Goal: Task Accomplishment & Management: Complete application form

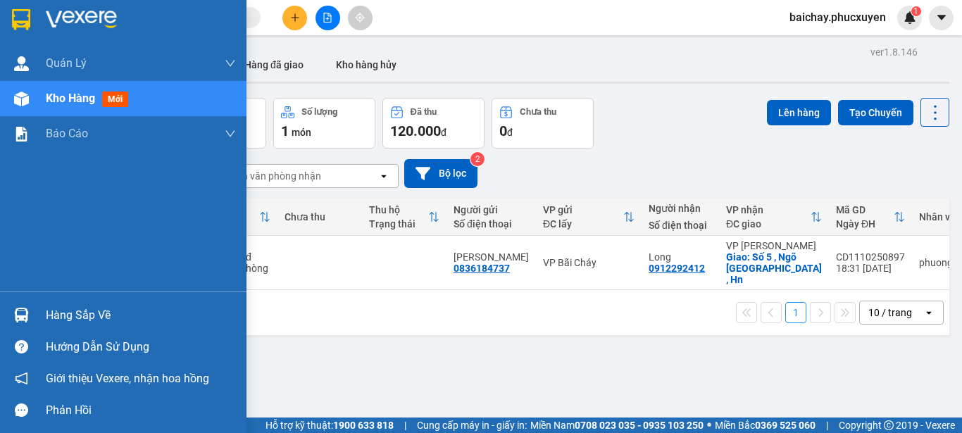
click at [73, 318] on div "Hàng sắp về" at bounding box center [141, 315] width 190 height 21
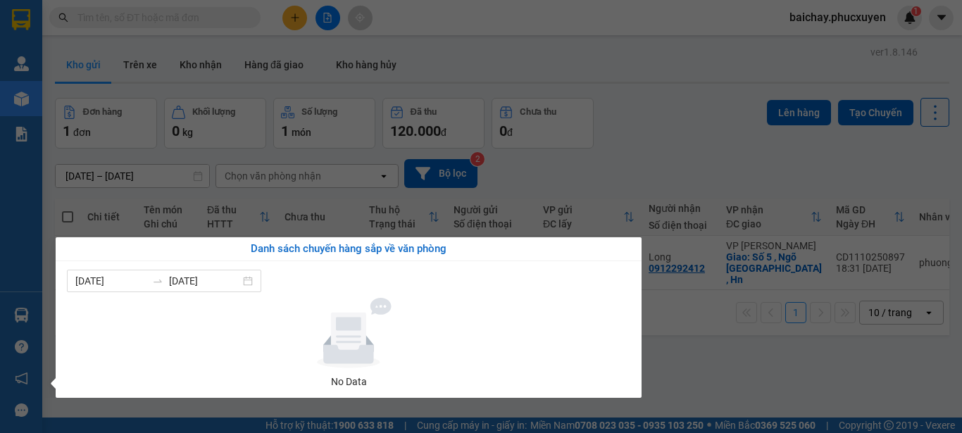
click at [754, 377] on section "Kết quả tìm kiếm ( 0 ) Bộ lọc No Data baichay.phucxuyen 1 Quản Lý Quản lý giao …" at bounding box center [481, 216] width 962 height 433
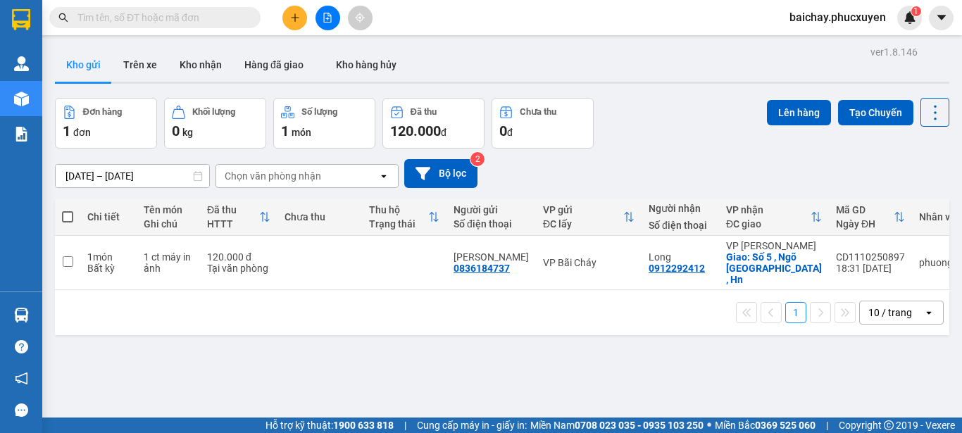
click at [387, 339] on div "ver 1.8.146 Kho gửi Trên xe Kho nhận Hàng đã giao Kho hàng hủy Đơn hàng 1 đơn K…" at bounding box center [502, 258] width 906 height 433
click at [299, 15] on icon "plus" at bounding box center [295, 18] width 10 height 10
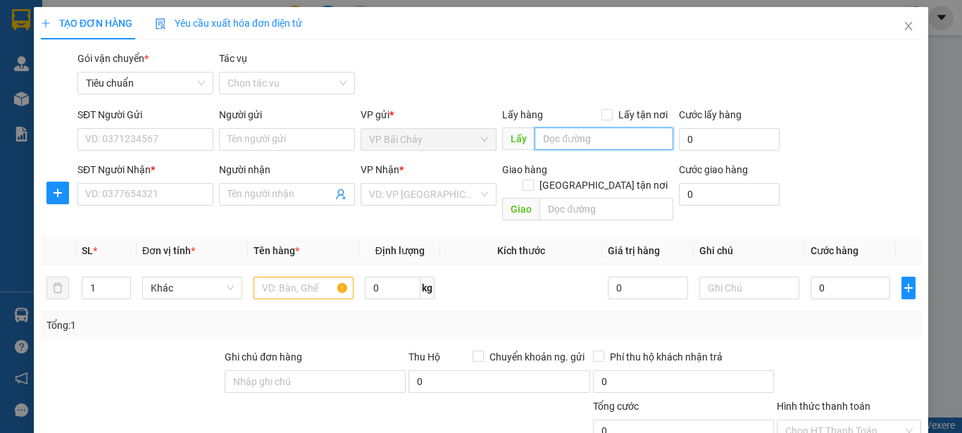
click at [624, 142] on input "text" at bounding box center [604, 138] width 139 height 23
type input "bxbc"
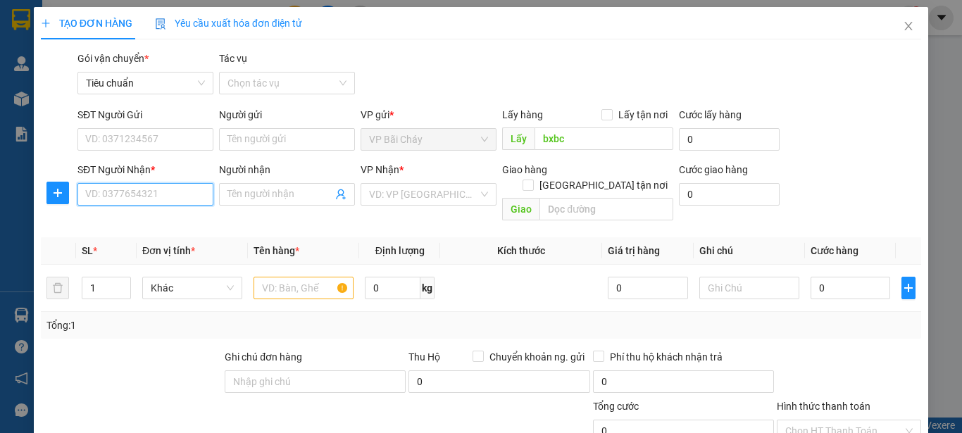
click at [184, 192] on input "SĐT Người Nhận *" at bounding box center [145, 194] width 136 height 23
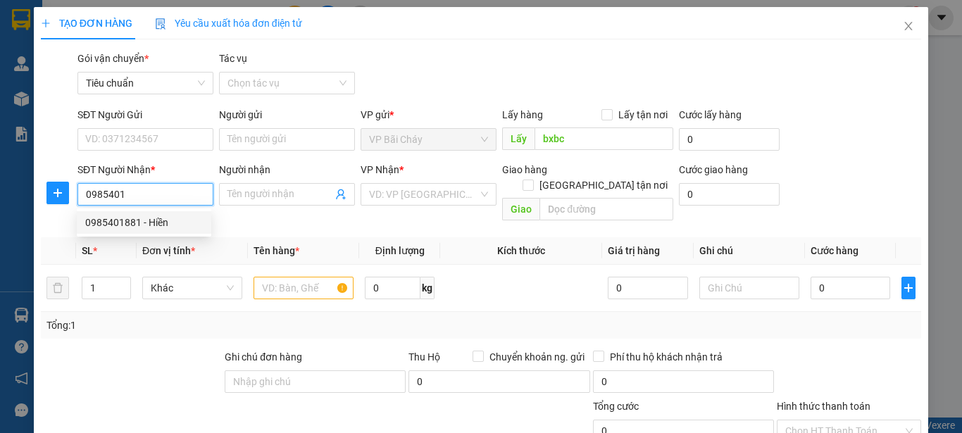
click at [130, 222] on div "0985401881 - Hiền" at bounding box center [144, 222] width 118 height 15
type input "0985401881"
type input "Hiền"
type input "Lào Cai"
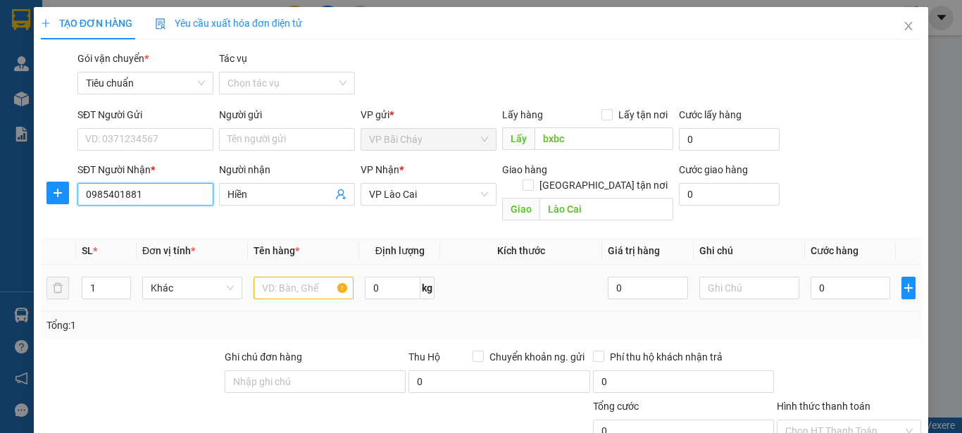
type input "0985401881"
click at [306, 277] on input "text" at bounding box center [304, 288] width 100 height 23
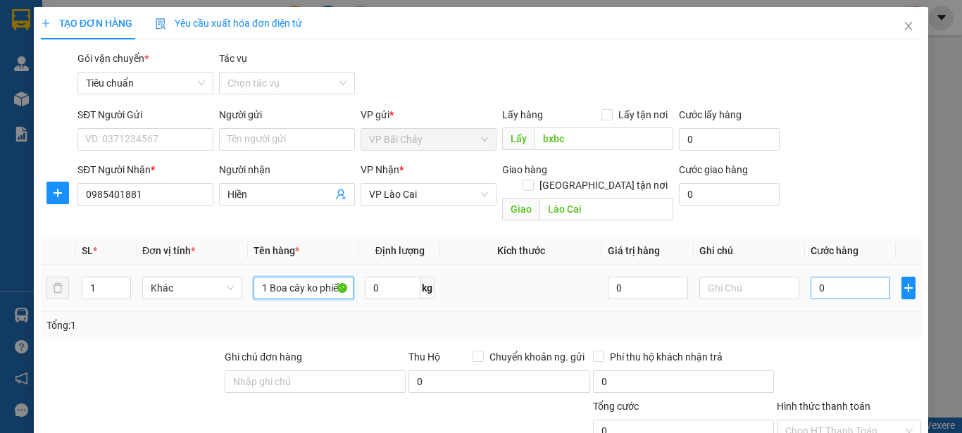
type input "1 Boa cây ko phiếu"
click at [851, 277] on input "0" at bounding box center [851, 288] width 80 height 23
type input "1"
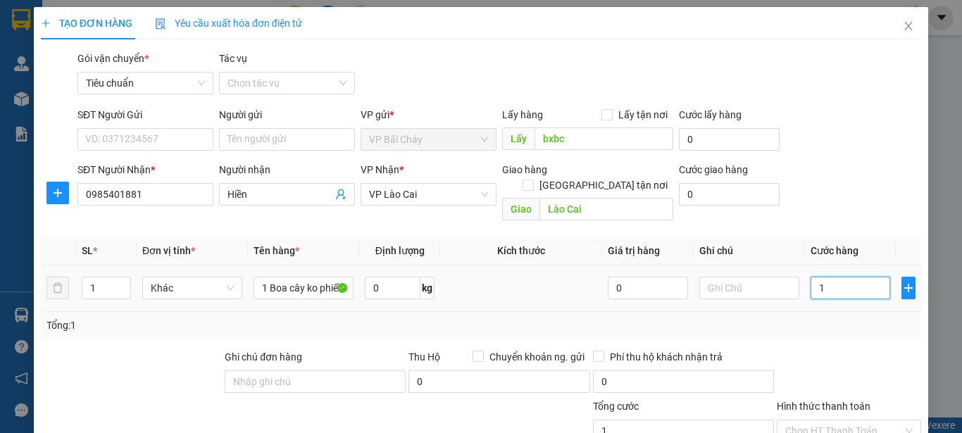
type input "15"
type input "150"
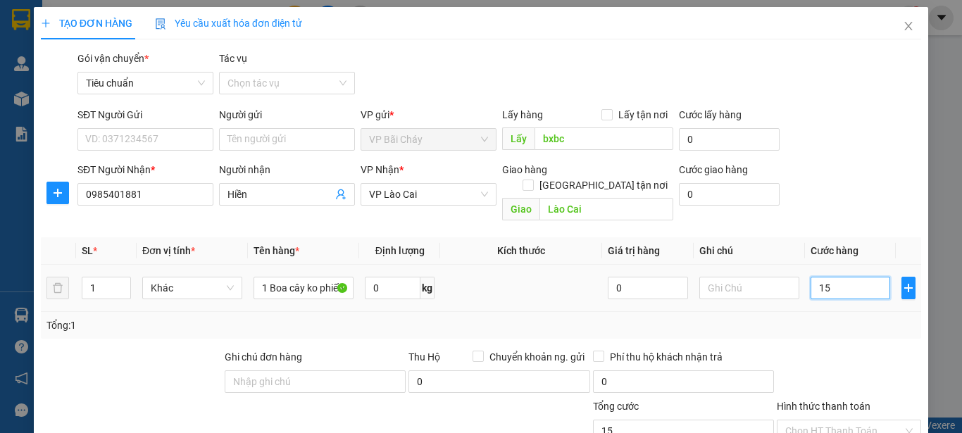
type input "150"
type input "150.000"
click at [851, 319] on div "Tổng: 1" at bounding box center [481, 325] width 880 height 27
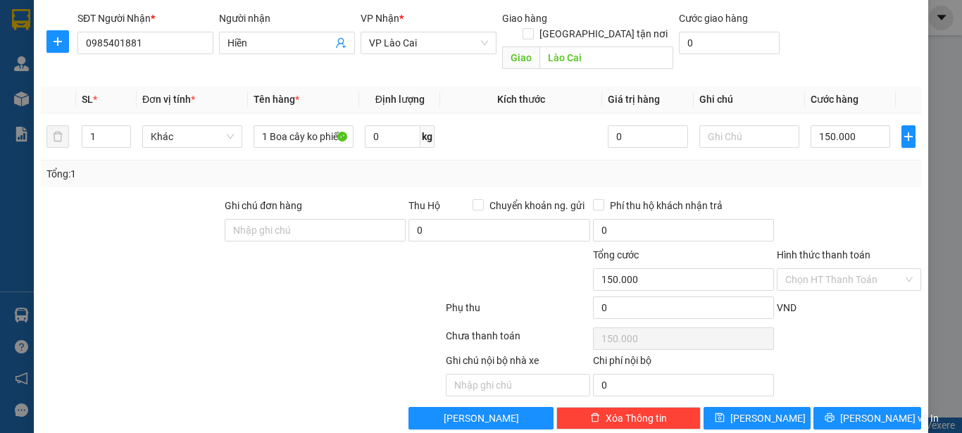
scroll to position [160, 0]
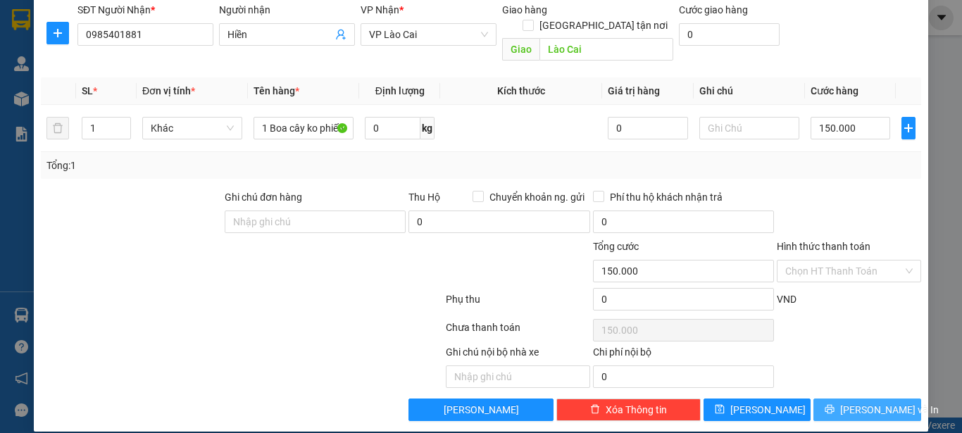
click at [835, 404] on icon "printer" at bounding box center [830, 409] width 10 height 10
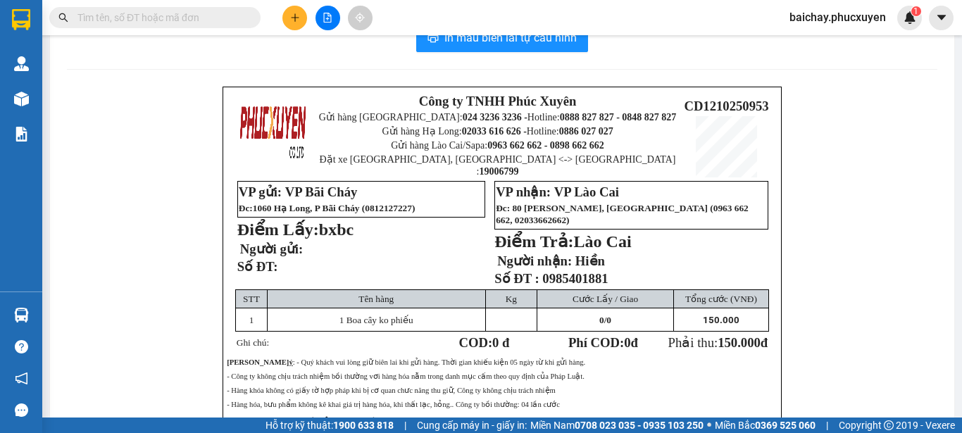
scroll to position [70, 0]
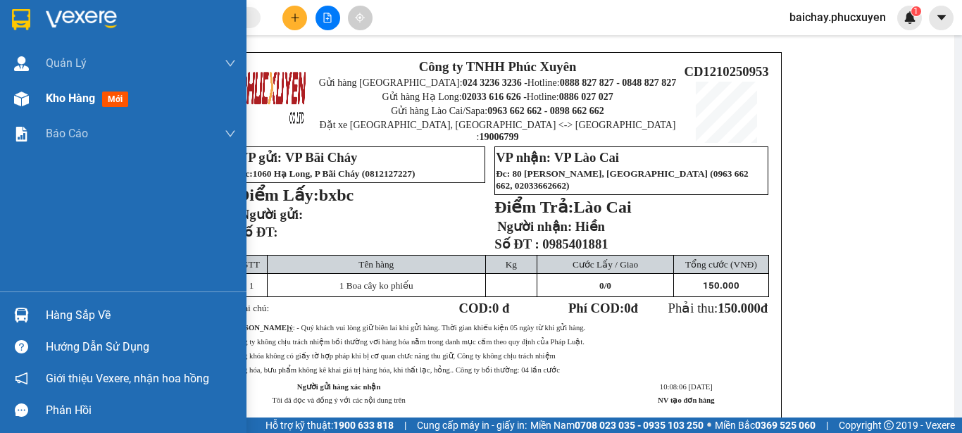
drag, startPoint x: 59, startPoint y: 95, endPoint x: 84, endPoint y: 82, distance: 27.7
click at [60, 95] on span "Kho hàng" at bounding box center [70, 98] width 49 height 13
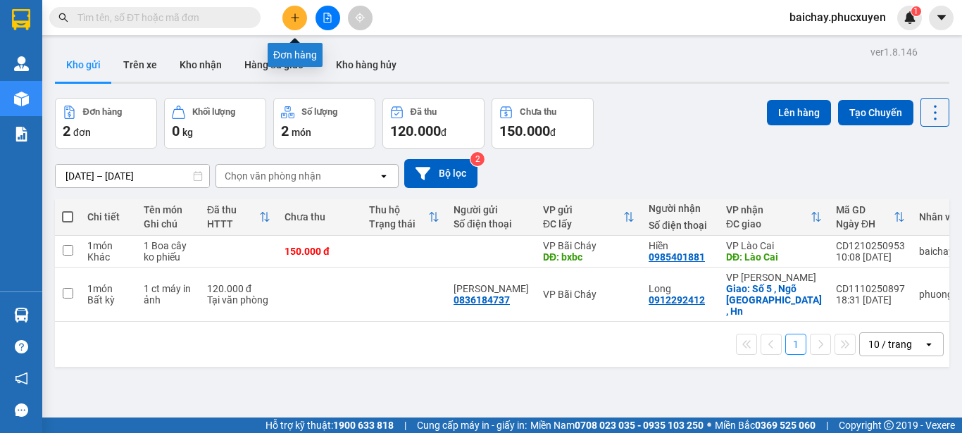
click at [292, 16] on icon "plus" at bounding box center [295, 18] width 10 height 10
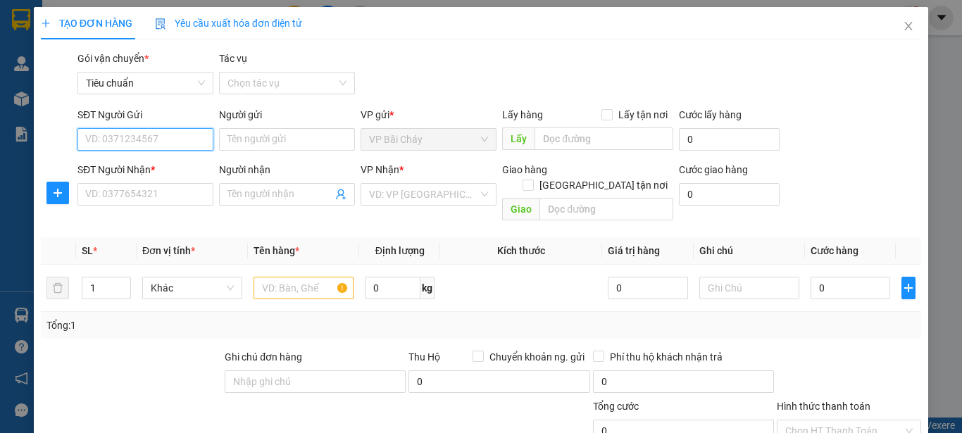
click at [187, 139] on input "SĐT Người Gửi" at bounding box center [145, 139] width 136 height 23
type input "0707176888"
click at [323, 139] on input "Người gửi" at bounding box center [287, 139] width 136 height 23
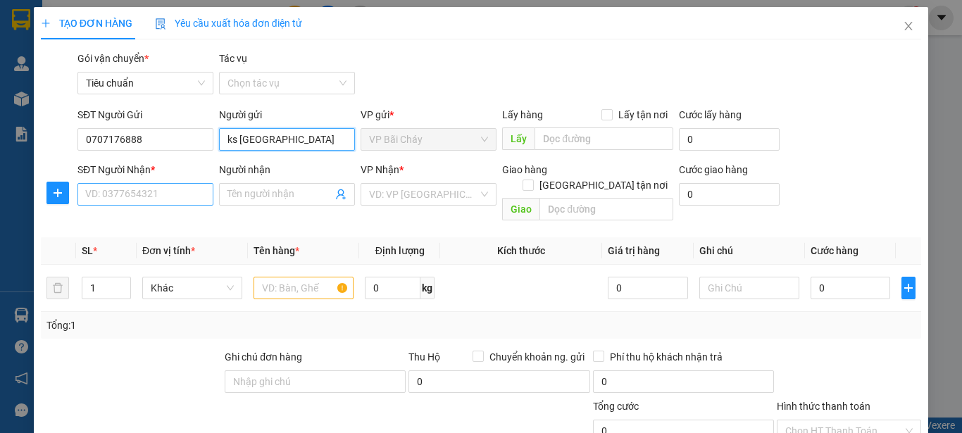
type input "ks Lake Hills"
click at [170, 198] on input "SĐT Người Nhận *" at bounding box center [145, 194] width 136 height 23
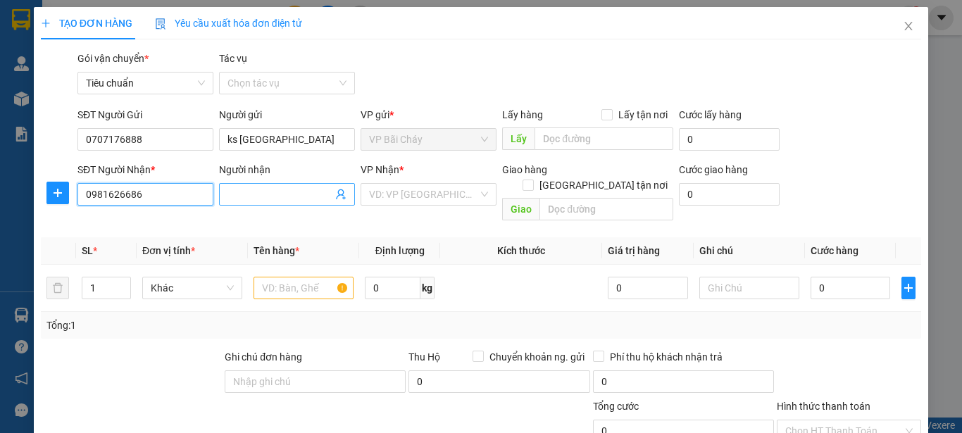
type input "0981626686"
click at [310, 193] on input "Người nhận" at bounding box center [279, 194] width 105 height 15
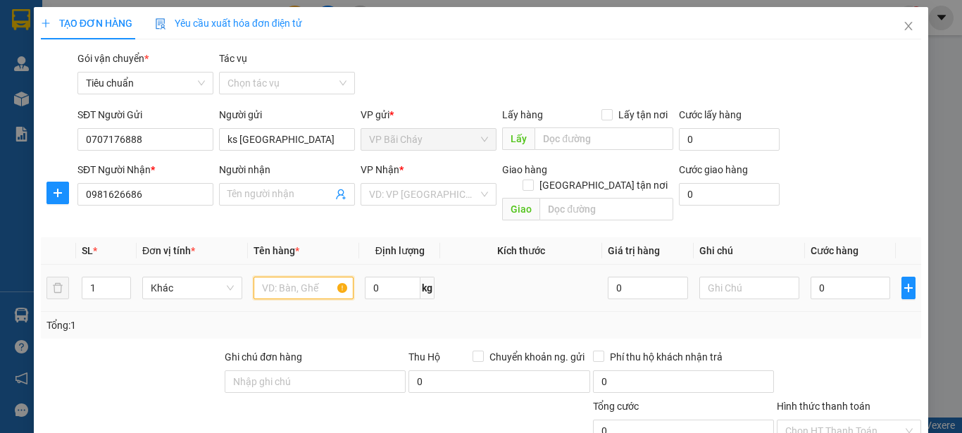
click at [309, 277] on input "text" at bounding box center [304, 288] width 100 height 23
type input "1 điện"
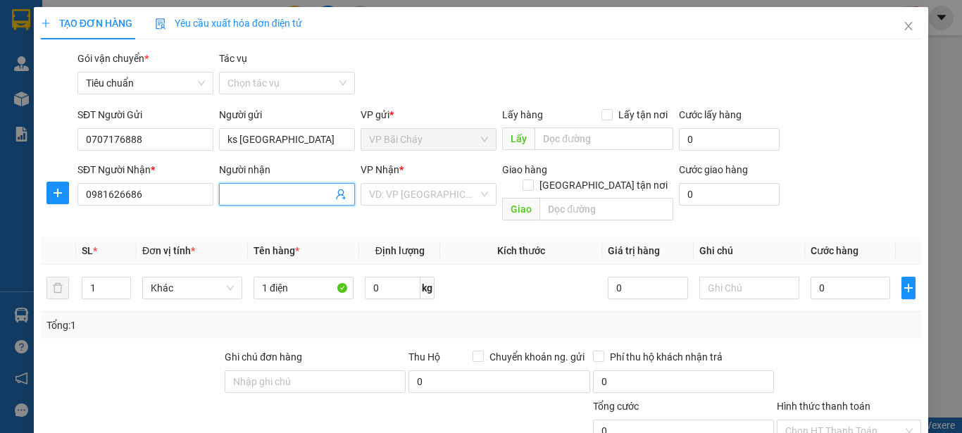
click at [308, 195] on input "Người nhận" at bounding box center [279, 194] width 105 height 15
type input "Nguyễn Bảo Trân"
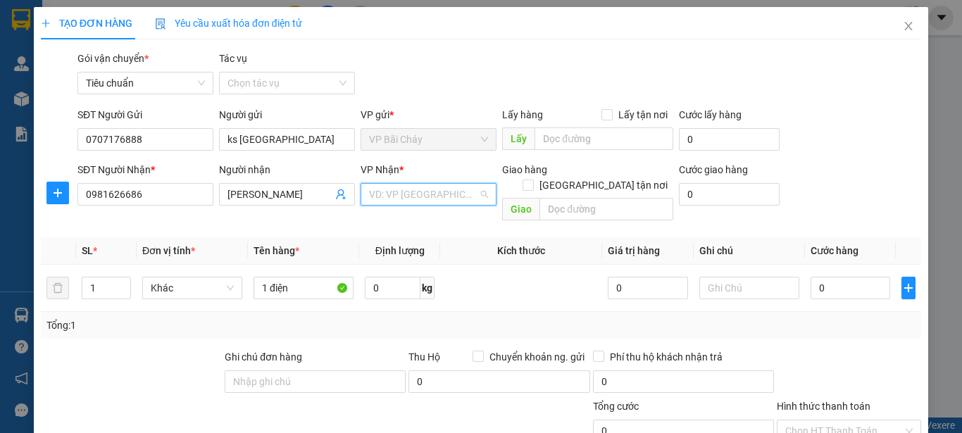
click at [460, 193] on input "search" at bounding box center [423, 194] width 109 height 21
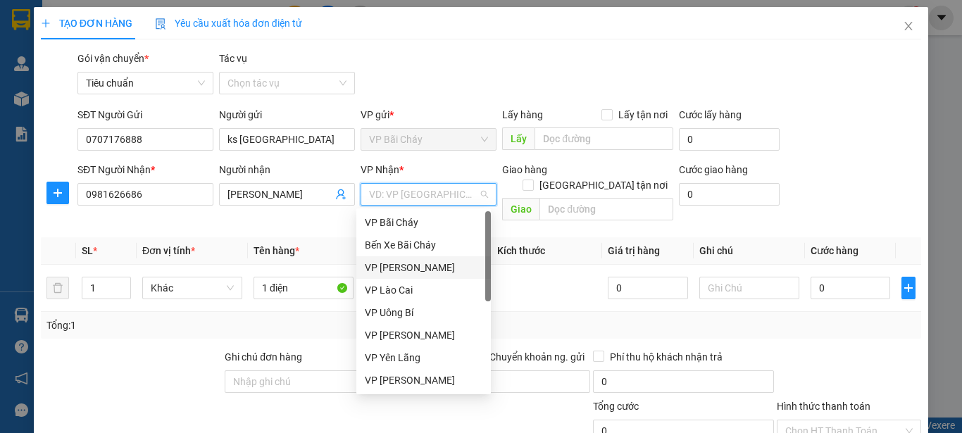
scroll to position [211, 0]
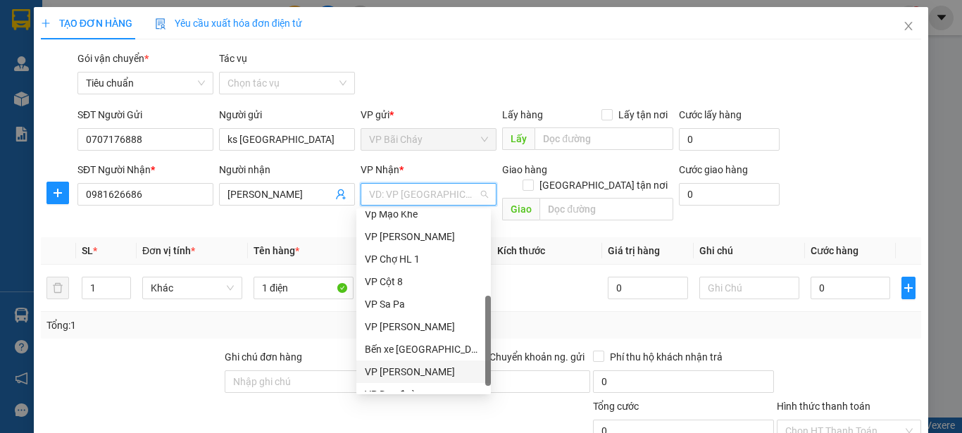
click at [404, 373] on div "VP Dương Đình Nghệ" at bounding box center [424, 371] width 118 height 15
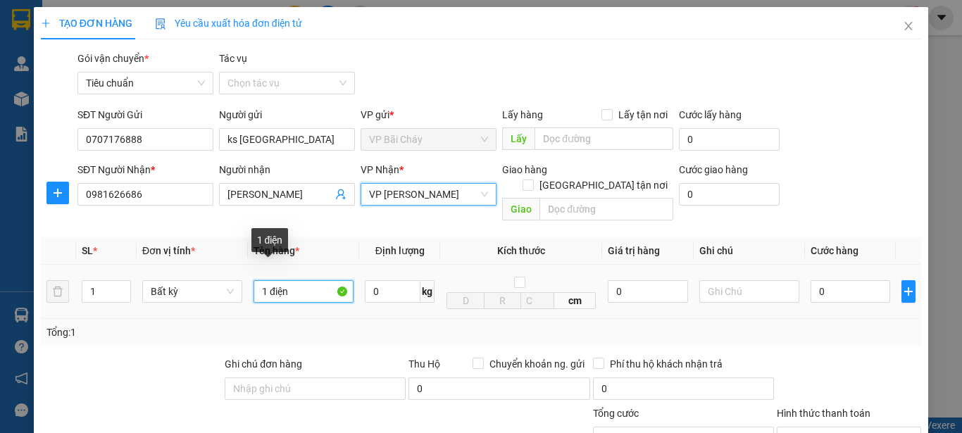
click at [292, 280] on input "1 điện" at bounding box center [304, 291] width 100 height 23
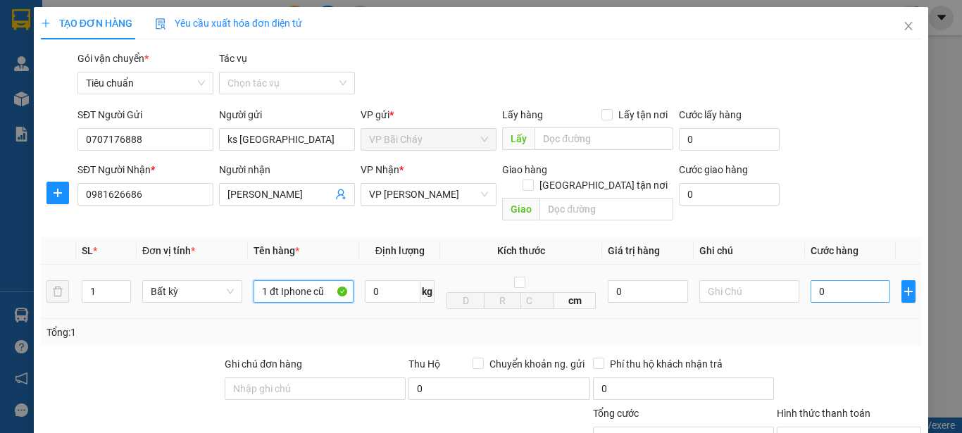
type input "1 đt Iphone cũ"
click at [859, 281] on input "0" at bounding box center [851, 291] width 80 height 23
type input "7"
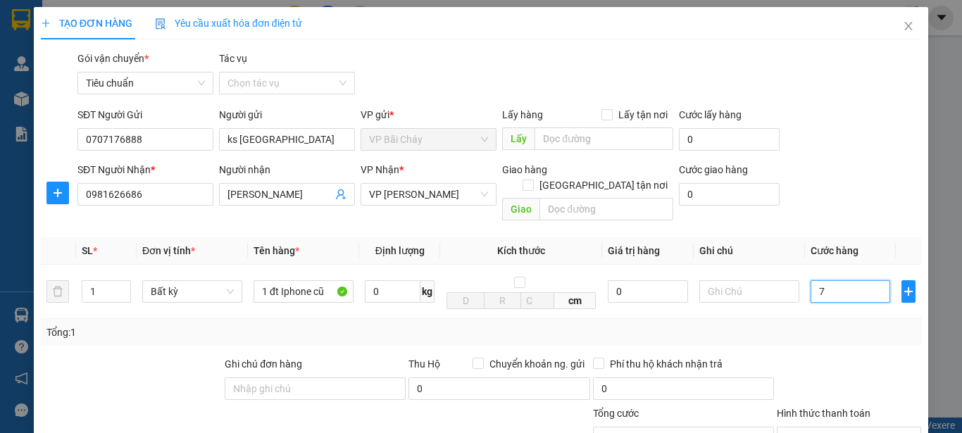
type input "70"
type input "70.000"
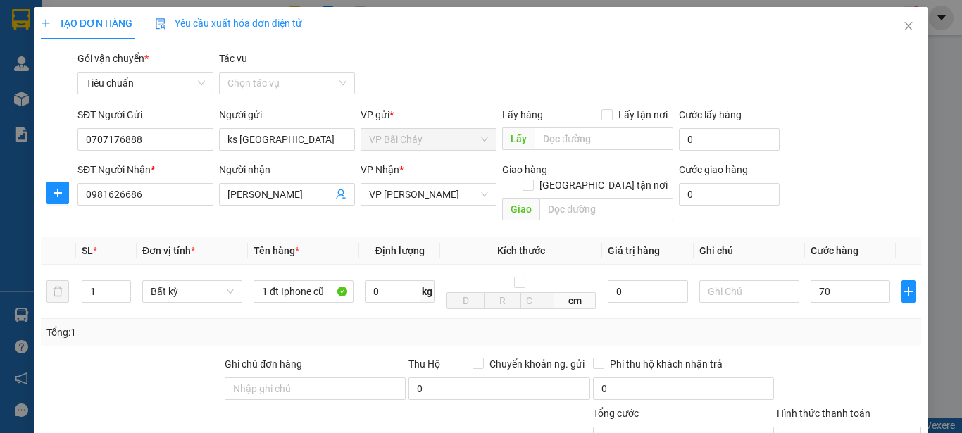
type input "70.000"
click at [830, 356] on div at bounding box center [848, 380] width 147 height 49
click at [606, 199] on input "text" at bounding box center [606, 209] width 134 height 23
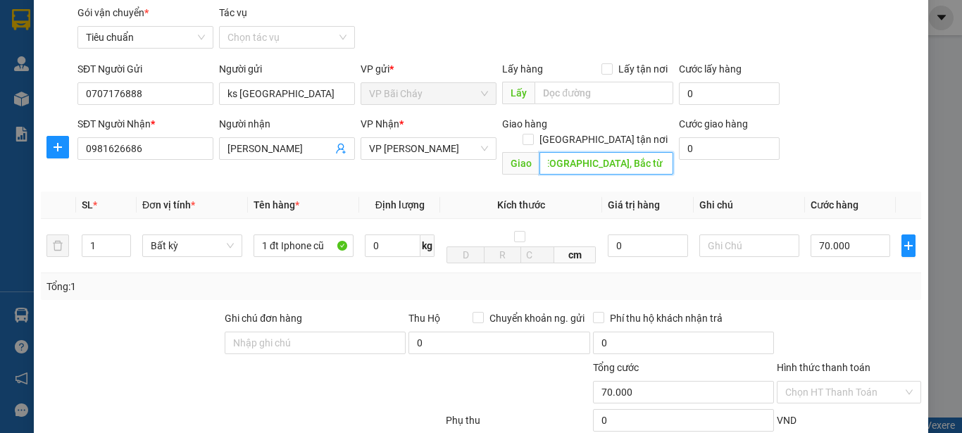
scroll to position [70, 0]
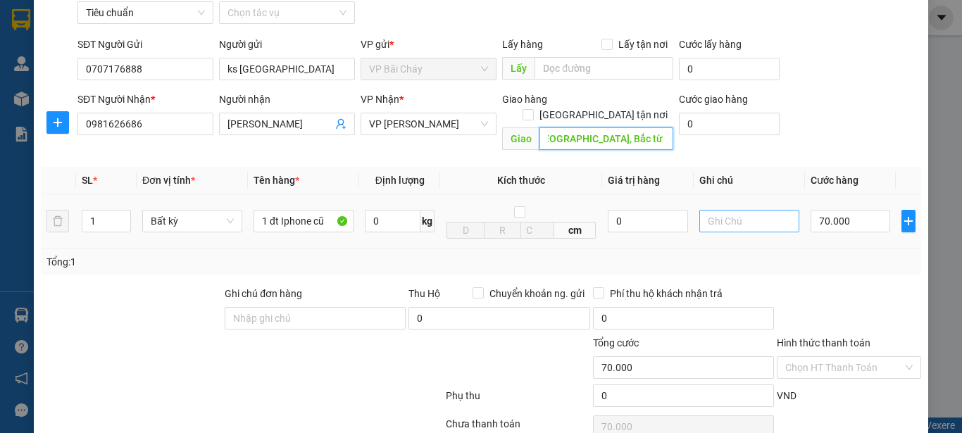
type input "Otc5a kđt Tesco, Cổ Nhuế, Bắc từ Liêm Hà Nội"
click at [758, 210] on input "text" at bounding box center [749, 221] width 100 height 23
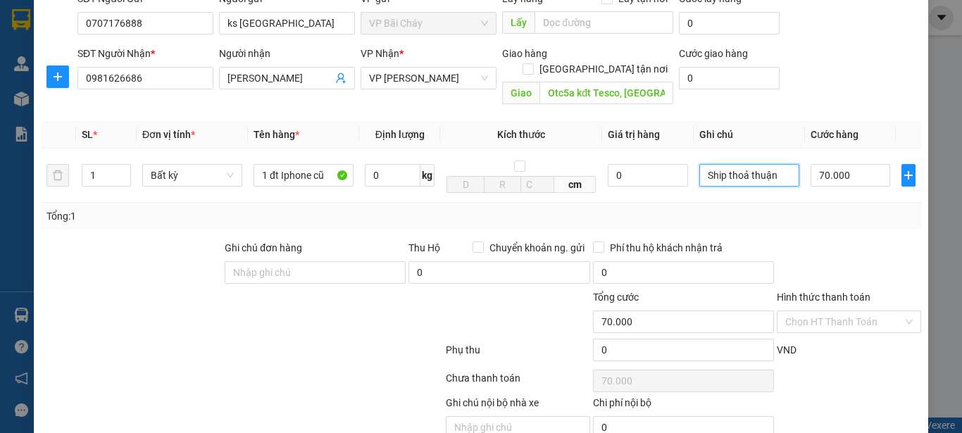
scroll to position [141, 0]
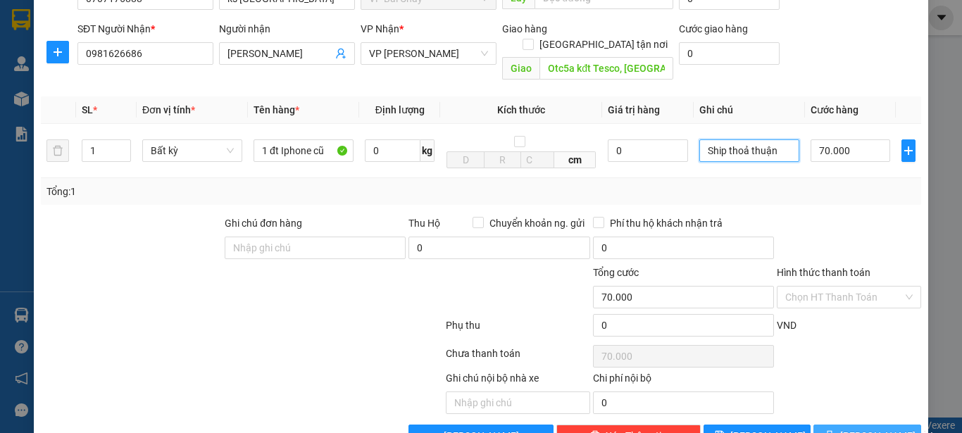
type input "Ship thoả thuận"
click at [841, 425] on button "Lưu và In" at bounding box center [867, 436] width 108 height 23
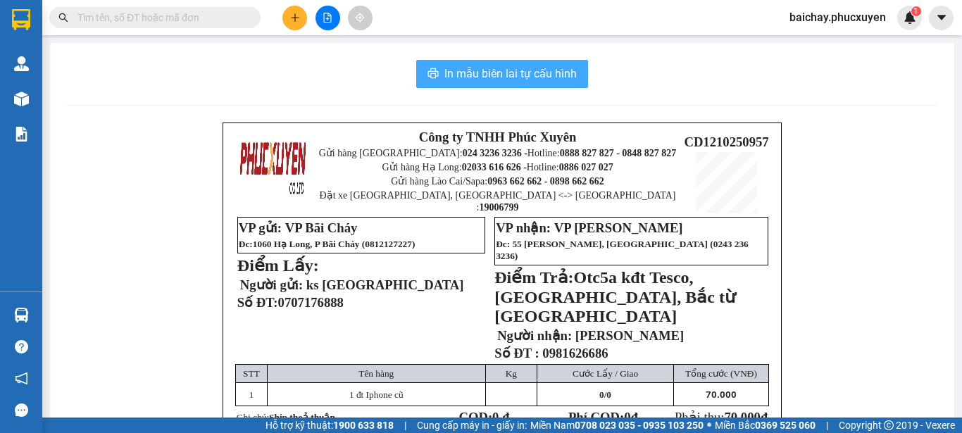
click at [459, 76] on span "In mẫu biên lai tự cấu hình" at bounding box center [510, 74] width 132 height 18
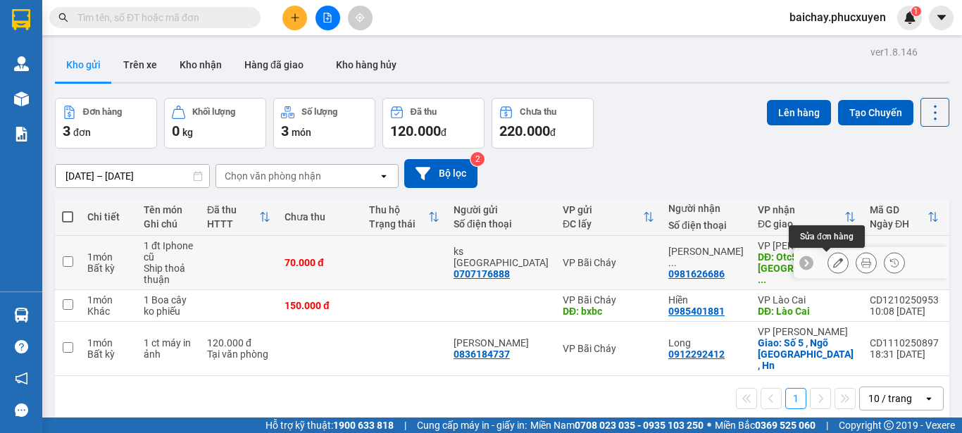
click at [833, 262] on icon at bounding box center [838, 263] width 10 height 10
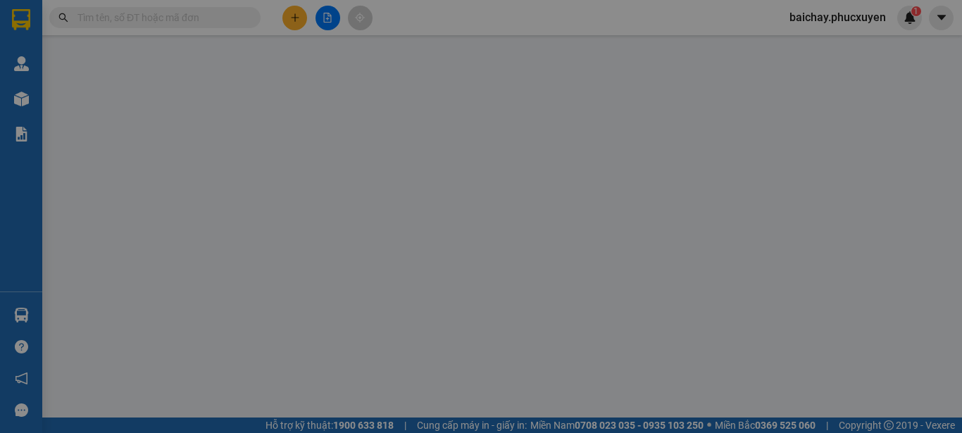
type input "0707176888"
type input "ks Lake Hills"
type input "0981626686"
type input "Nguyễn Bảo Trân"
type input "Otc5a kđt Tesco, Cổ Nhuế, Bắc từ Liêm Hà Nội"
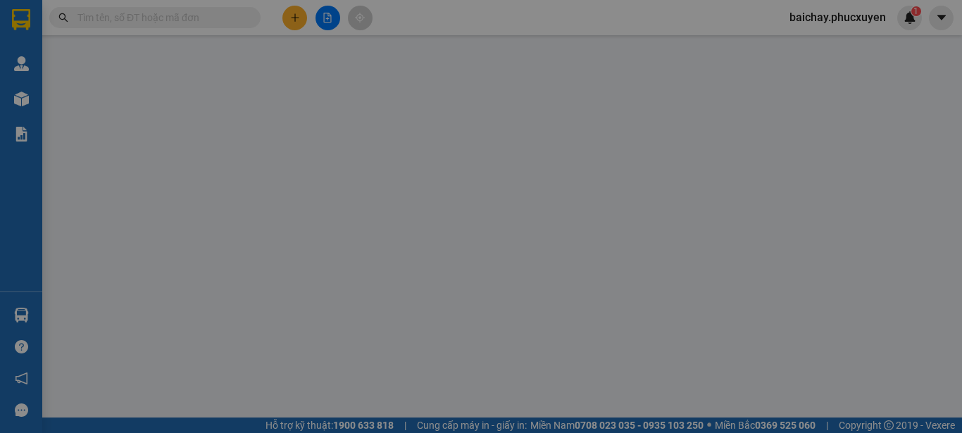
type input "0"
type input "70.000"
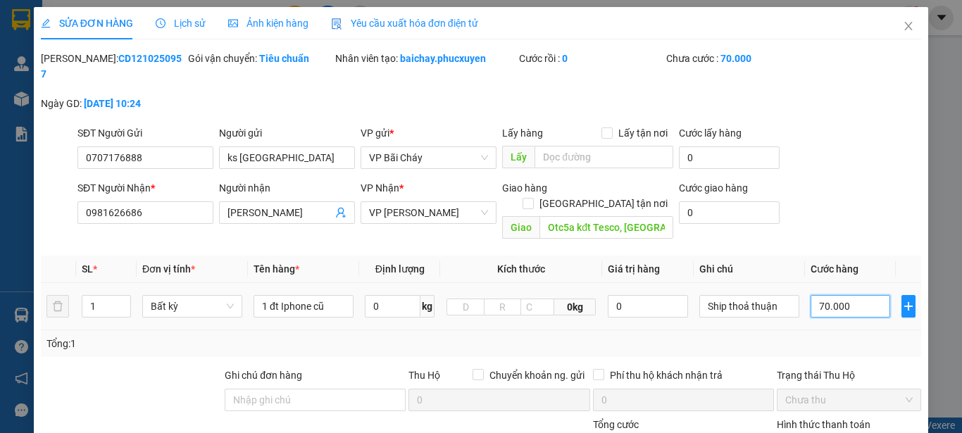
click at [851, 295] on input "70.000" at bounding box center [851, 306] width 80 height 23
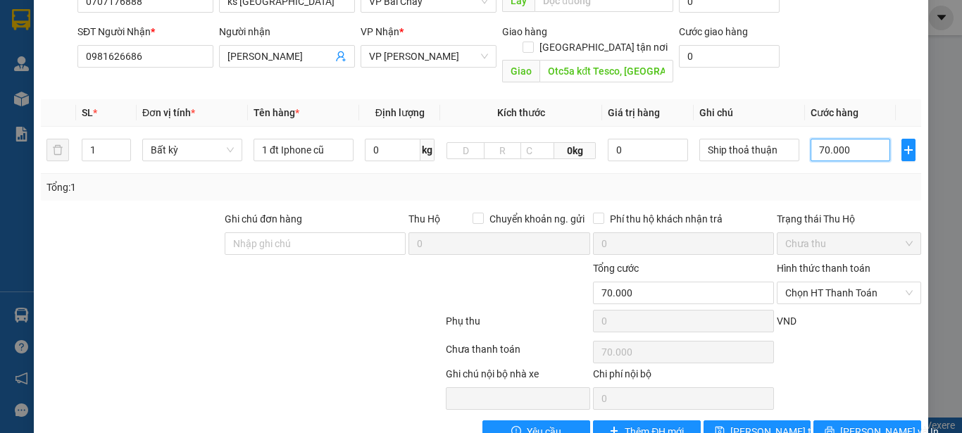
scroll to position [163, 0]
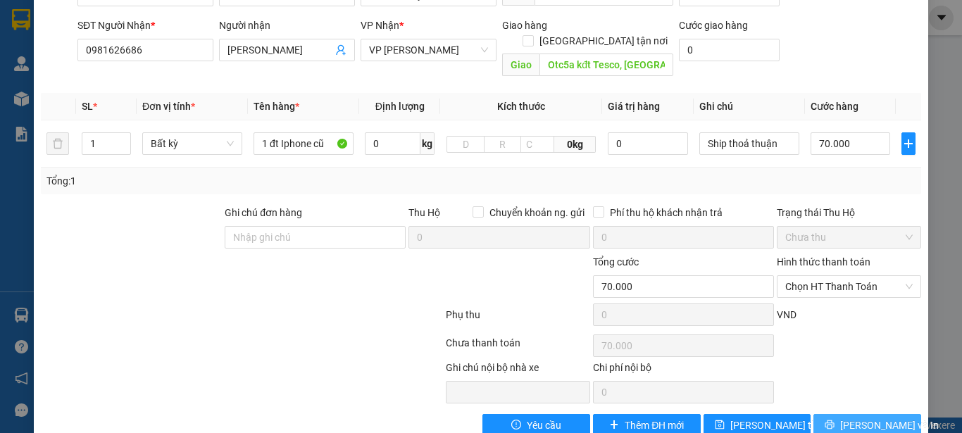
click at [856, 418] on span "Lưu và In" at bounding box center [889, 425] width 99 height 15
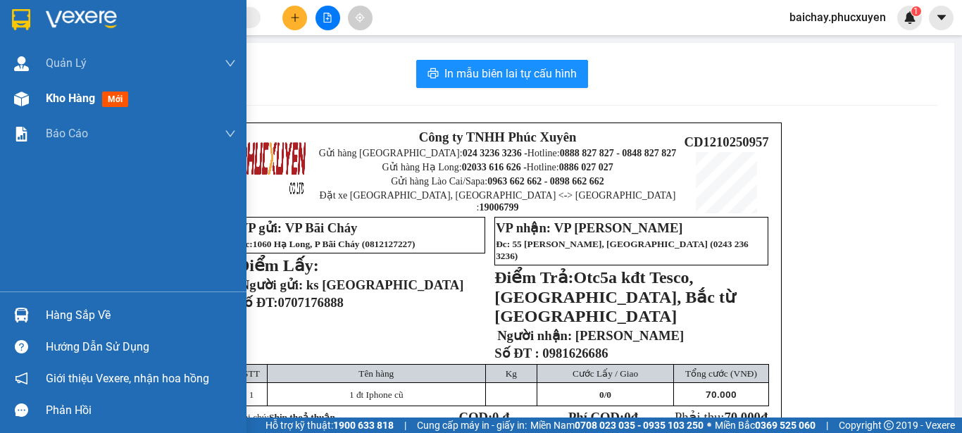
click at [77, 96] on span "Kho hàng" at bounding box center [70, 98] width 49 height 13
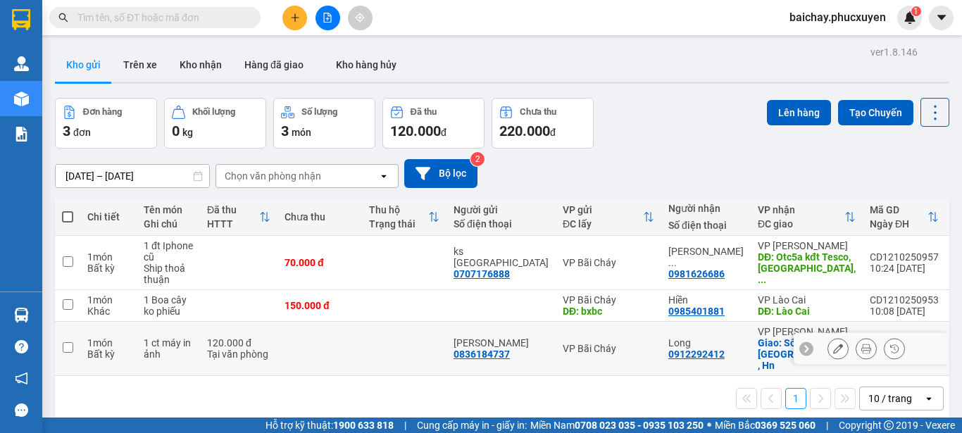
click at [69, 342] on input "checkbox" at bounding box center [68, 347] width 11 height 11
checkbox input "true"
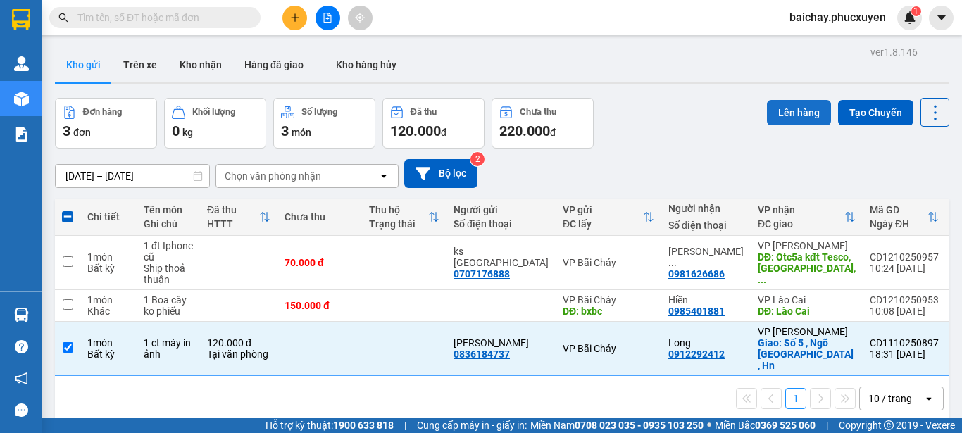
click at [787, 114] on button "Lên hàng" at bounding box center [799, 112] width 64 height 25
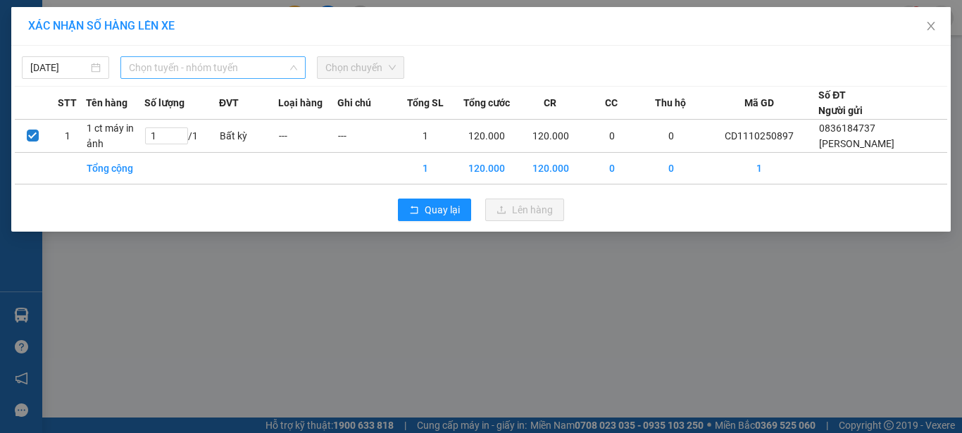
click at [267, 67] on span "Chọn tuyến - nhóm tuyến" at bounding box center [213, 67] width 168 height 21
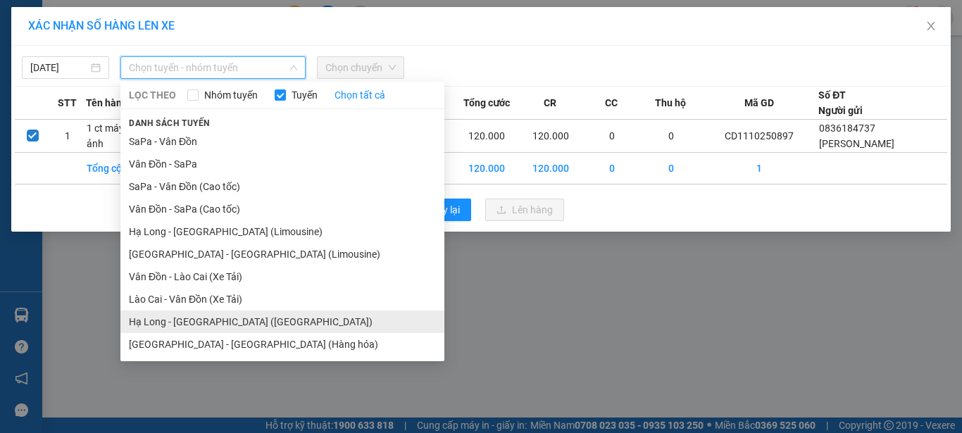
click at [175, 320] on li "Hạ Long - Hà Nội (Hàng hóa)" at bounding box center [282, 322] width 324 height 23
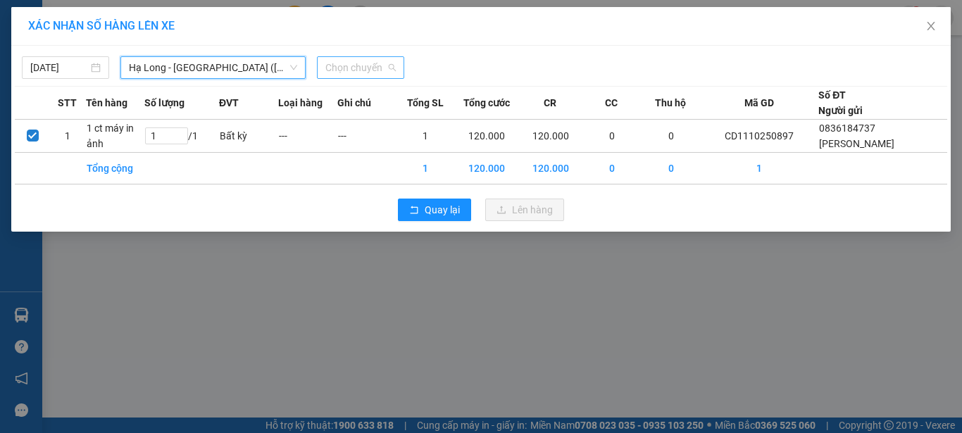
click at [369, 67] on span "Chọn chuyến" at bounding box center [360, 67] width 70 height 21
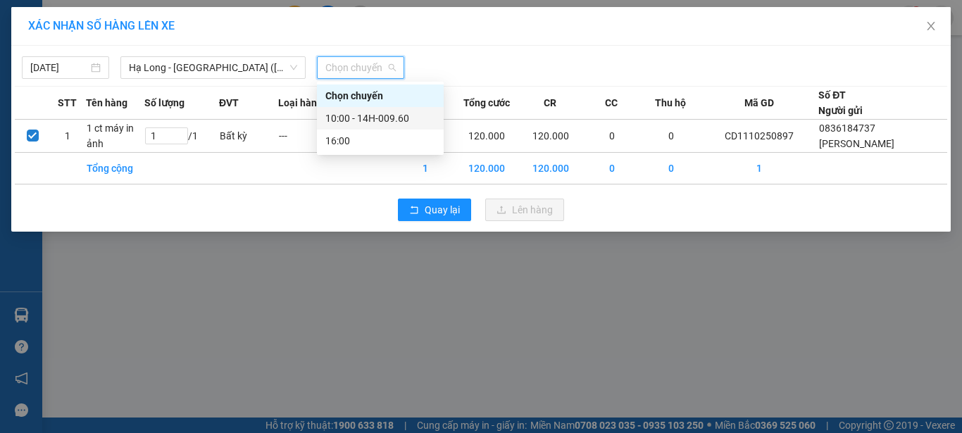
click at [396, 117] on div "10:00 - 14H-009.60" at bounding box center [380, 118] width 110 height 15
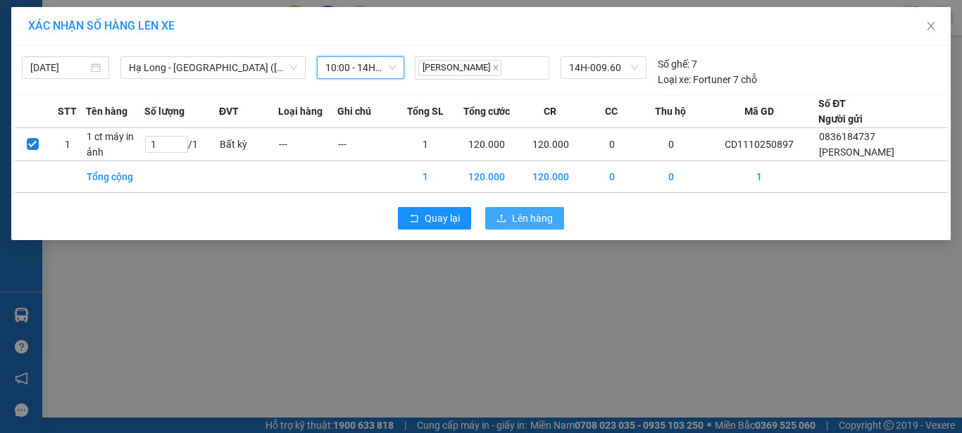
click at [530, 220] on span "Lên hàng" at bounding box center [532, 218] width 41 height 15
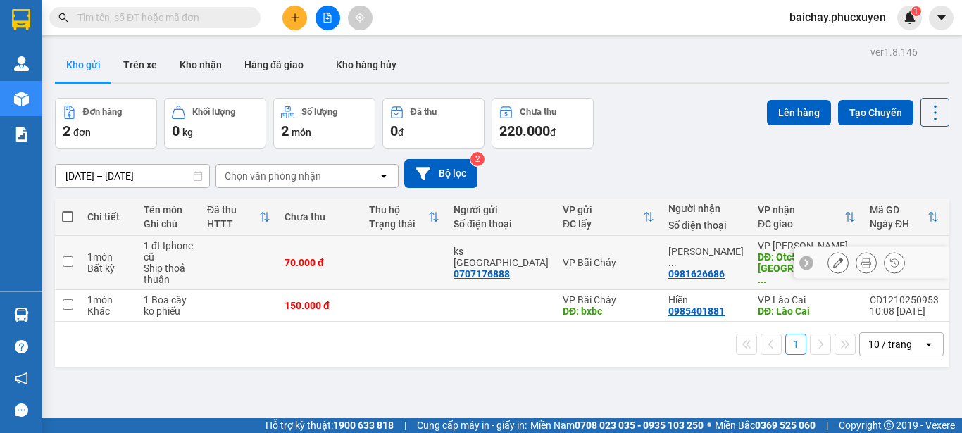
click at [68, 260] on input "checkbox" at bounding box center [68, 261] width 11 height 11
checkbox input "true"
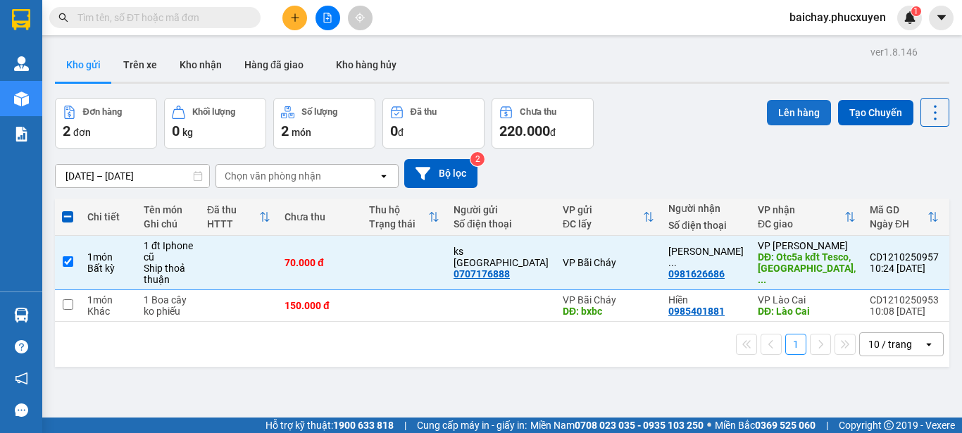
click at [787, 109] on button "Lên hàng" at bounding box center [799, 112] width 64 height 25
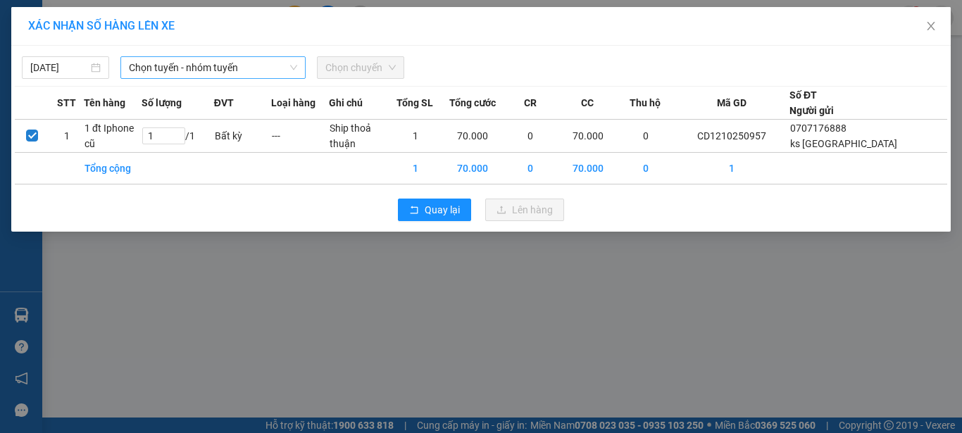
click at [270, 70] on span "Chọn tuyến - nhóm tuyến" at bounding box center [213, 67] width 168 height 21
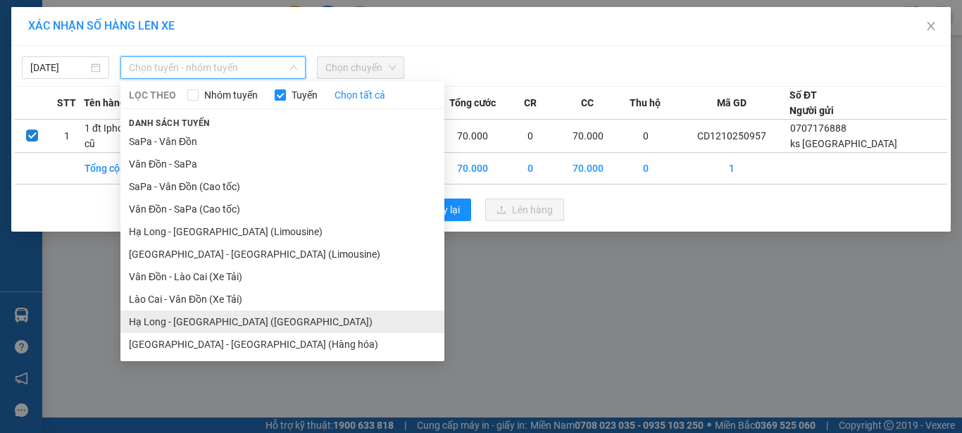
click at [187, 323] on li "Hạ Long - Hà Nội (Hàng hóa)" at bounding box center [282, 322] width 324 height 23
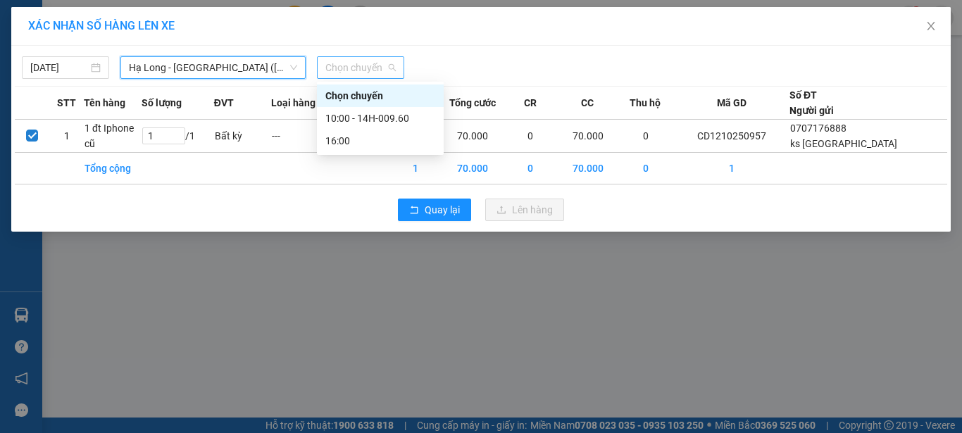
click at [373, 68] on span "Chọn chuyến" at bounding box center [360, 67] width 70 height 21
click at [400, 118] on div "10:00 - 14H-009.60" at bounding box center [380, 118] width 110 height 15
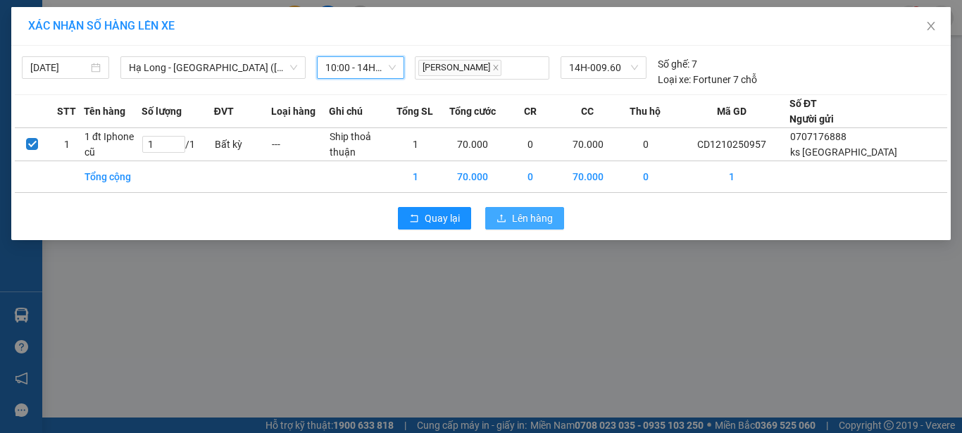
click at [520, 218] on span "Lên hàng" at bounding box center [532, 218] width 41 height 15
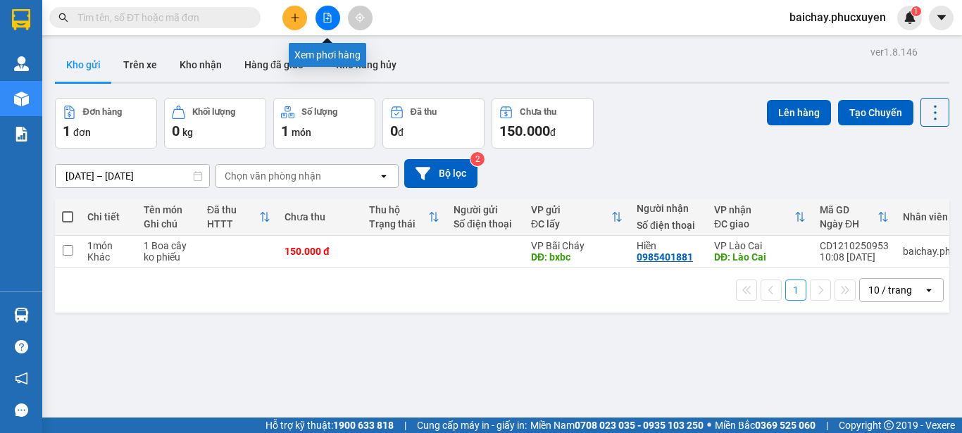
click at [330, 15] on icon "file-add" at bounding box center [328, 18] width 10 height 10
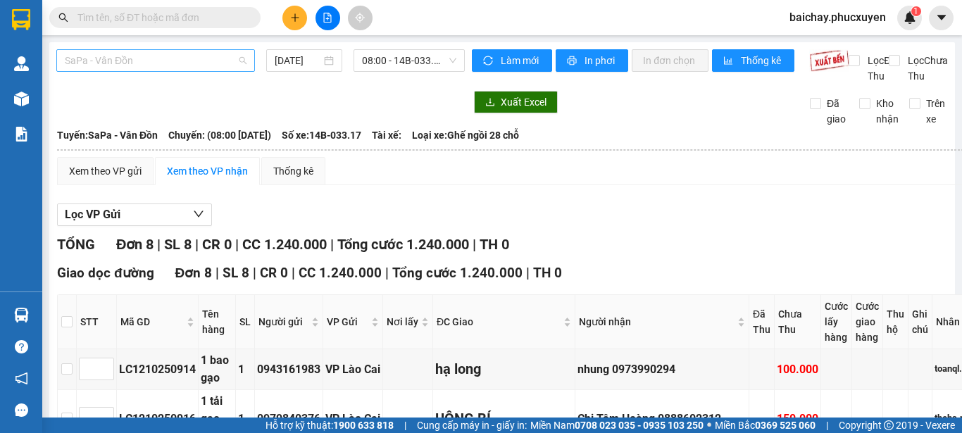
click at [201, 59] on span "SaPa - Vân Đồn" at bounding box center [156, 60] width 182 height 21
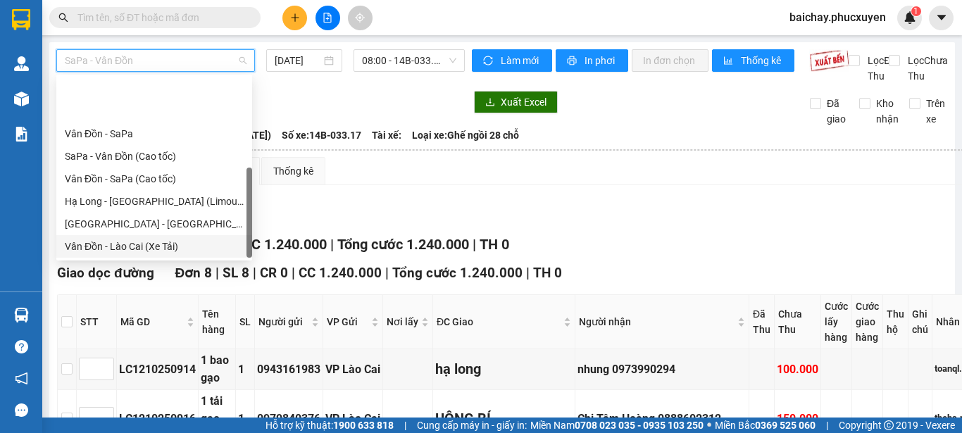
scroll to position [68, 0]
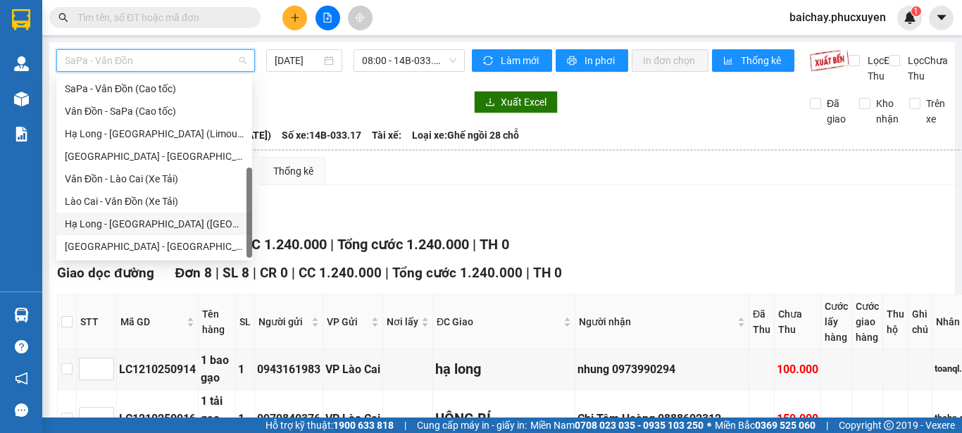
click at [83, 223] on div "Hạ Long - Hà Nội (Hàng hóa)" at bounding box center [154, 223] width 179 height 15
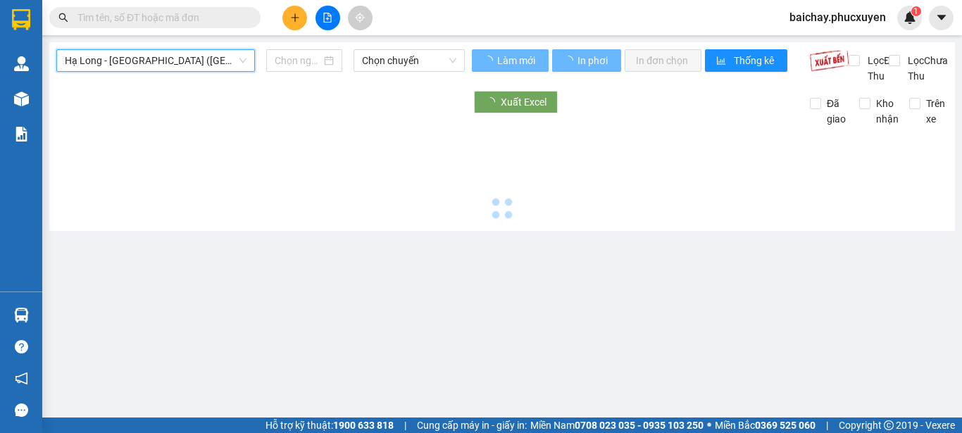
type input "12/10/2025"
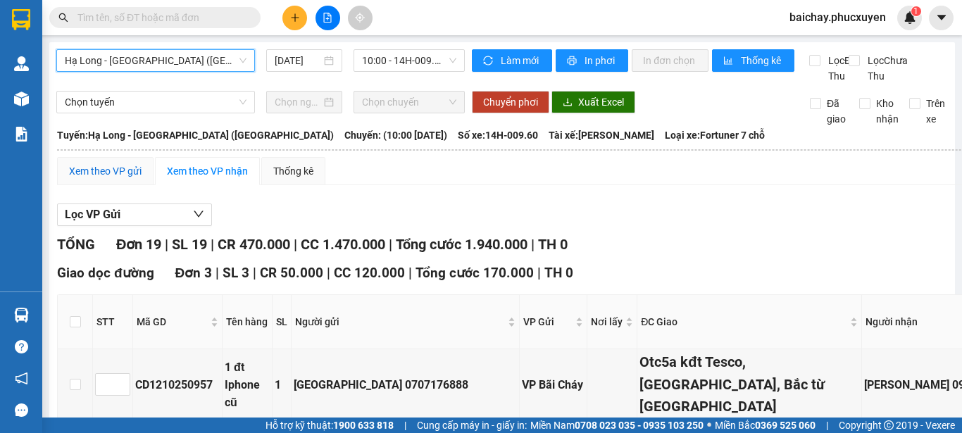
click at [105, 179] on div "Xem theo VP gửi" at bounding box center [105, 170] width 73 height 15
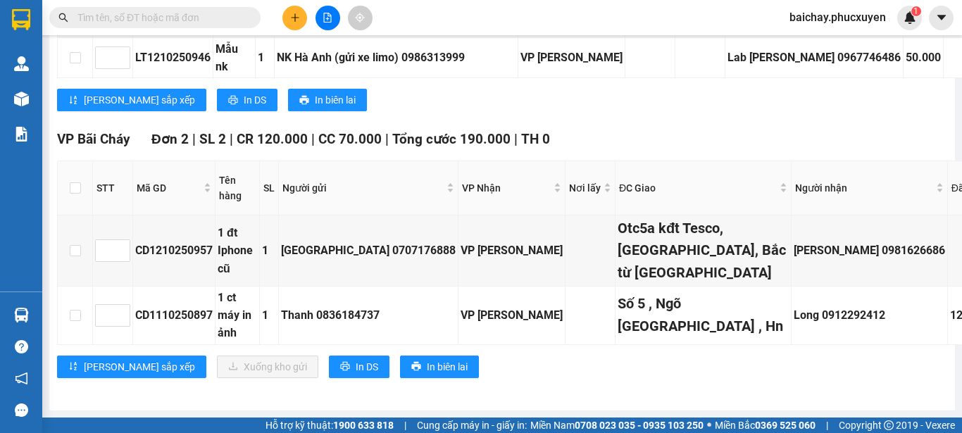
scroll to position [2394, 0]
click at [74, 256] on input "checkbox" at bounding box center [75, 250] width 11 height 11
checkbox input "true"
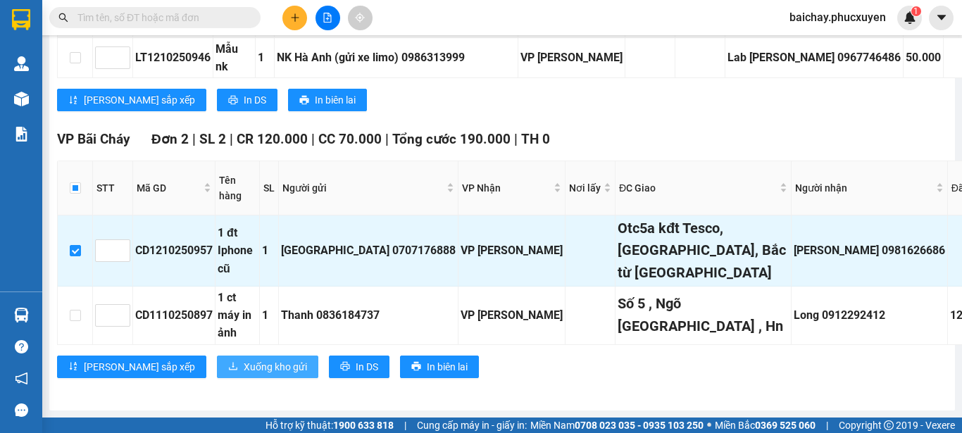
click at [244, 375] on span "Xuống kho gửi" at bounding box center [275, 366] width 63 height 15
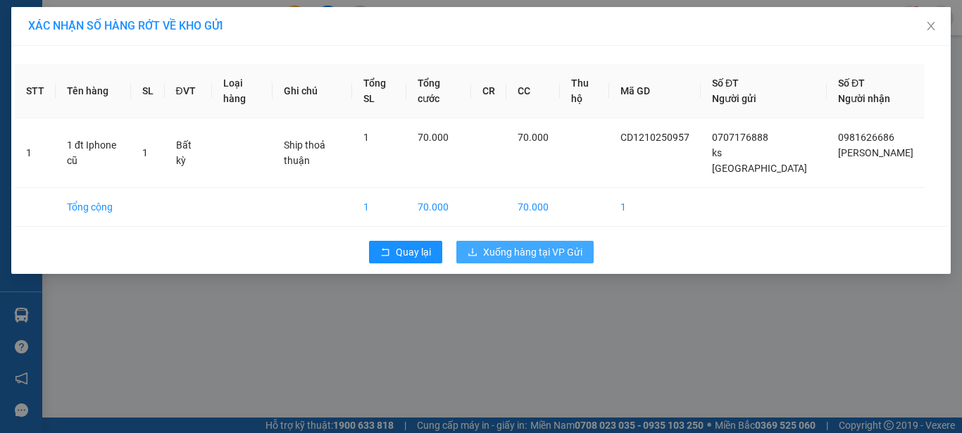
click at [523, 244] on span "Xuống hàng tại VP Gửi" at bounding box center [532, 251] width 99 height 15
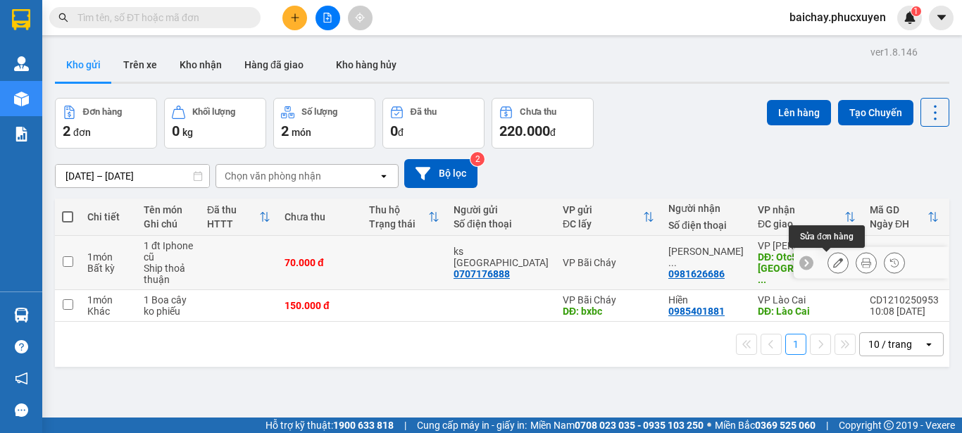
click at [833, 262] on icon at bounding box center [838, 263] width 10 height 10
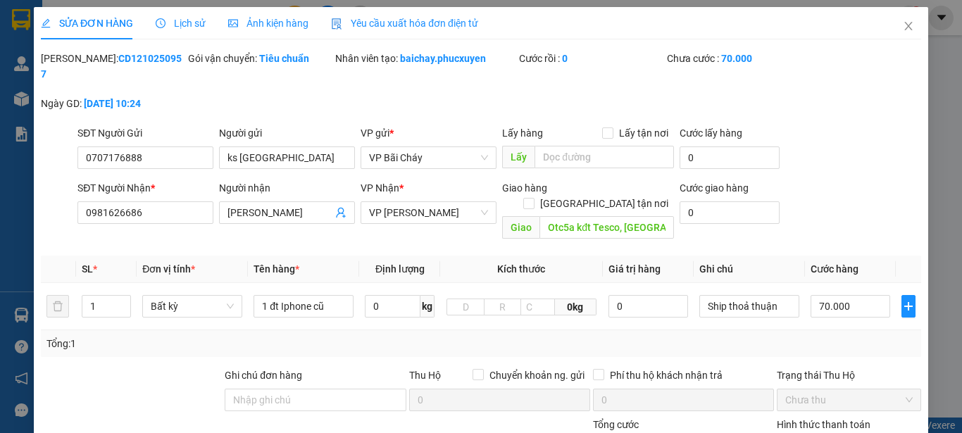
type input "0707176888"
type input "ks Lake Hills"
type input "0981626686"
type input "Nguyễn Bảo Trân"
type input "Otc5a kđt Tesco, Cổ Nhuế, Bắc từ Liêm Hà Nội"
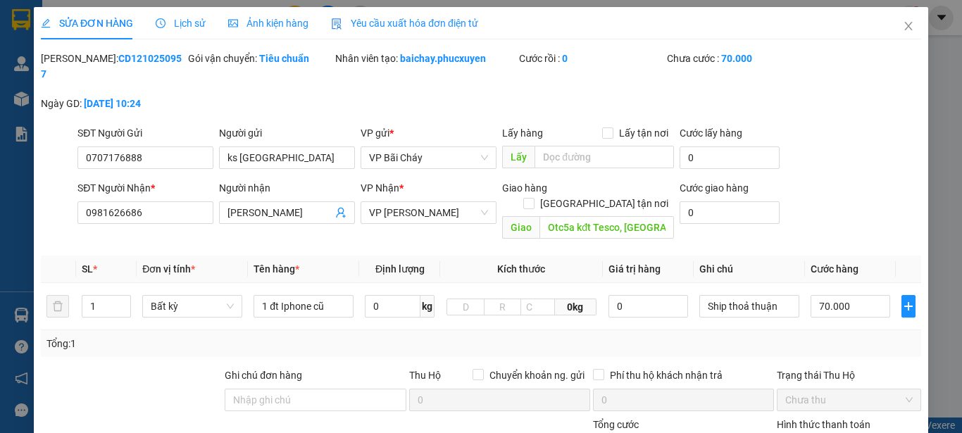
type input "0"
type input "70.000"
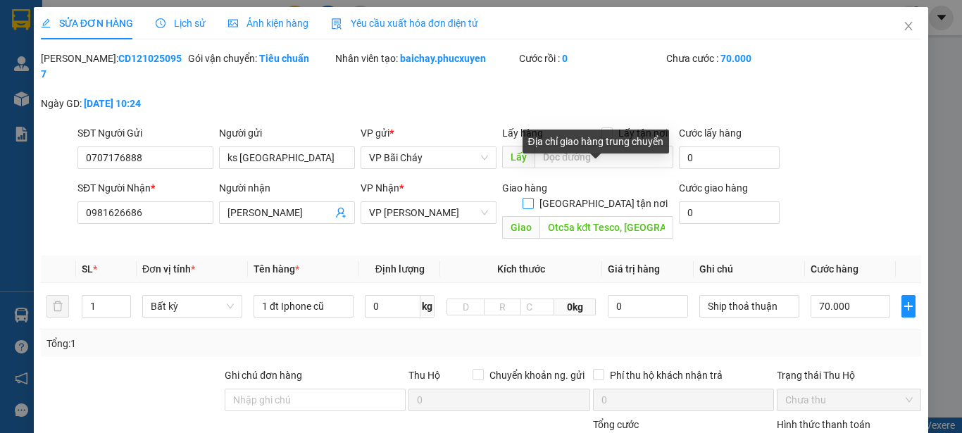
click at [532, 198] on input "Giao tận nơi" at bounding box center [528, 203] width 10 height 10
checkbox input "true"
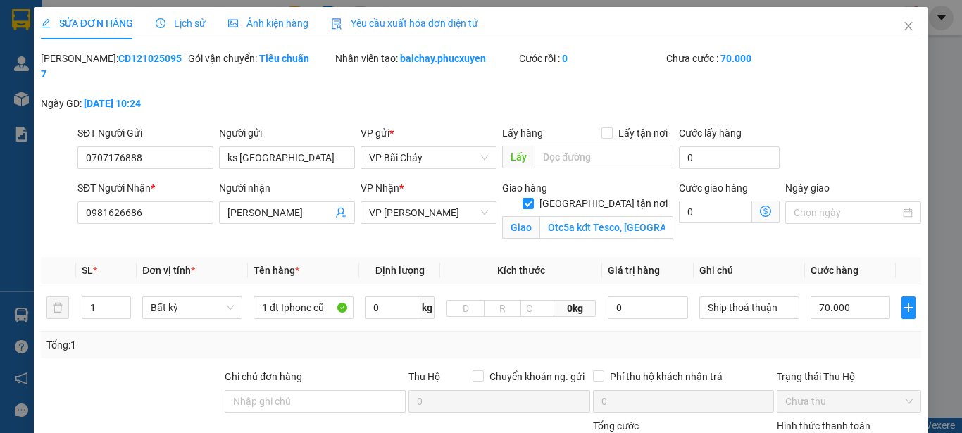
click at [760, 206] on icon "dollar-circle" at bounding box center [765, 211] width 11 height 11
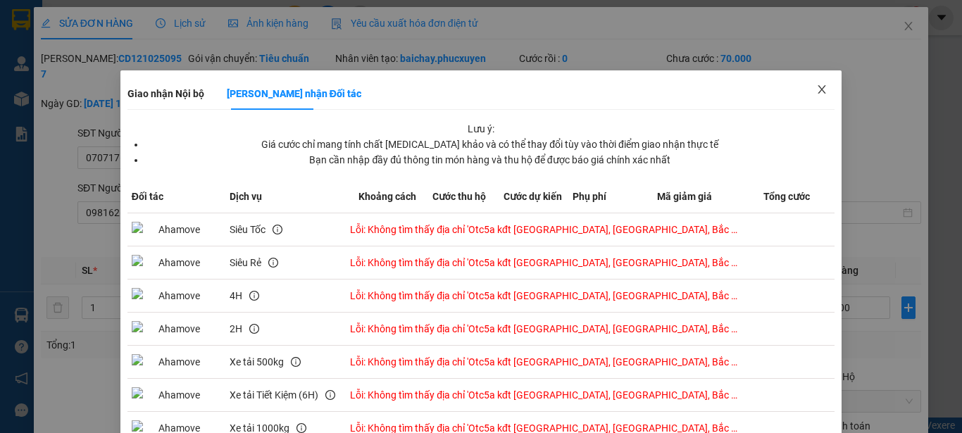
click at [818, 89] on icon "close" at bounding box center [822, 89] width 8 height 8
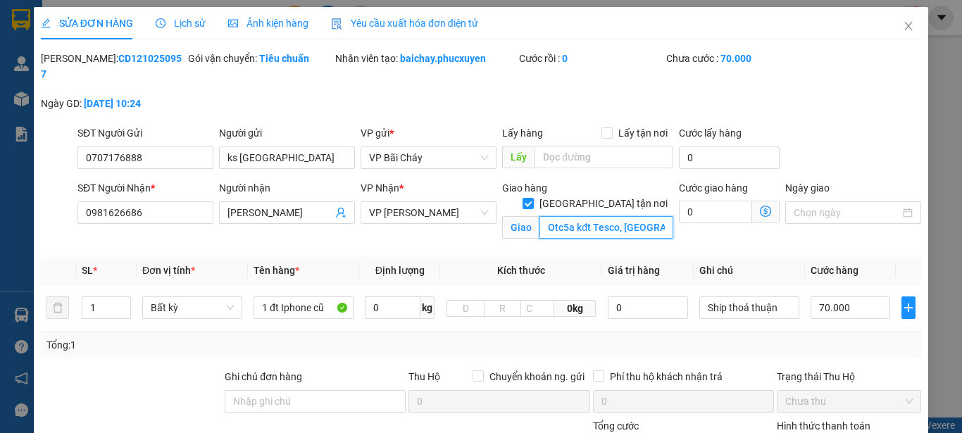
click at [592, 216] on input "Otc5a kđt Tesco, Cổ Nhuế, Bắc từ Liêm Hà Nội" at bounding box center [606, 227] width 134 height 23
type input "Otc5a kđt Resco, Cổ Nhuế, Bắc từ Liêm Hà Nội"
click at [760, 206] on icon "dollar-circle" at bounding box center [765, 211] width 11 height 11
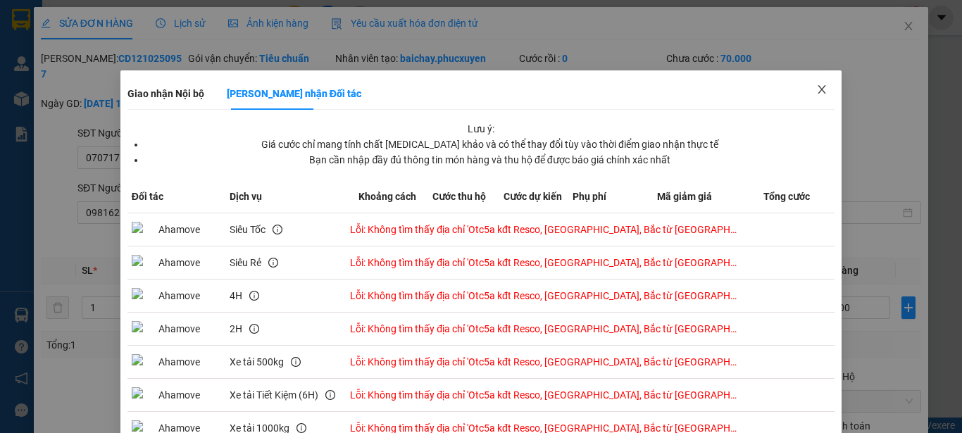
click at [818, 88] on icon "close" at bounding box center [822, 89] width 8 height 8
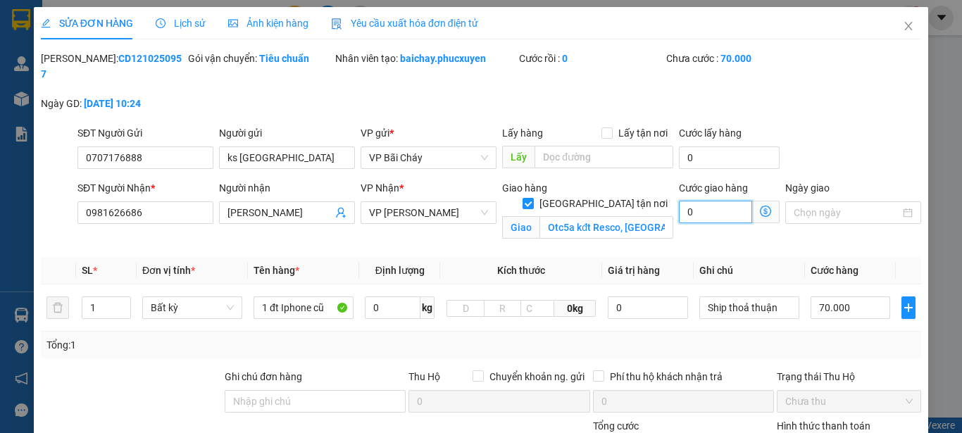
click at [725, 201] on input "0" at bounding box center [715, 212] width 73 height 23
type input "6"
type input "70.006"
type input "70.060"
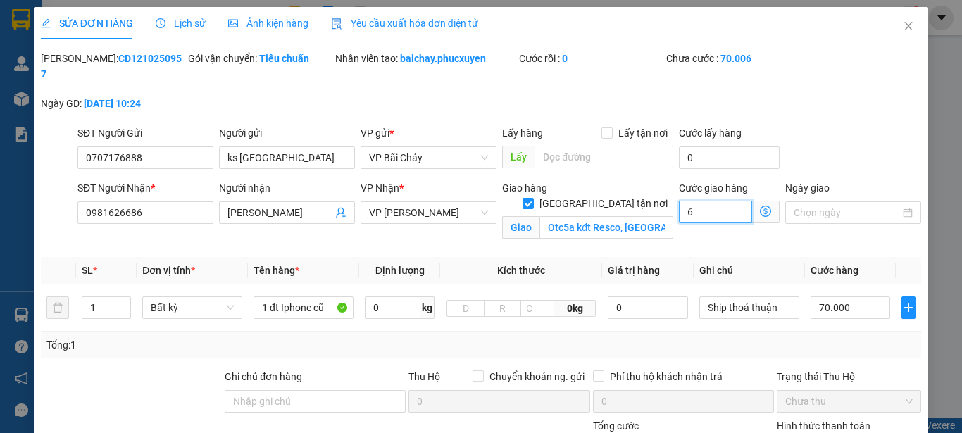
type input "70.060"
type input "60"
type input "130.000"
type input "60.000"
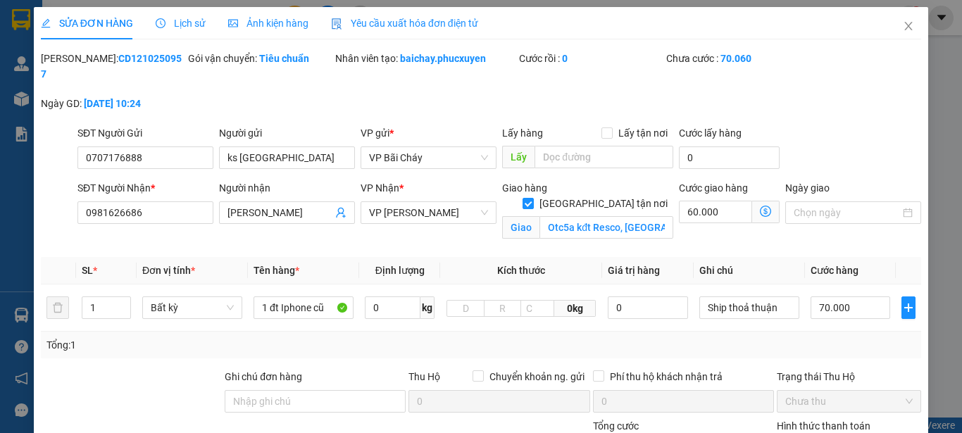
click at [888, 337] on div "Tổng: 1" at bounding box center [480, 344] width 869 height 15
click at [569, 216] on input "Otc5a kđt Resco, Cổ Nhuế, Bắc từ Liêm Hà Nội" at bounding box center [606, 227] width 134 height 23
click at [761, 206] on icon "dollar-circle" at bounding box center [765, 211] width 11 height 11
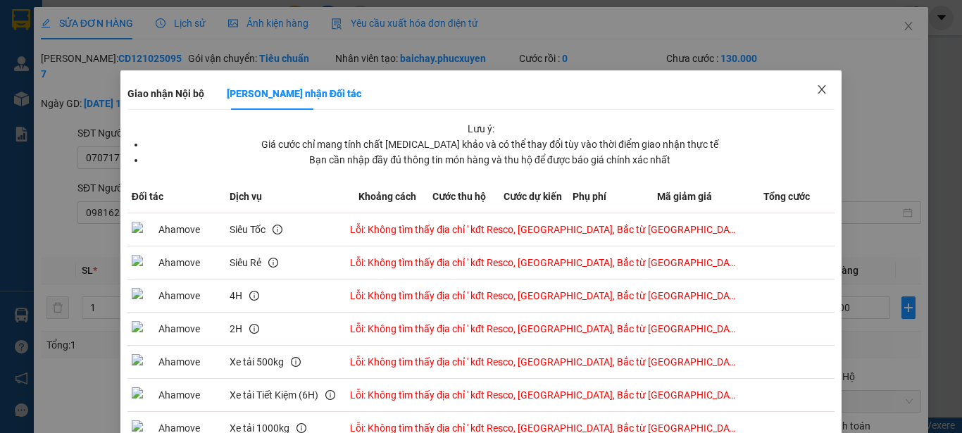
click at [818, 91] on icon "close" at bounding box center [822, 89] width 8 height 8
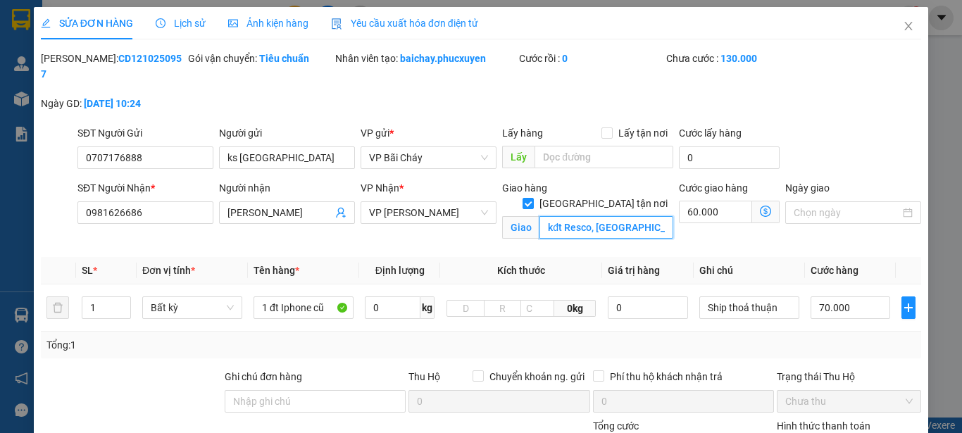
click at [558, 216] on input "kđt Resco, Cổ Nhuế, Bắc từ Liêm Hà Nội" at bounding box center [606, 227] width 134 height 23
click at [560, 216] on input "kđt Resco, Cổ Nhuế, Bắc từ Liêm Hà Nội" at bounding box center [606, 227] width 134 height 23
click at [760, 206] on icon "dollar-circle" at bounding box center [765, 211] width 11 height 11
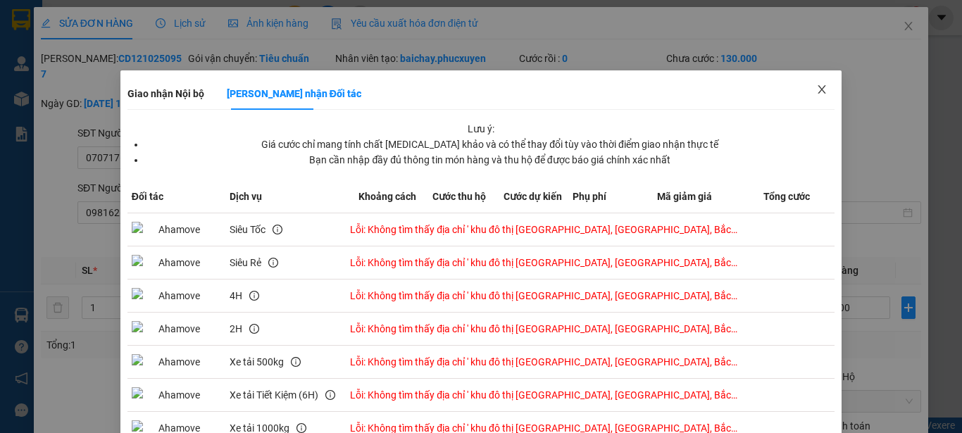
click at [816, 88] on icon "close" at bounding box center [821, 89] width 11 height 11
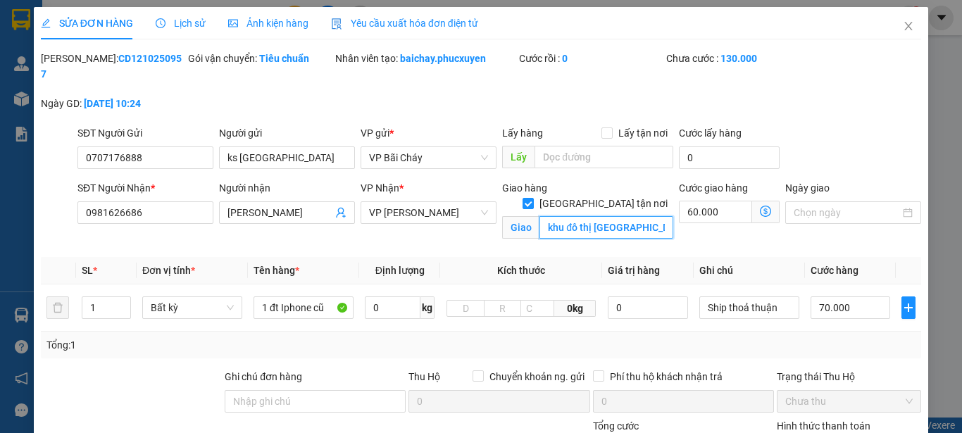
click at [544, 216] on input "khu đô thị Resco, Cổ Nhuế, Bắc từ Liêm Hà Nội" at bounding box center [606, 227] width 134 height 23
click at [543, 216] on input "khu đô thị Resco, Cổ Nhuế, Bắc từ Liêm Hà Nội" at bounding box center [606, 227] width 134 height 23
type input "Otc5a khu đô thị Resco, Cổ Nhuế, Bắc từ Liêm Hà Nội"
click at [760, 206] on icon "dollar-circle" at bounding box center [765, 211] width 11 height 11
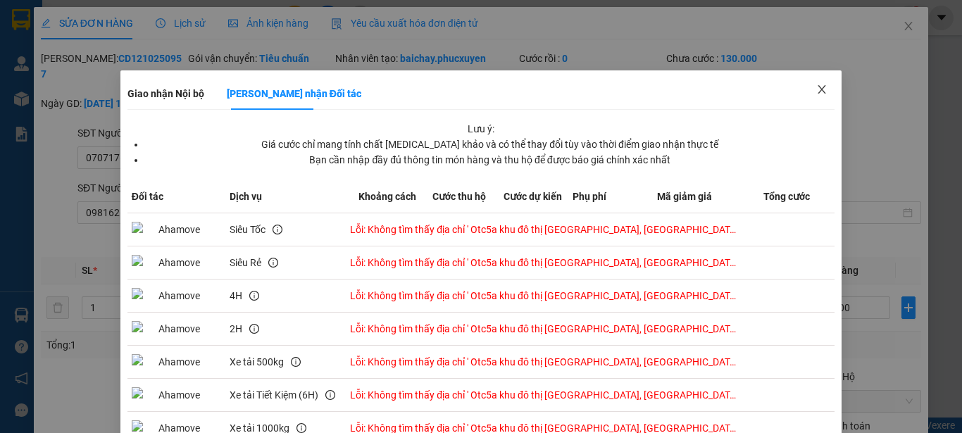
click at [818, 91] on icon "close" at bounding box center [822, 89] width 8 height 8
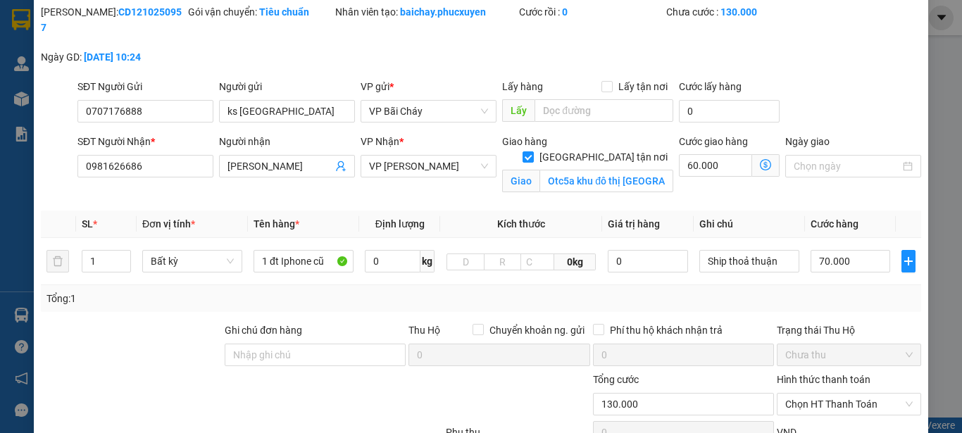
scroll to position [141, 0]
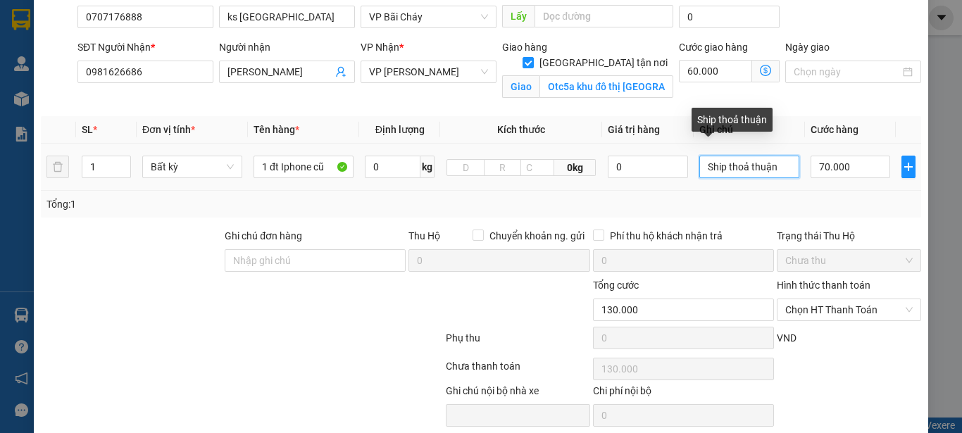
click at [699, 156] on input "Ship thoả thuận" at bounding box center [749, 167] width 100 height 23
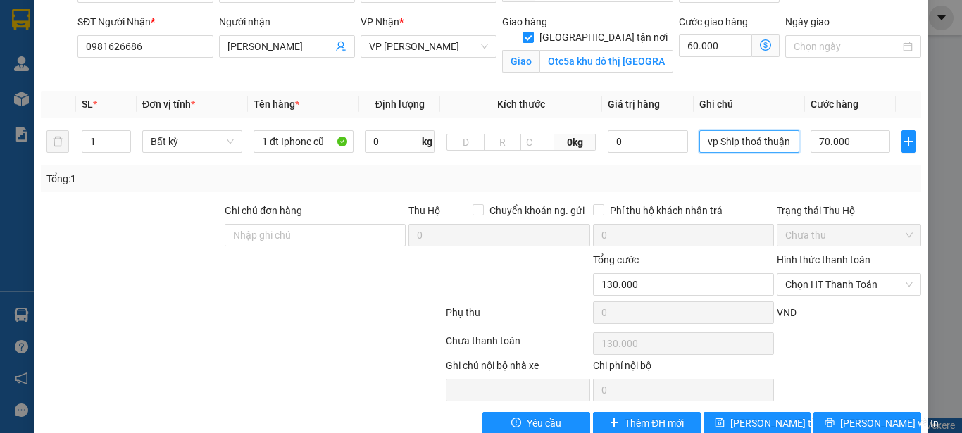
scroll to position [180, 0]
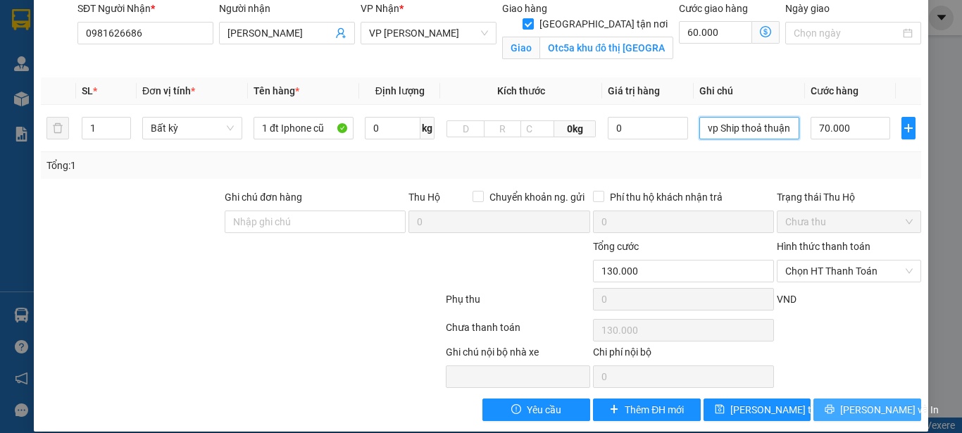
type input "vp Ship thoả thuận"
click at [847, 402] on span "Lưu và In" at bounding box center [889, 409] width 99 height 15
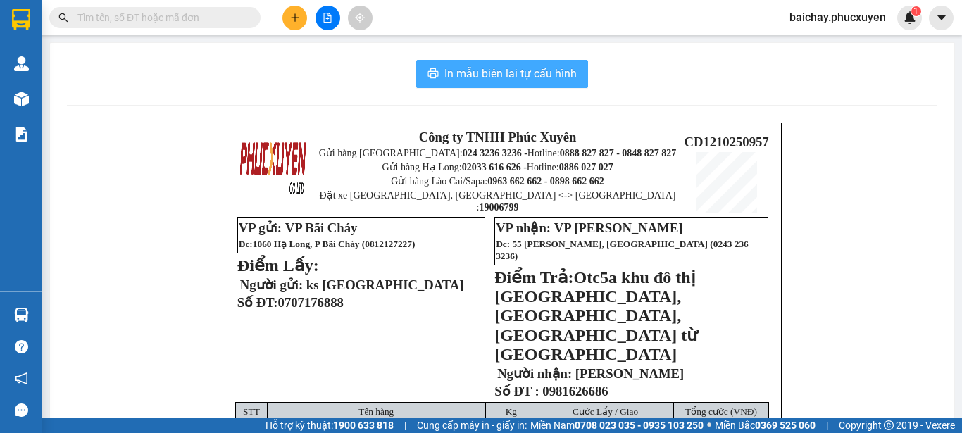
click at [468, 73] on span "In mẫu biên lai tự cấu hình" at bounding box center [510, 74] width 132 height 18
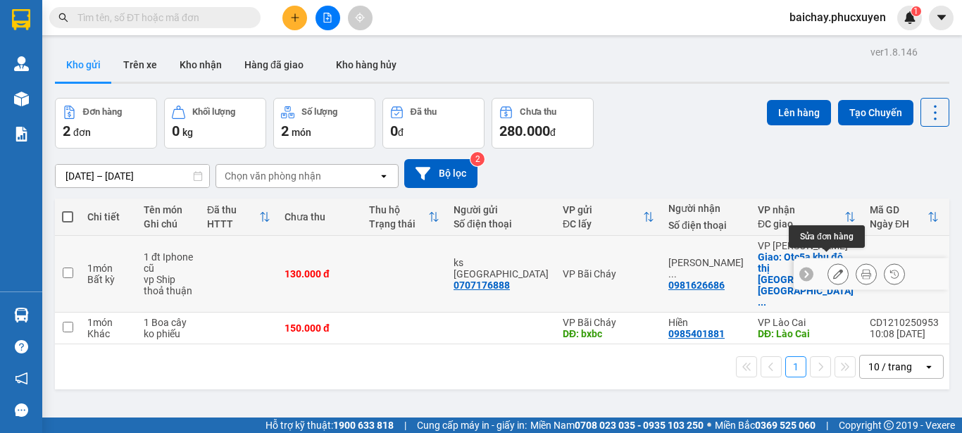
click at [833, 269] on icon at bounding box center [838, 274] width 10 height 10
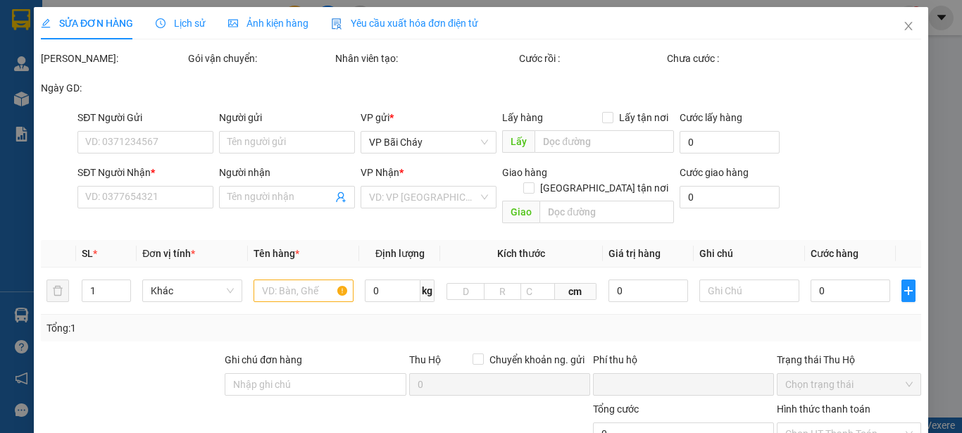
type input "0707176888"
type input "ks Lake Hills"
type input "0981626686"
type input "Nguyễn Bảo Trân"
checkbox input "true"
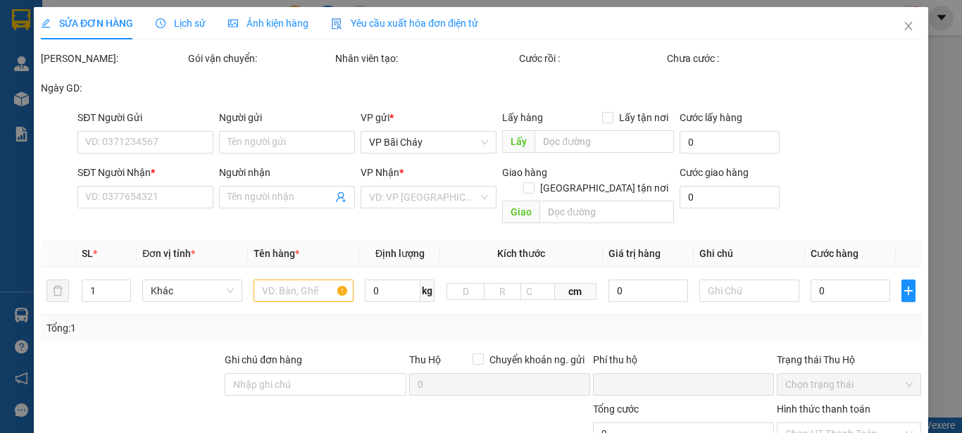
type input "Otc5a khu đô thị Resco, Cổ Nhuế, Bắc từ Liêm Hà Nội"
type input "0"
type input "130.000"
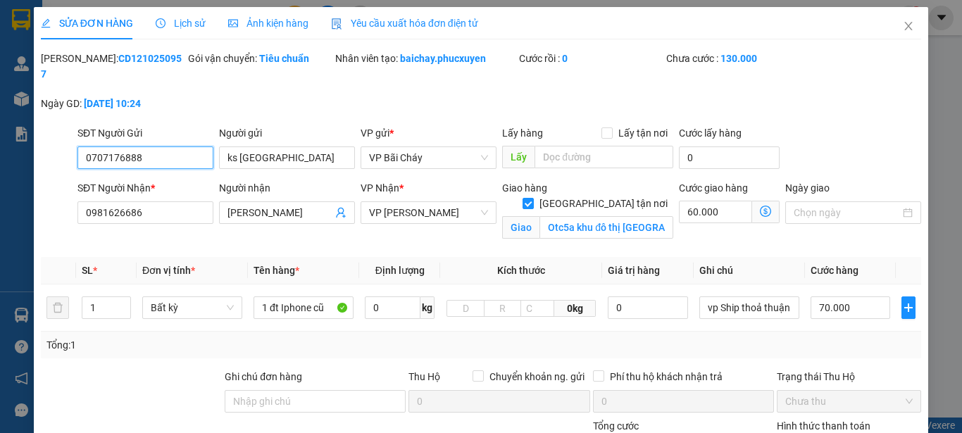
scroll to position [70, 0]
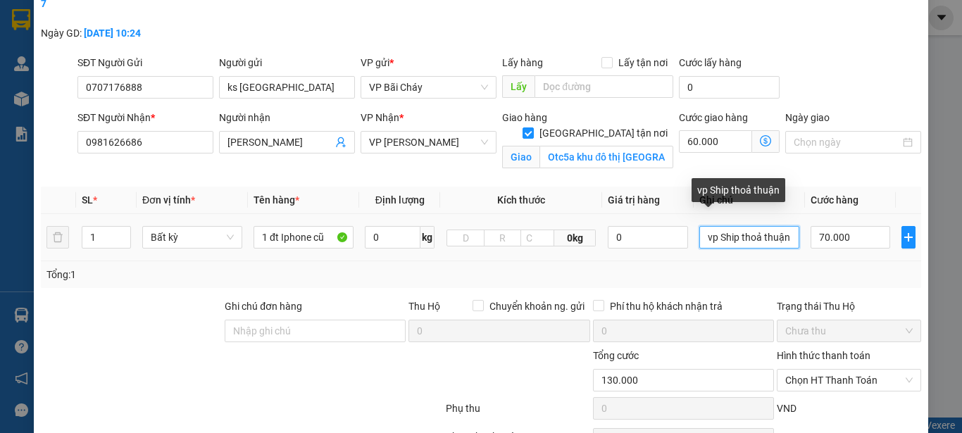
click at [782, 226] on input "vp Ship thoả thuận" at bounding box center [749, 237] width 100 height 23
click at [756, 226] on input "vp Ship thoả thuận" at bounding box center [749, 237] width 100 height 23
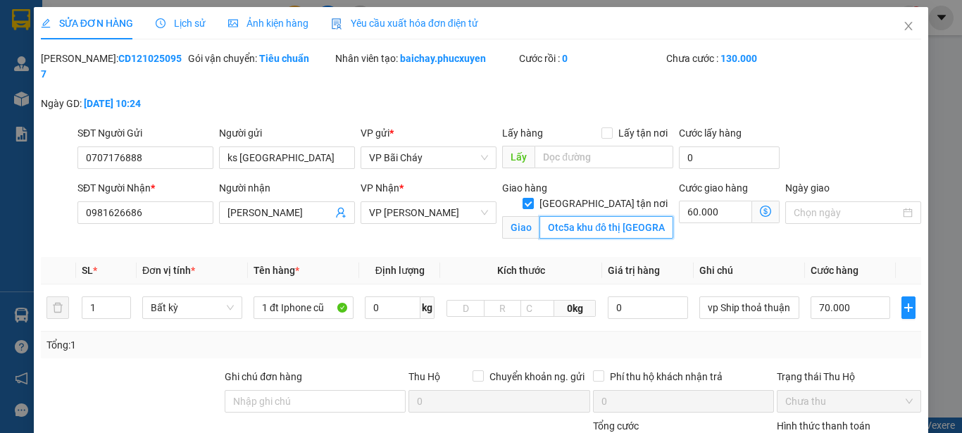
scroll to position [0, 0]
click at [561, 216] on input "Otc5a khu đô thị Resco, Cổ Nhuế, Bắc từ Liêm Hà Nội" at bounding box center [606, 227] width 134 height 23
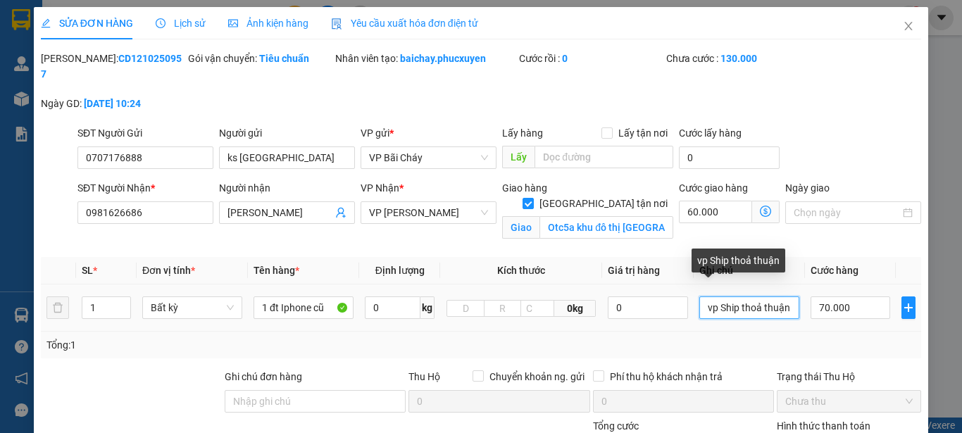
click at [785, 296] on input "vp Ship thoả thuận" at bounding box center [749, 307] width 100 height 23
click at [783, 296] on input "vp Ship thoả thuận" at bounding box center [749, 307] width 100 height 23
click at [785, 296] on input "vp Ship thoả thuận" at bounding box center [749, 307] width 100 height 23
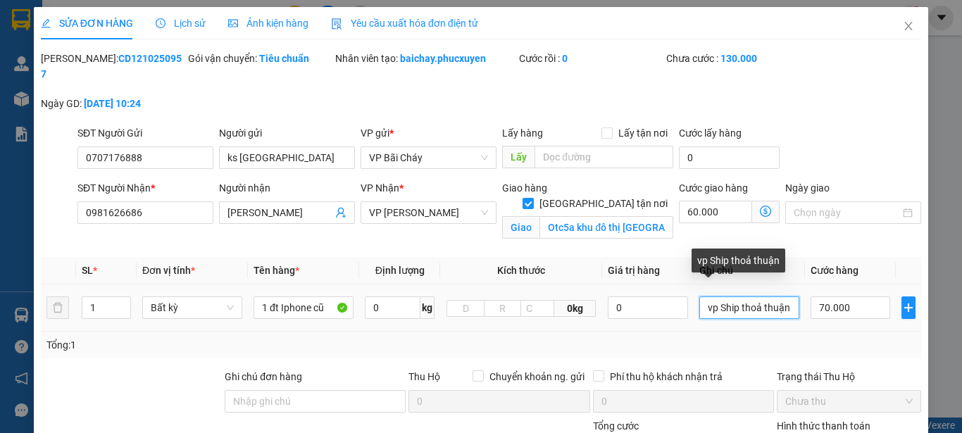
click at [787, 296] on input "vp Ship thoả thuận" at bounding box center [749, 307] width 100 height 23
click at [782, 296] on input "vp Ship thoả thuận" at bounding box center [749, 307] width 100 height 23
click at [774, 296] on input "vp Ship thoả thuận" at bounding box center [749, 307] width 100 height 23
paste input "Otc5a khu đô thị Resco, Cổ Nhuế, Bắc từ Liêm Hà Nội"
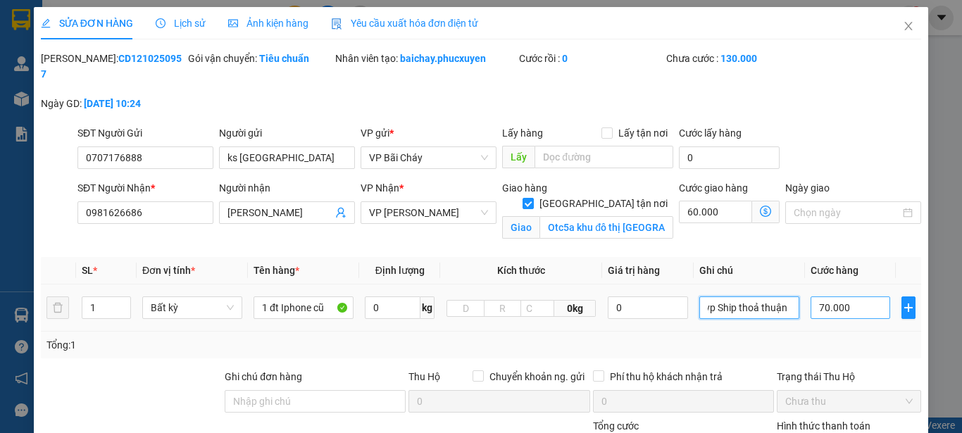
scroll to position [0, 238]
type input "vp Ship thoả thuận Otc5a khu đô thị Resco, Cổ Nhuế, Bắc từ Liêm Hà Nội"
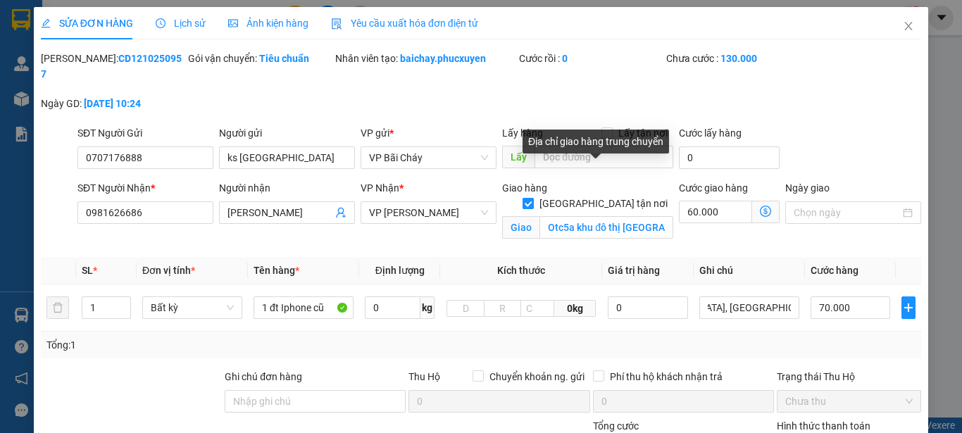
scroll to position [0, 0]
click at [532, 198] on input "Giao tận nơi" at bounding box center [528, 203] width 10 height 10
checkbox input "false"
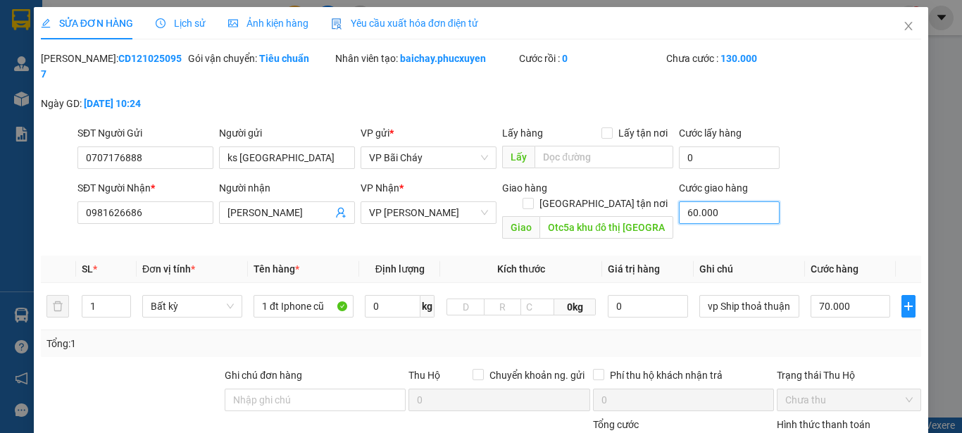
click at [732, 201] on input "60.000" at bounding box center [729, 212] width 101 height 23
type input "70.000"
type input "0"
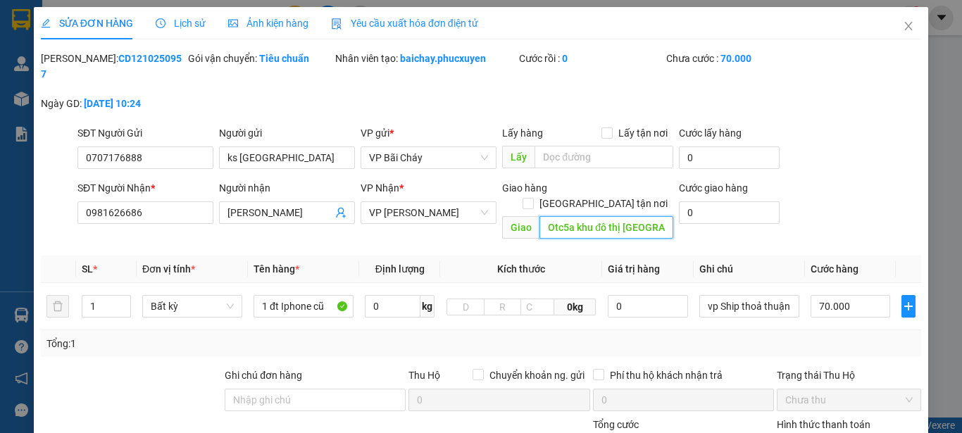
click at [634, 216] on input "Otc5a khu đô thị Resco, Cổ Nhuế, Bắc từ Liêm Hà Nội" at bounding box center [606, 227] width 134 height 23
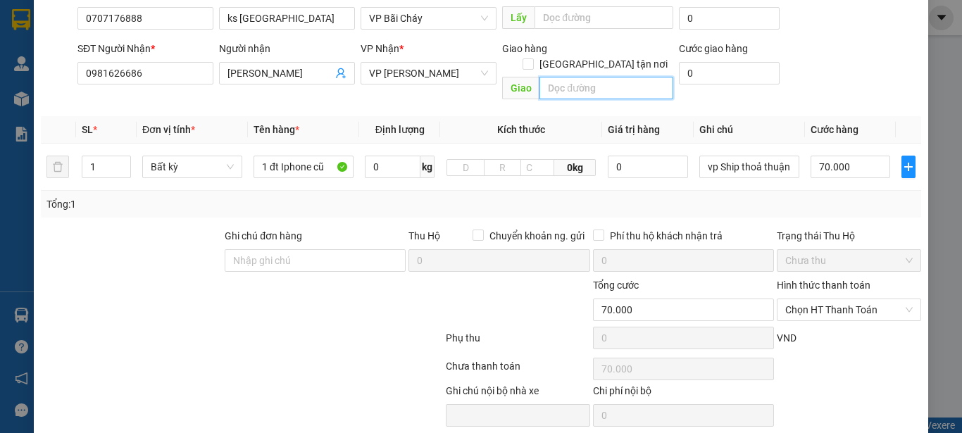
scroll to position [141, 0]
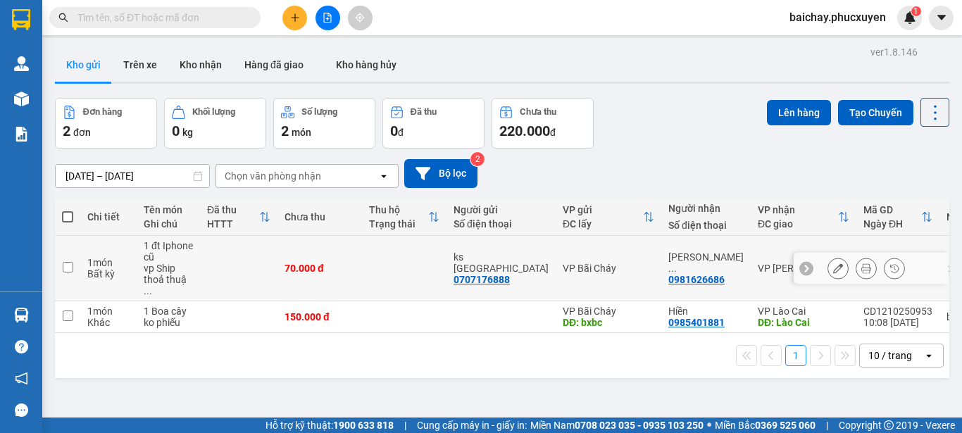
click at [861, 263] on icon at bounding box center [866, 268] width 10 height 10
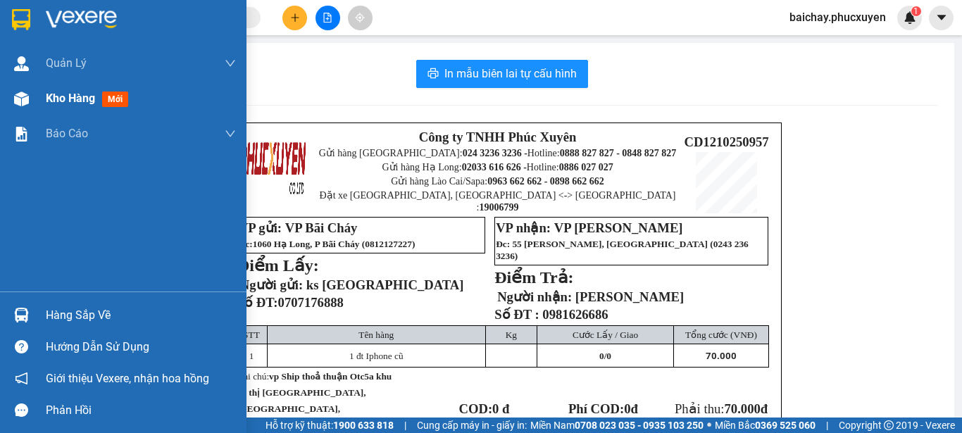
click at [73, 99] on span "Kho hàng" at bounding box center [70, 98] width 49 height 13
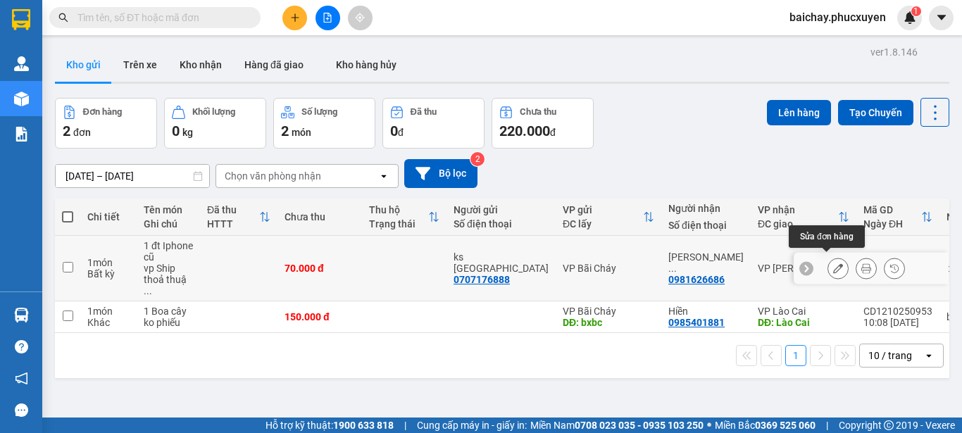
click at [833, 263] on icon at bounding box center [838, 268] width 10 height 10
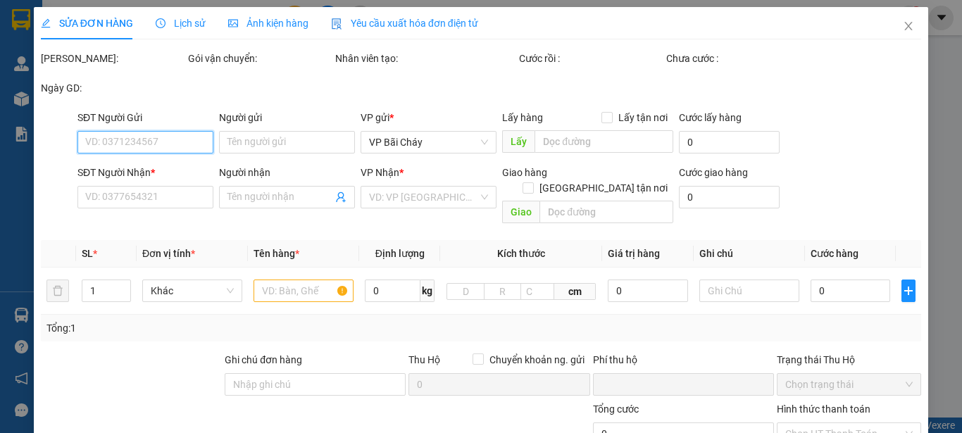
type input "0707176888"
type input "ks Lake Hills"
type input "0981626686"
type input "Nguyễn Bảo Trân"
type input "0"
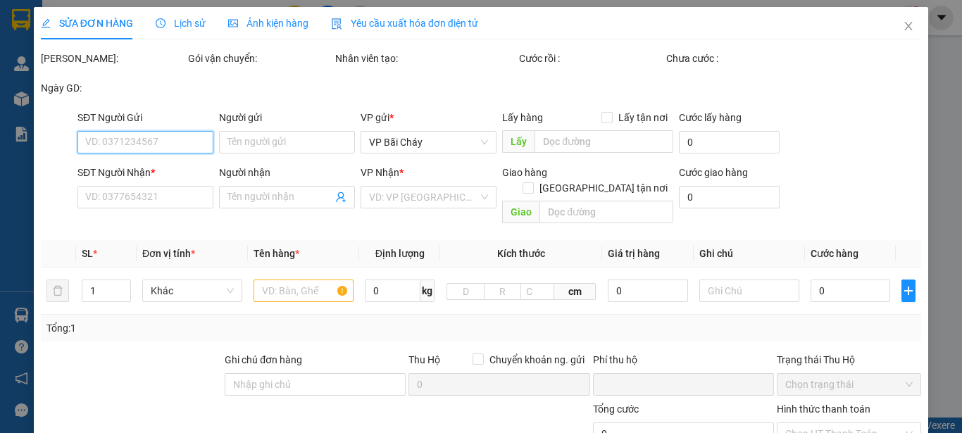
type input "70.000"
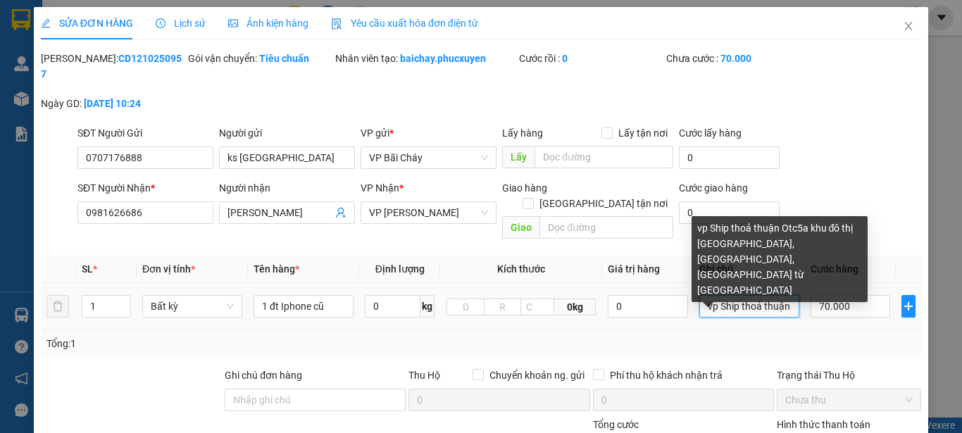
click at [747, 295] on input "vp Ship thoả thuận Otc5a khu đô thị Resco, Cổ Nhuế, Bắc từ Liêm Hà Nội" at bounding box center [749, 306] width 100 height 23
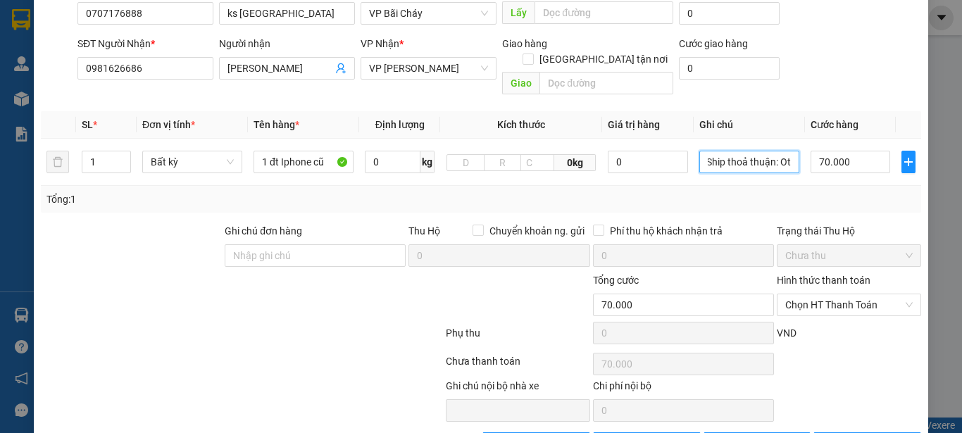
scroll to position [163, 0]
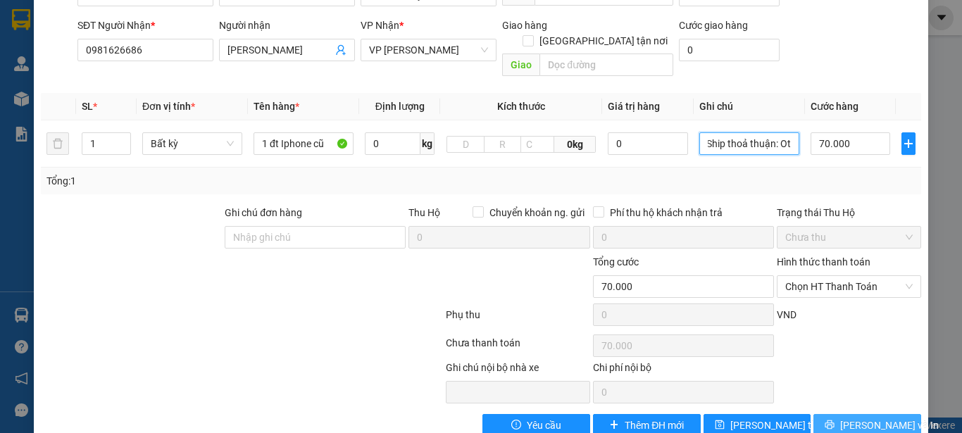
type input "vp Ship thoả thuận: Otc5a khu đô thị Resco, Cổ Nhuế, Bắc từ Liêm Hà Nội"
click at [864, 418] on span "Lưu và In" at bounding box center [889, 425] width 99 height 15
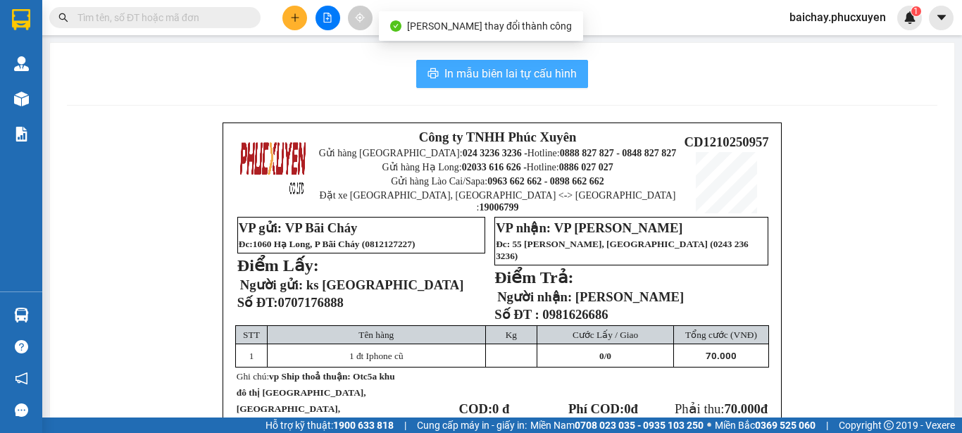
click at [461, 70] on span "In mẫu biên lai tự cấu hình" at bounding box center [510, 74] width 132 height 18
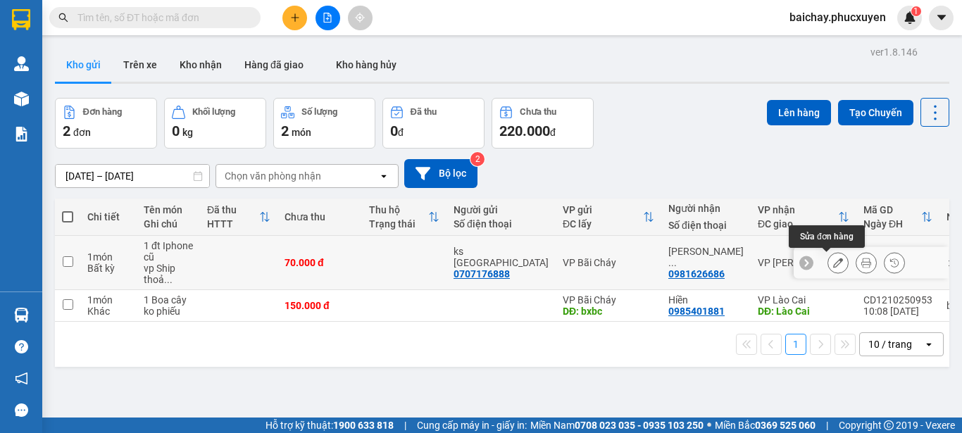
click at [833, 262] on icon at bounding box center [838, 263] width 10 height 10
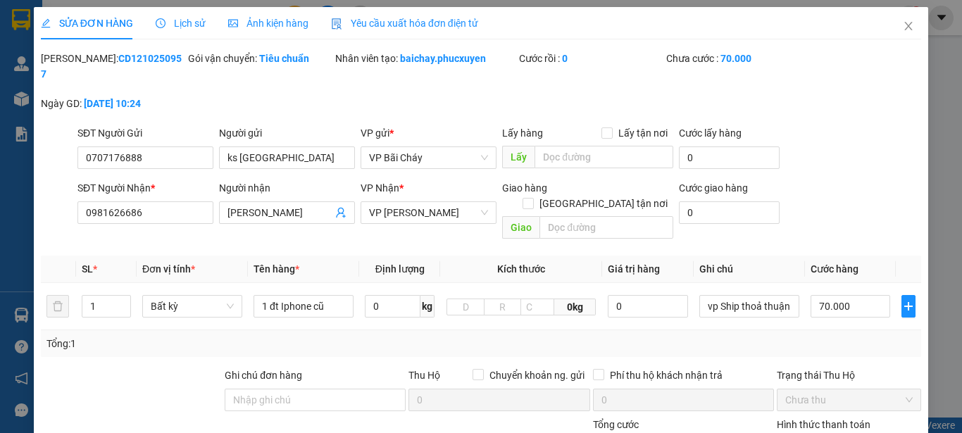
type input "0707176888"
type input "ks Lake Hills"
type input "0981626686"
type input "Nguyễn Bảo Trân"
type input "0"
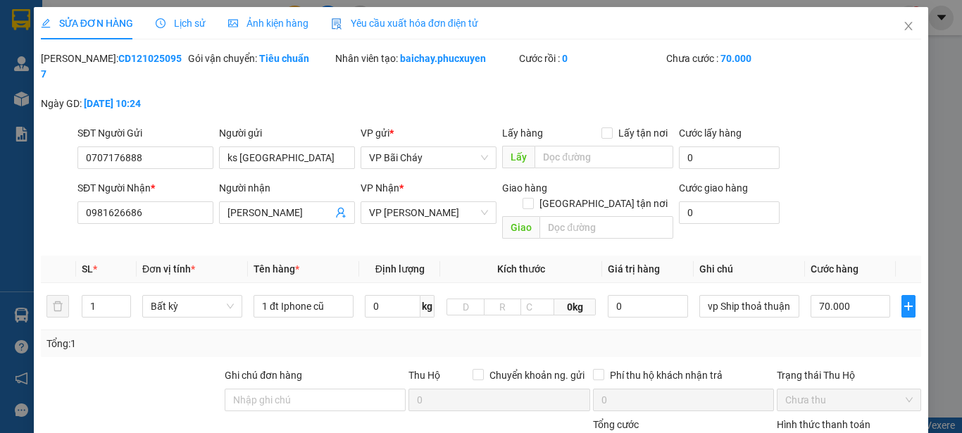
type input "70.000"
click at [330, 295] on input "1 đt Iphone cũ" at bounding box center [304, 306] width 100 height 23
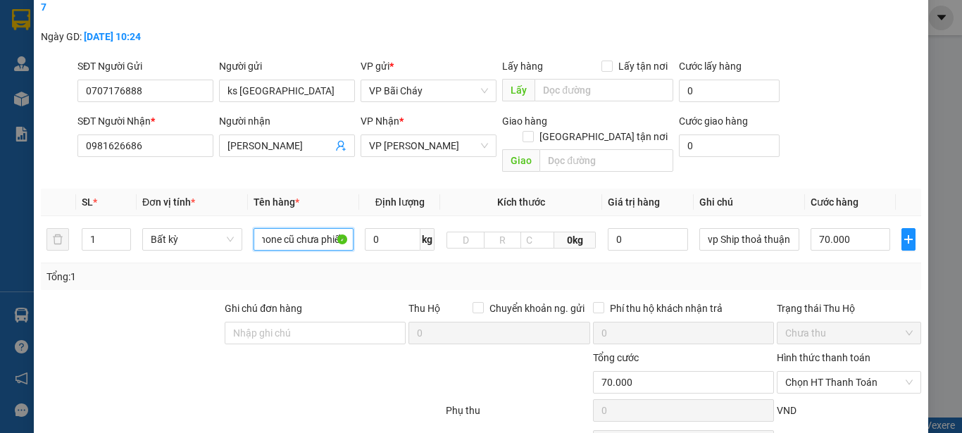
scroll to position [163, 0]
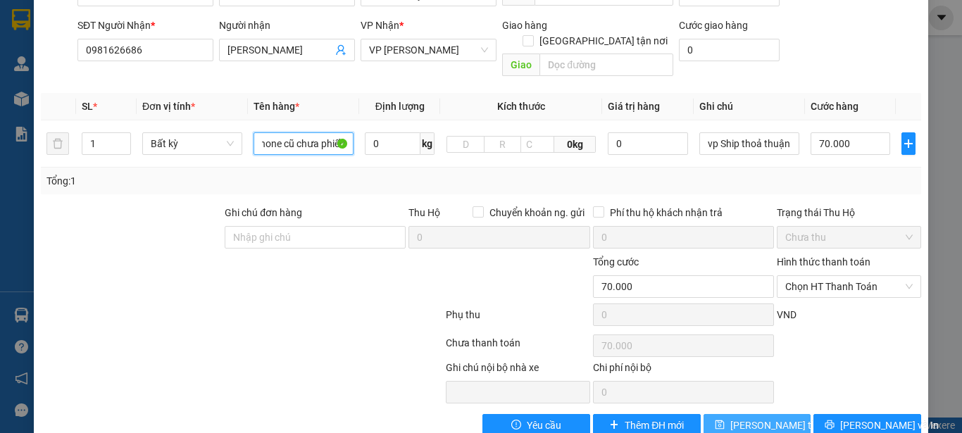
type input "1 đt Iphone cũ chưa phiếu"
click at [753, 418] on span "Lưu thay đổi" at bounding box center [786, 425] width 113 height 15
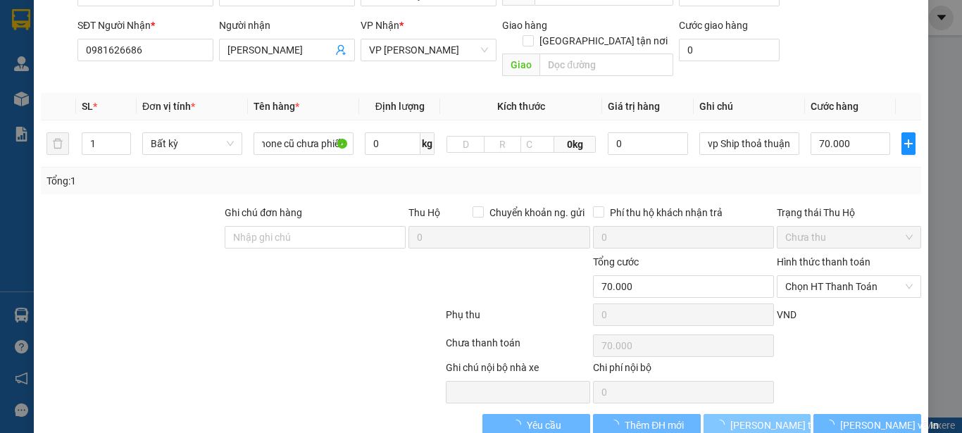
scroll to position [0, 0]
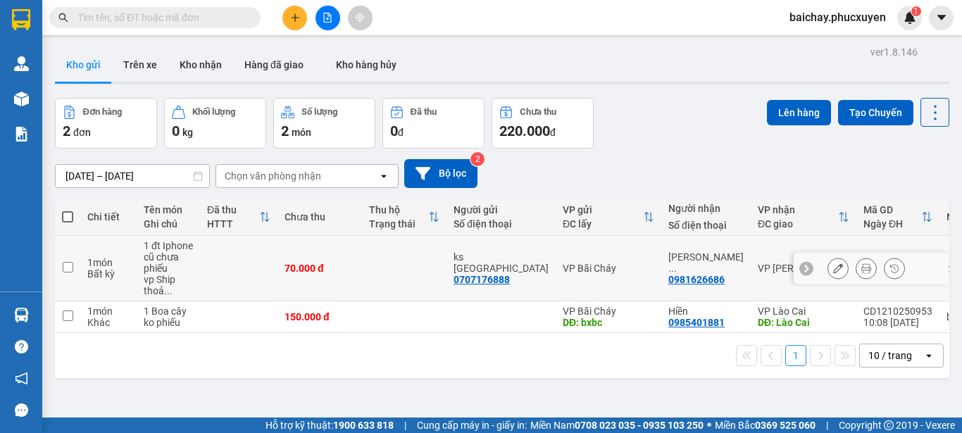
click at [68, 266] on input "checkbox" at bounding box center [68, 267] width 11 height 11
checkbox input "true"
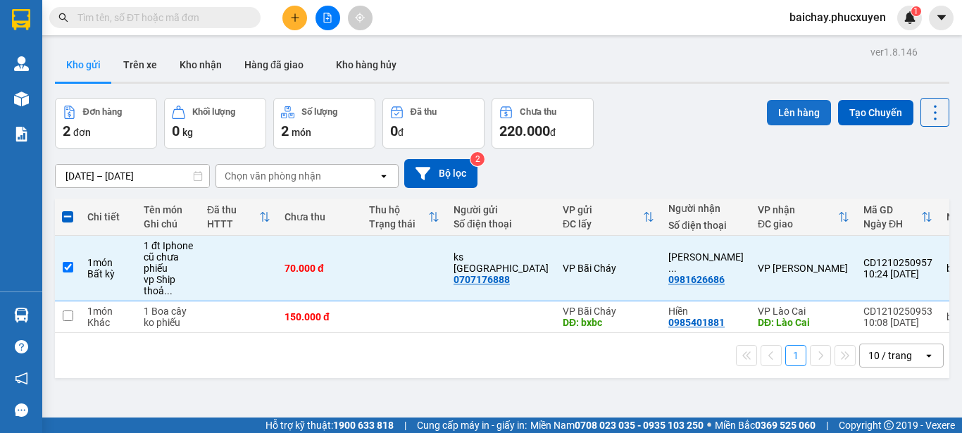
click at [787, 106] on button "Lên hàng" at bounding box center [799, 112] width 64 height 25
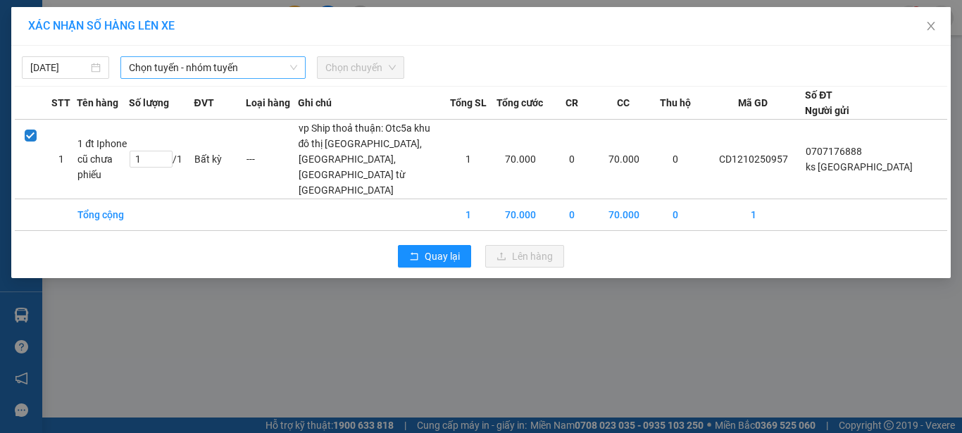
click at [270, 68] on span "Chọn tuyến - nhóm tuyến" at bounding box center [213, 67] width 168 height 21
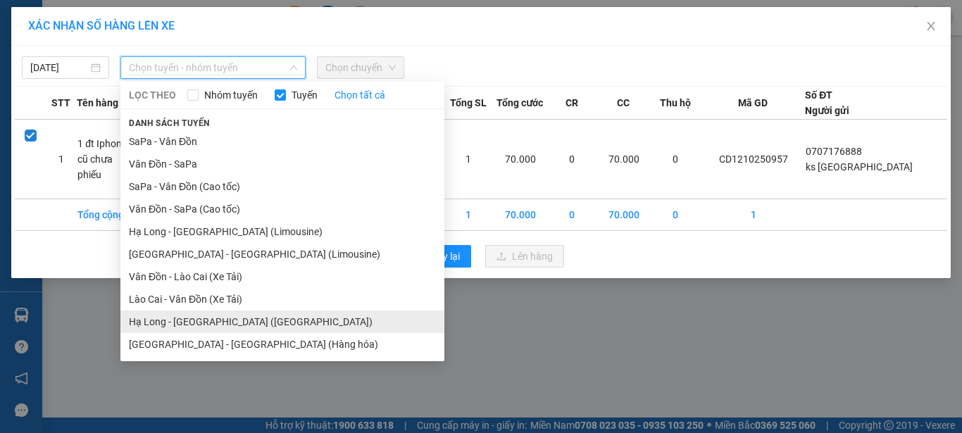
click at [152, 321] on li "Hạ Long - Hà Nội (Hàng hóa)" at bounding box center [282, 322] width 324 height 23
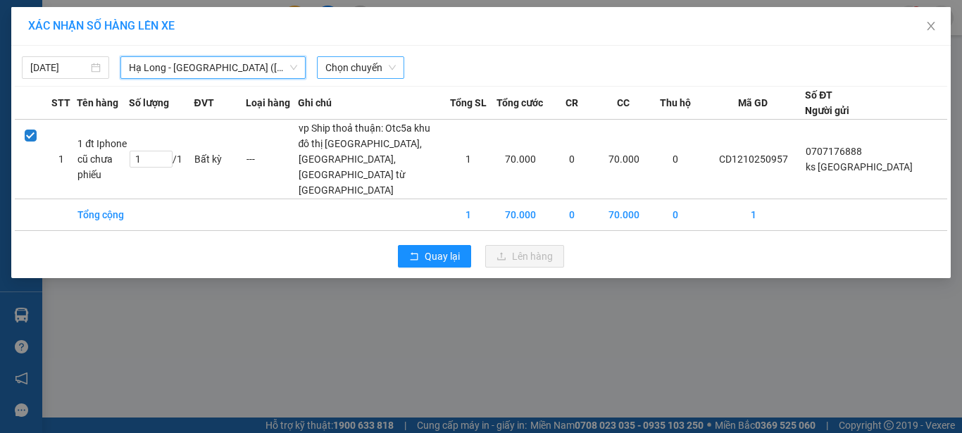
click at [370, 68] on span "Chọn chuyến" at bounding box center [360, 67] width 70 height 21
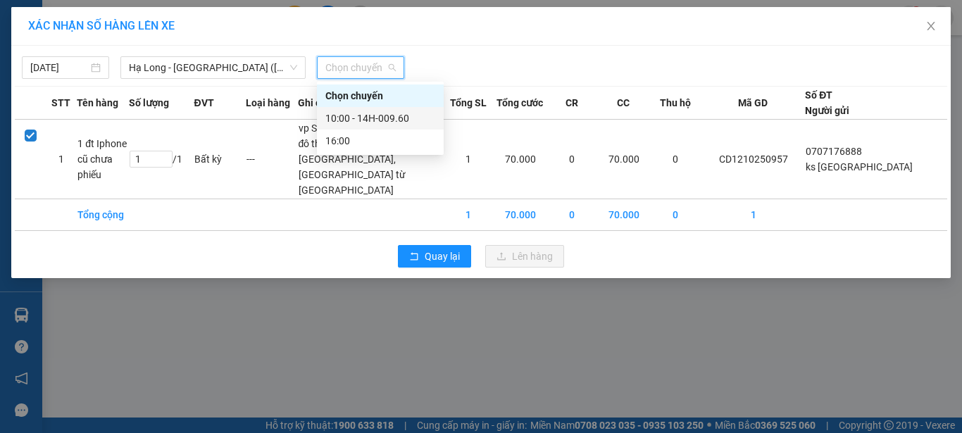
click at [403, 115] on div "10:00 - 14H-009.60" at bounding box center [380, 118] width 110 height 15
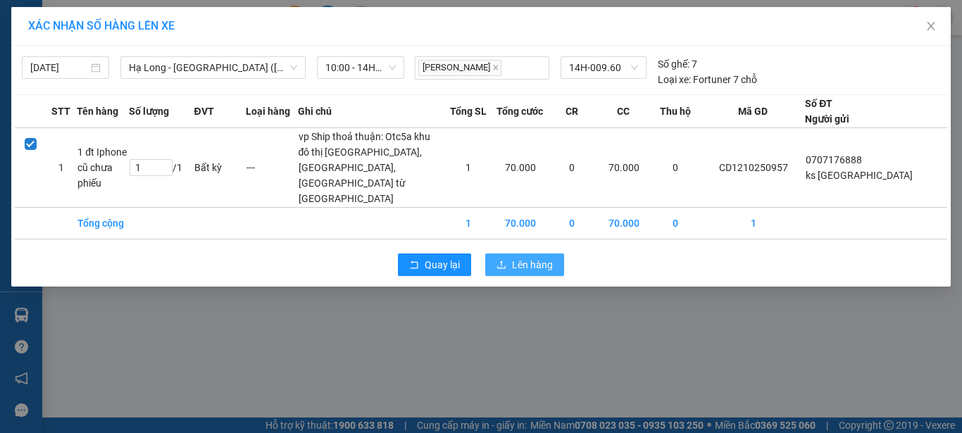
click at [505, 270] on icon "upload" at bounding box center [502, 265] width 10 height 10
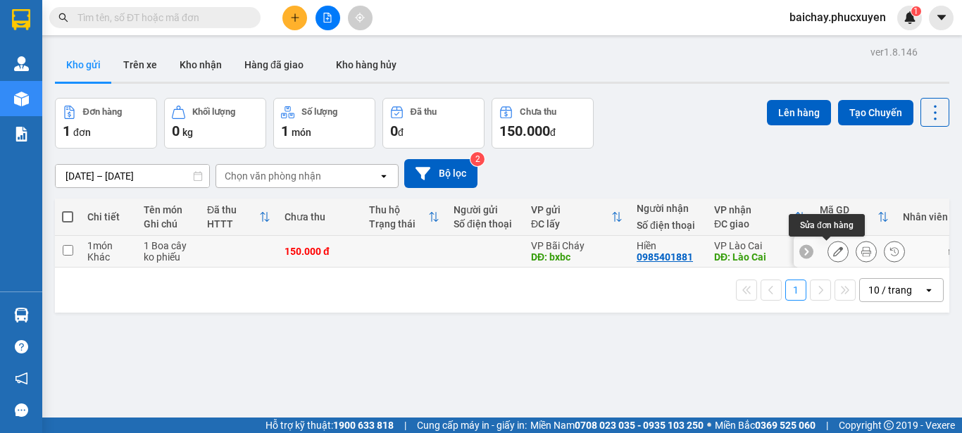
click at [833, 251] on icon at bounding box center [838, 251] width 10 height 10
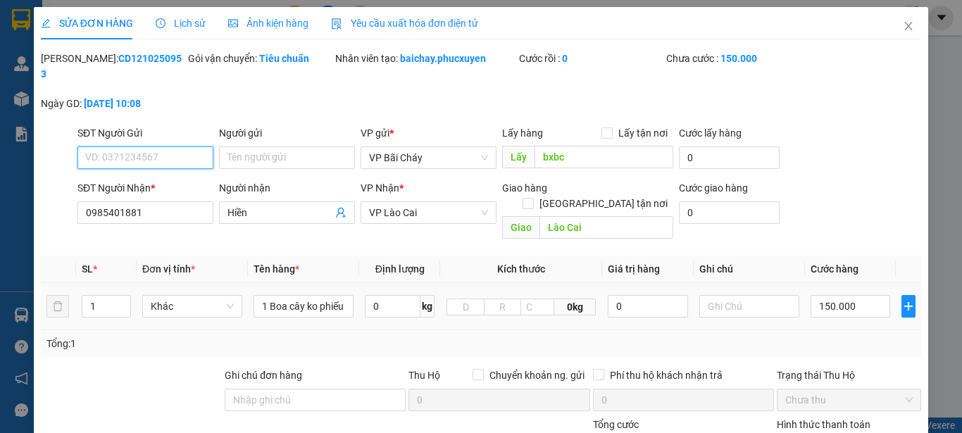
type input "bxbc"
type input "0985401881"
type input "Hiền"
type input "Lào Cai"
type input "0"
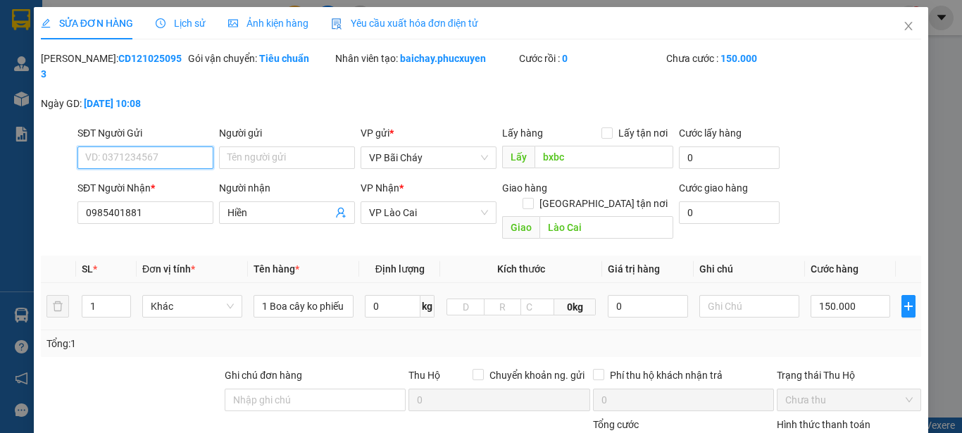
type input "150.000"
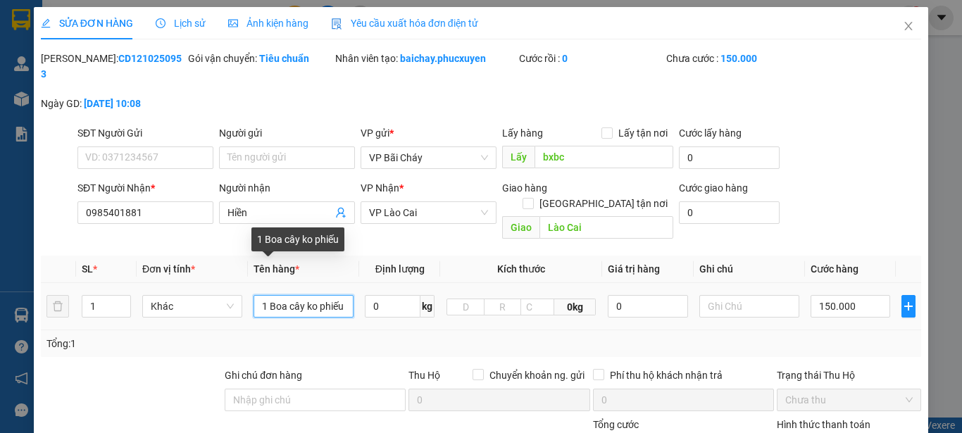
click at [282, 295] on input "1 Boa cây ko phiếu" at bounding box center [304, 306] width 100 height 23
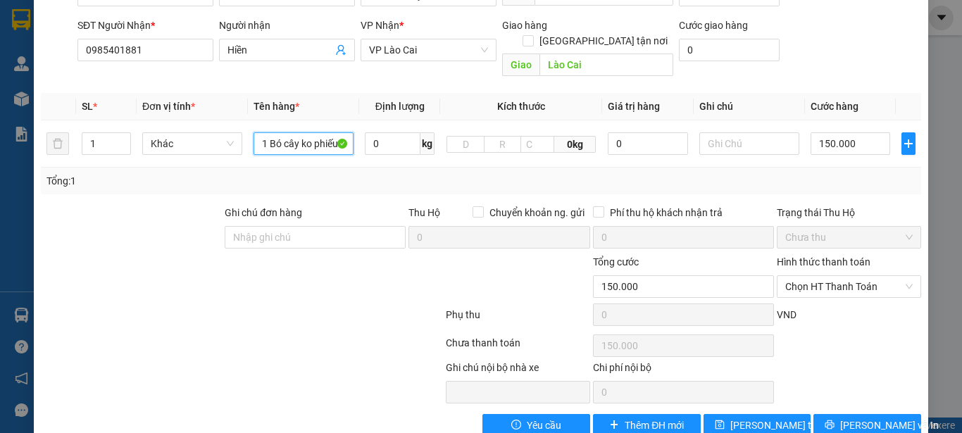
type input "1 Bó cây ko phiếu"
click at [859, 418] on span "Lưu và In" at bounding box center [889, 425] width 99 height 15
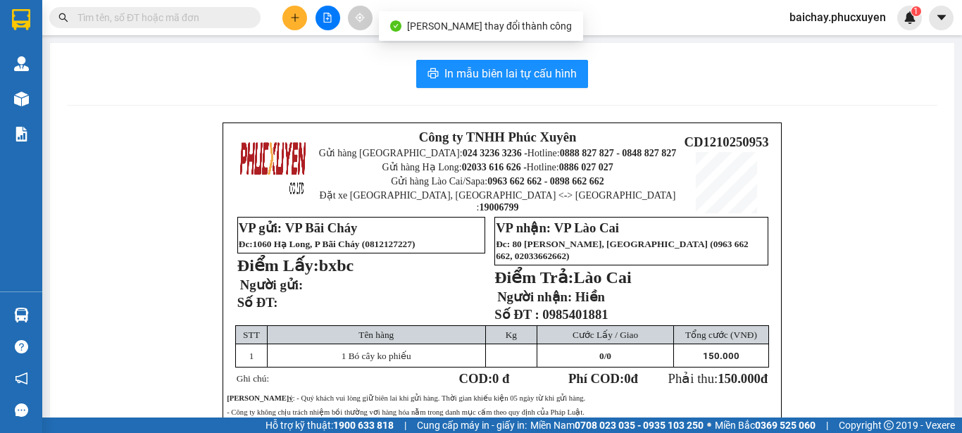
scroll to position [70, 0]
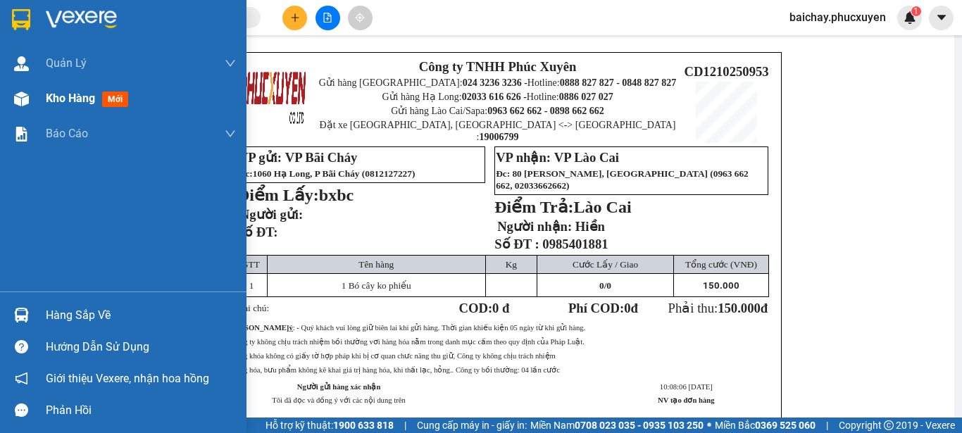
click at [72, 98] on span "Kho hàng" at bounding box center [70, 98] width 49 height 13
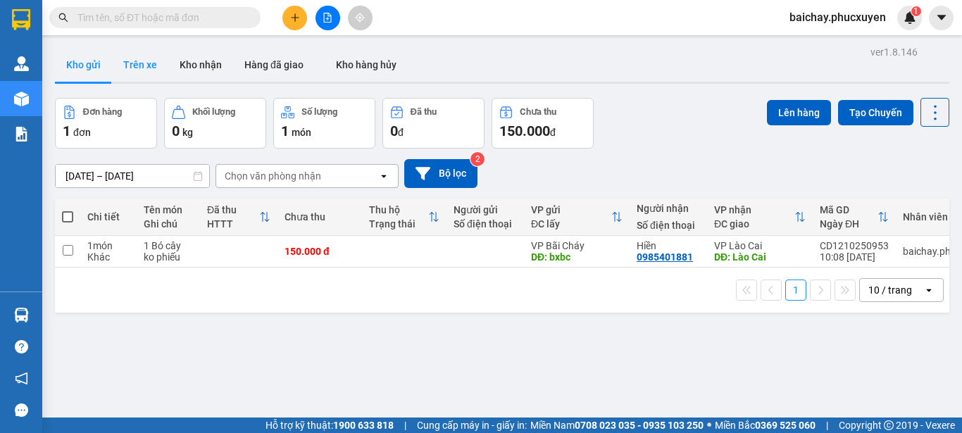
click at [140, 65] on button "Trên xe" at bounding box center [140, 65] width 56 height 34
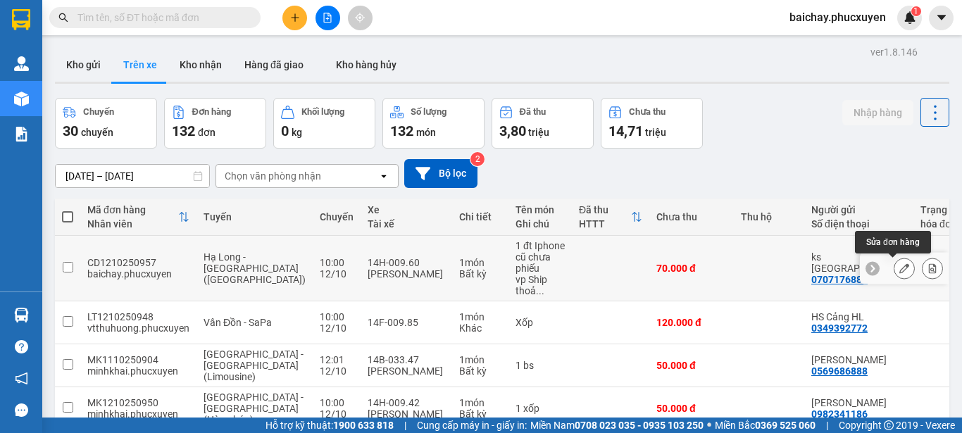
click at [899, 266] on icon at bounding box center [904, 268] width 10 height 10
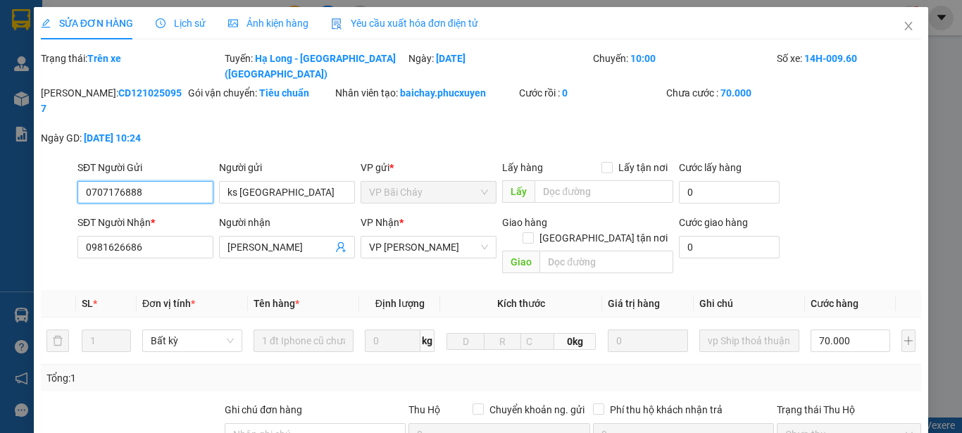
type input "0707176888"
type input "ks Lake Hills"
type input "0981626686"
type input "Nguyễn Bảo Trân"
type input "0"
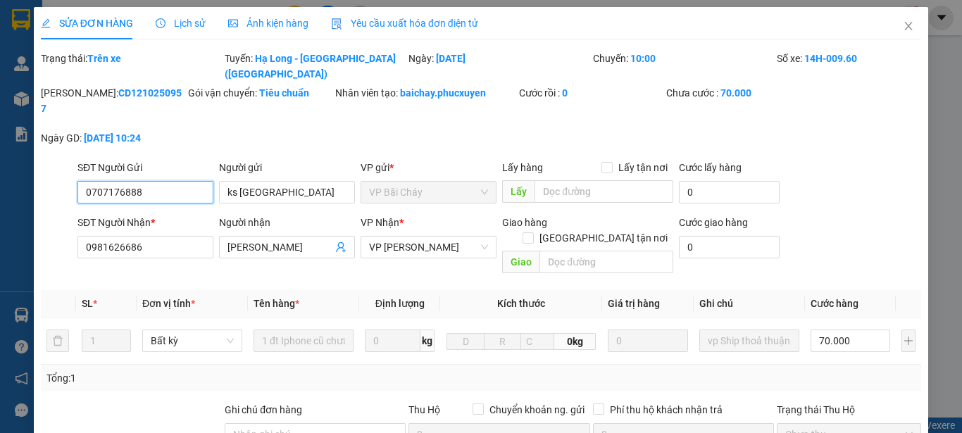
type input "70.000"
click at [903, 24] on icon "close" at bounding box center [908, 25] width 11 height 11
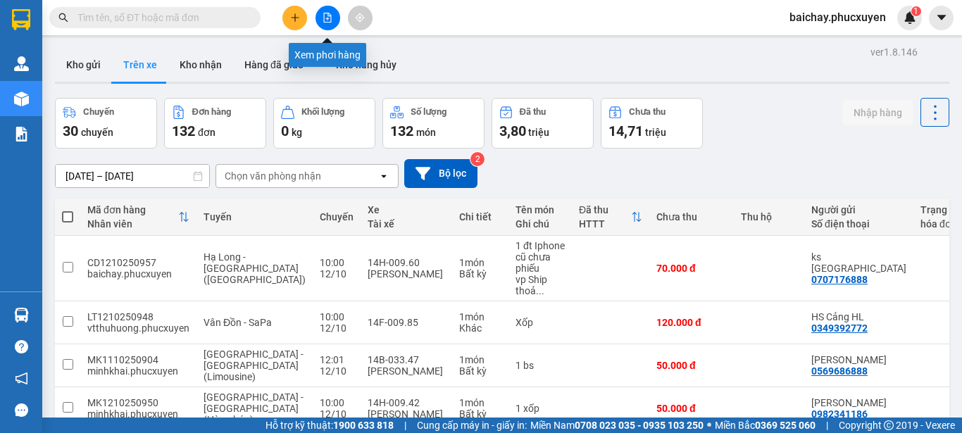
click at [332, 17] on button at bounding box center [328, 18] width 25 height 25
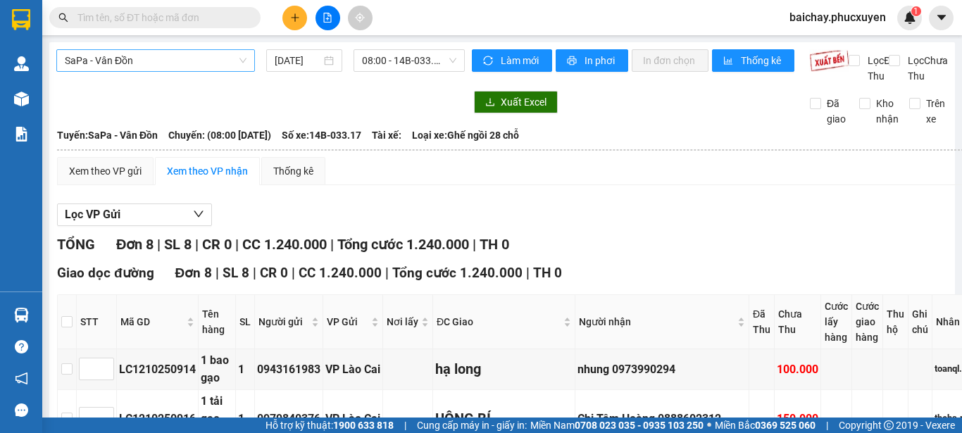
click at [209, 63] on span "SaPa - Vân Đồn" at bounding box center [156, 60] width 182 height 21
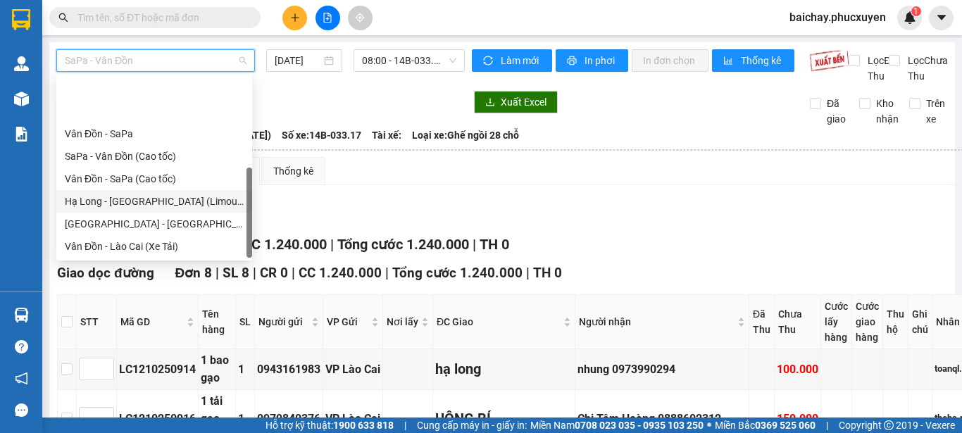
scroll to position [68, 0]
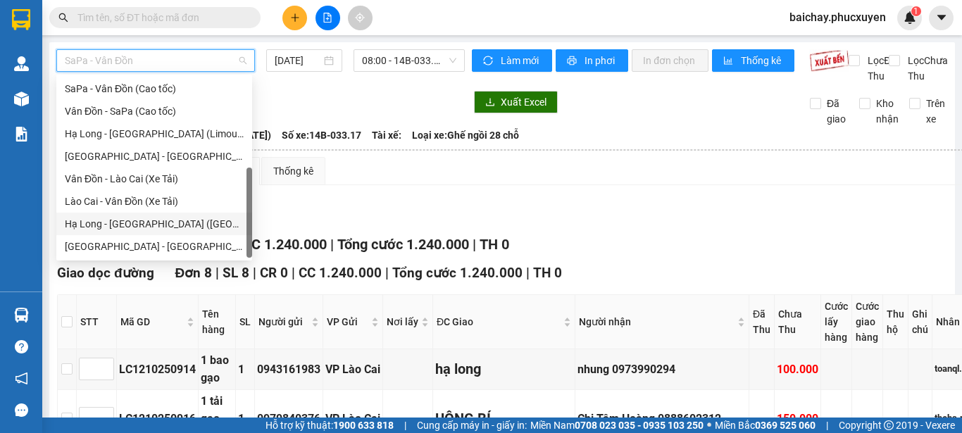
click at [93, 223] on div "Hạ Long - Hà Nội (Hàng hóa)" at bounding box center [154, 223] width 179 height 15
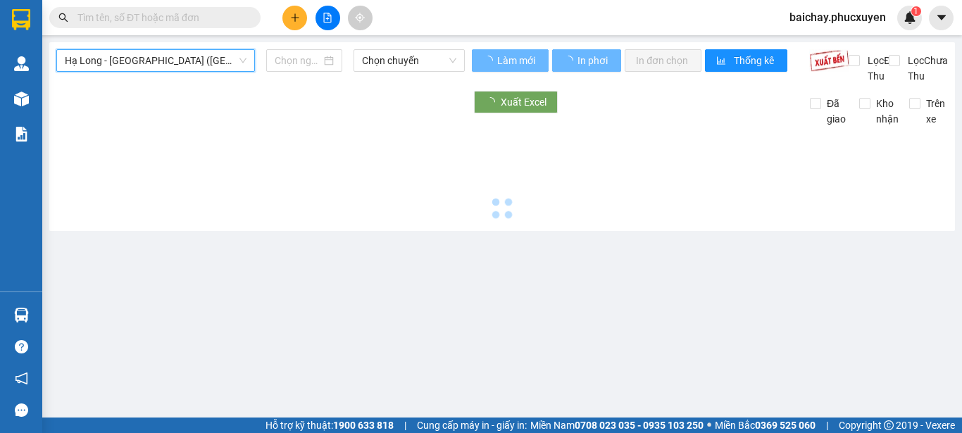
type input "12/10/2025"
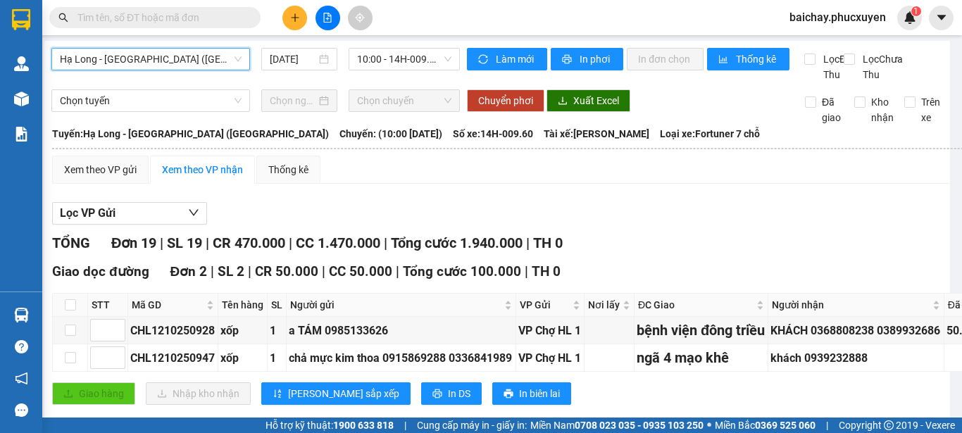
scroll to position [0, 5]
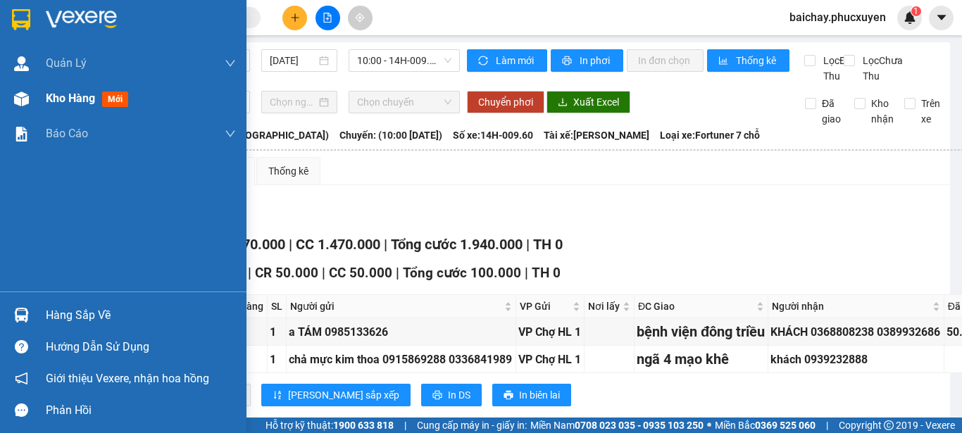
click at [64, 99] on span "Kho hàng" at bounding box center [70, 98] width 49 height 13
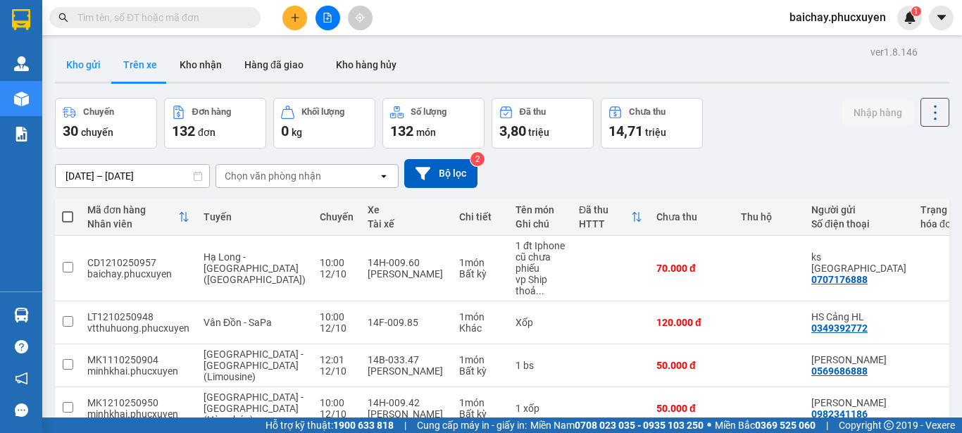
click at [82, 60] on button "Kho gửi" at bounding box center [83, 65] width 57 height 34
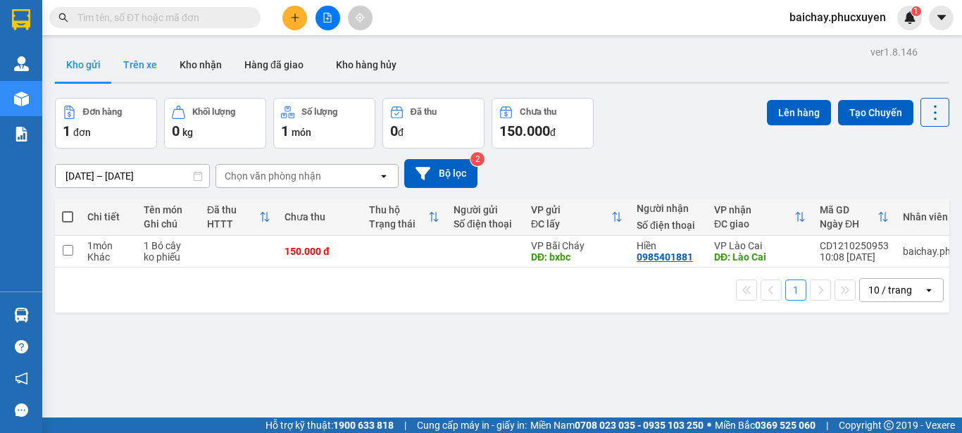
click at [136, 65] on button "Trên xe" at bounding box center [140, 65] width 56 height 34
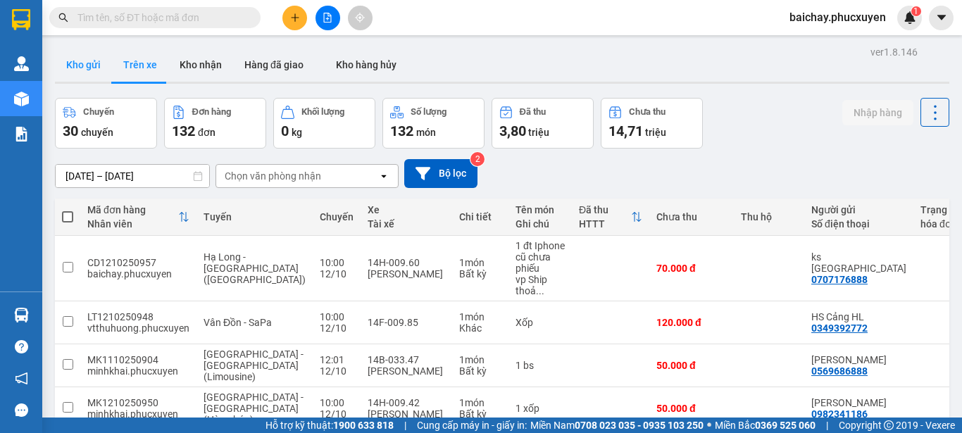
click at [77, 59] on button "Kho gửi" at bounding box center [83, 65] width 57 height 34
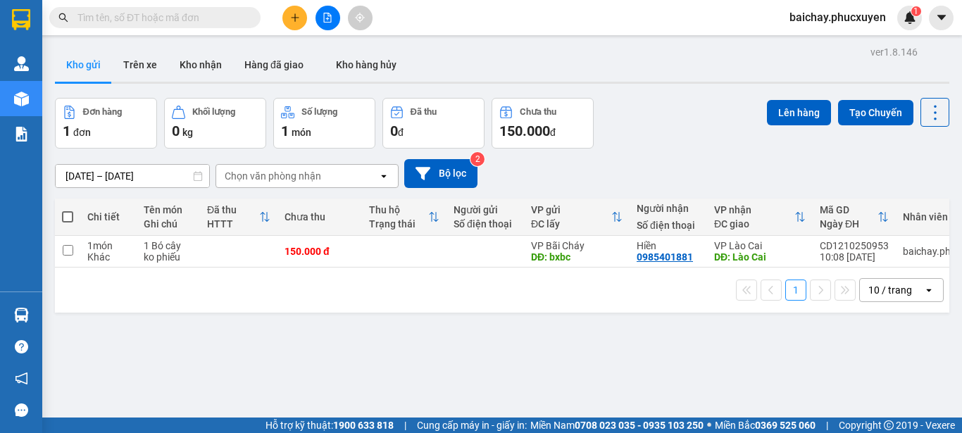
click at [538, 356] on div "ver 1.8.146 Kho gửi Trên xe Kho nhận Hàng đã giao Kho hàng hủy Đơn hàng 1 đơn K…" at bounding box center [502, 258] width 906 height 433
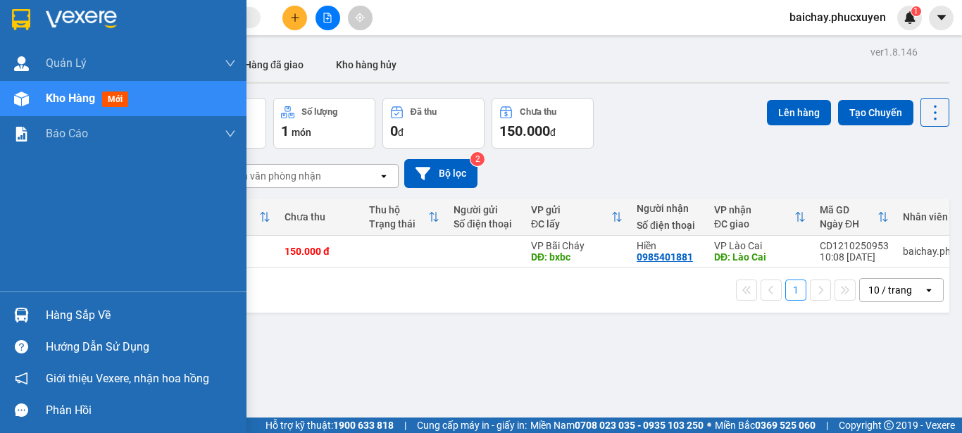
click at [62, 315] on div "Hàng sắp về" at bounding box center [141, 315] width 190 height 21
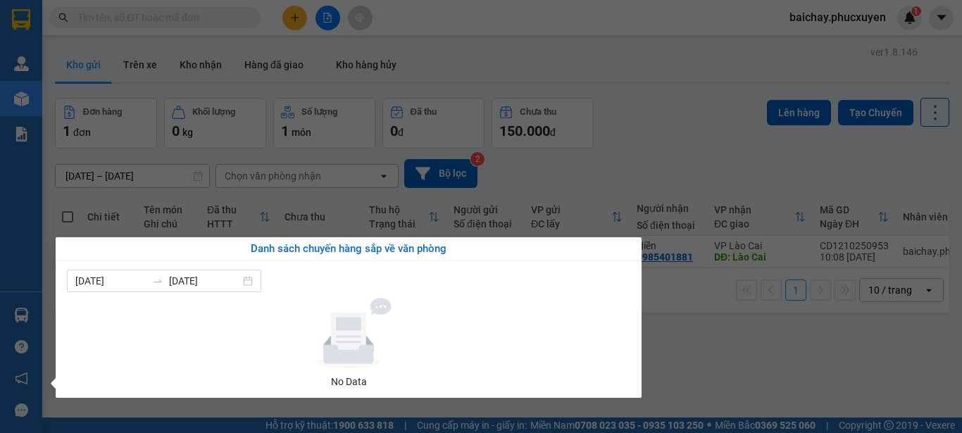
click at [735, 349] on section "Kết quả tìm kiếm ( 0 ) Bộ lọc No Data baichay.phucxuyen 1 Quản Lý Quản lý giao …" at bounding box center [481, 216] width 962 height 433
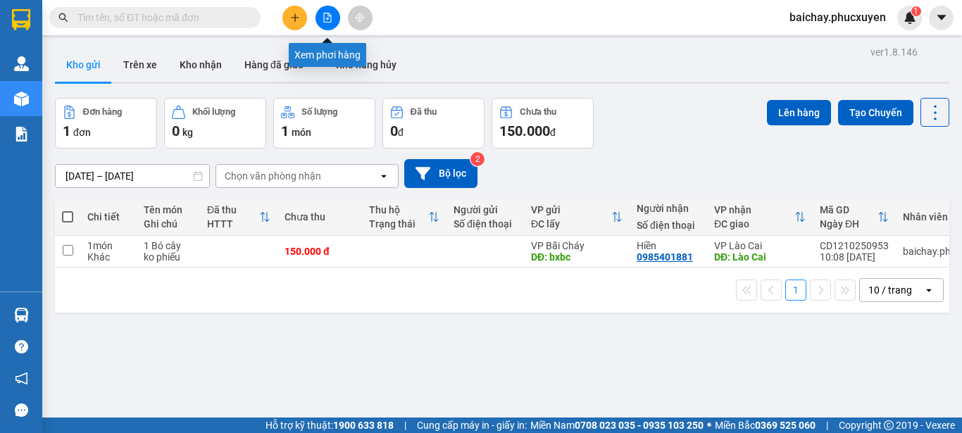
click at [329, 14] on icon "file-add" at bounding box center [328, 18] width 10 height 10
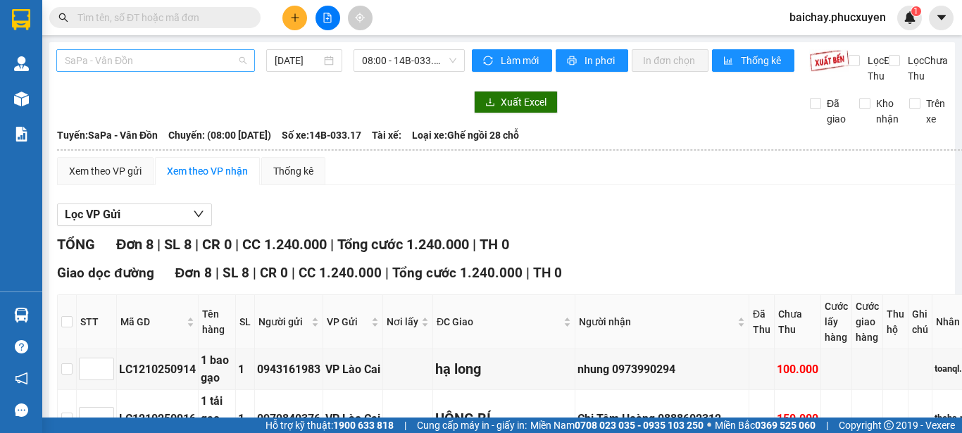
click at [210, 62] on span "SaPa - Vân Đồn" at bounding box center [156, 60] width 182 height 21
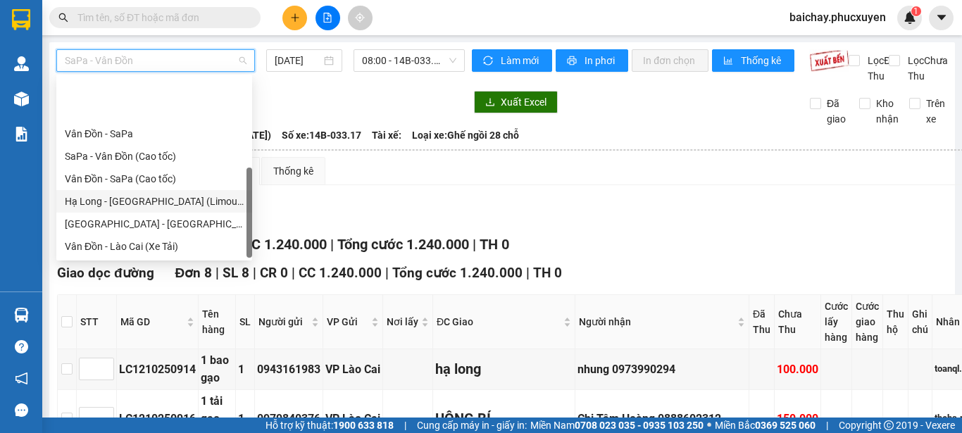
scroll to position [68, 0]
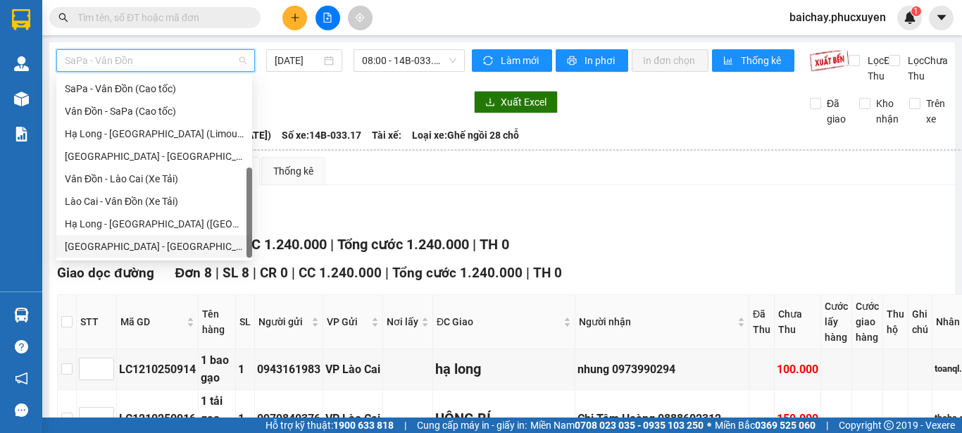
click at [98, 247] on div "Hà Nội - Hạ Long (Hàng hóa)" at bounding box center [154, 246] width 179 height 15
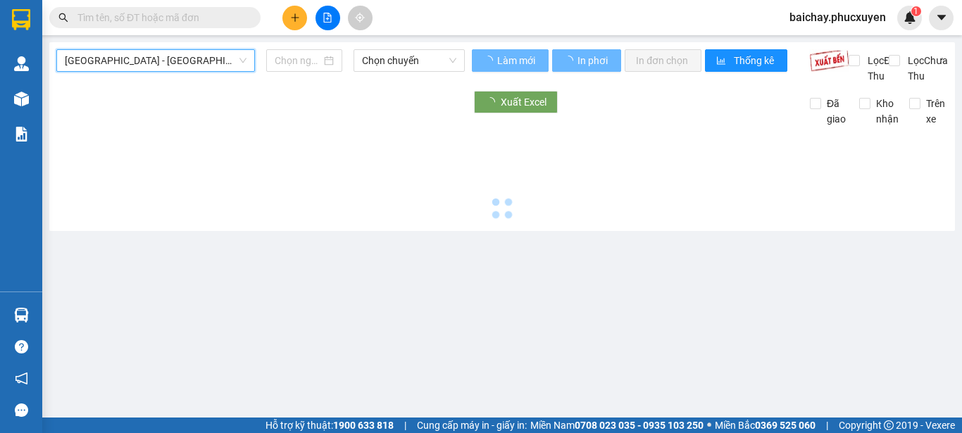
type input "12/10/2025"
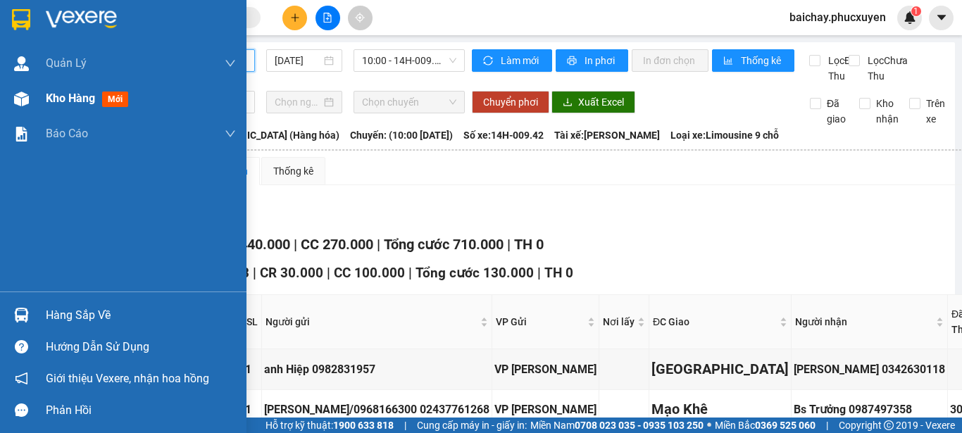
click at [76, 95] on span "Kho hàng" at bounding box center [70, 98] width 49 height 13
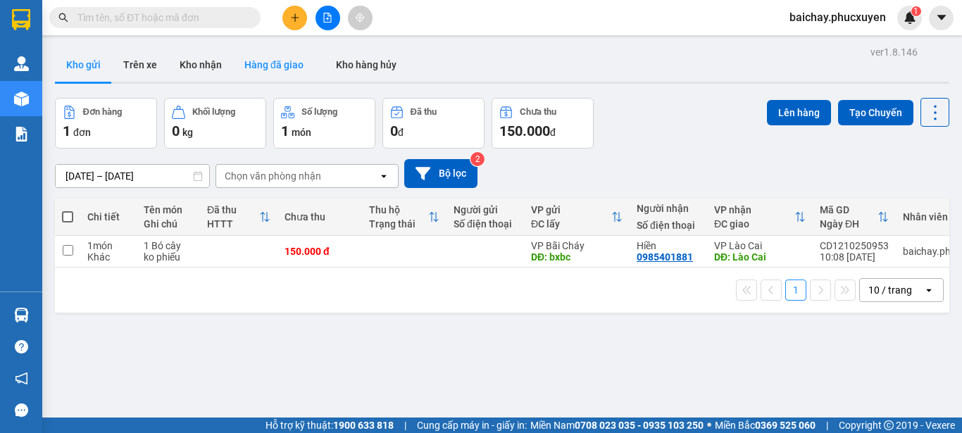
click at [272, 61] on button "Hàng đã giao" at bounding box center [274, 65] width 82 height 34
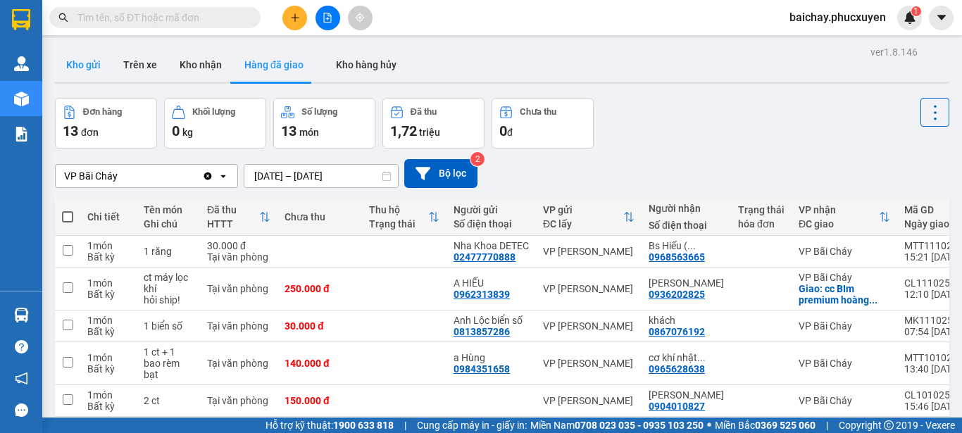
click at [81, 66] on button "Kho gửi" at bounding box center [83, 65] width 57 height 34
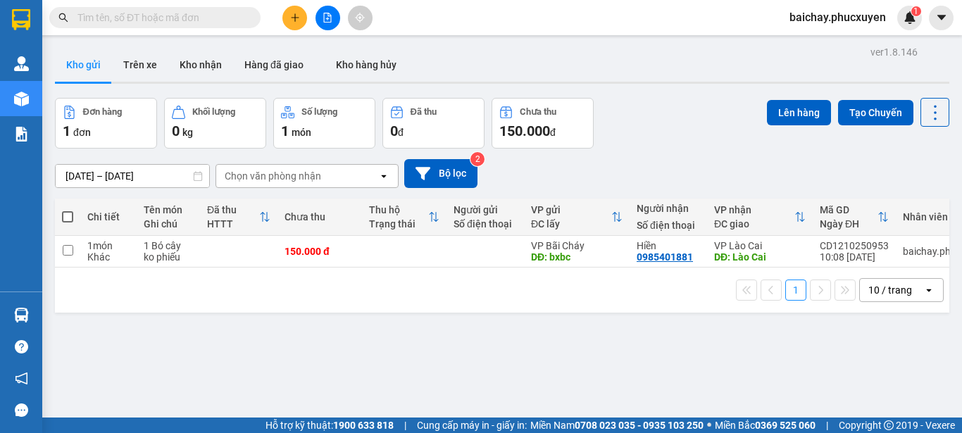
click at [468, 361] on div "ver 1.8.146 Kho gửi Trên xe Kho nhận Hàng đã giao Kho hàng hủy Đơn hàng 1 đơn K…" at bounding box center [502, 258] width 906 height 433
click at [480, 342] on div "ver 1.8.146 Kho gửi Trên xe Kho nhận Hàng đã giao Kho hàng hủy Đơn hàng 1 đơn K…" at bounding box center [502, 258] width 906 height 433
click at [368, 355] on div "ver 1.8.146 Kho gửi Trên xe Kho nhận Hàng đã giao Kho hàng hủy Đơn hàng 1 đơn K…" at bounding box center [502, 258] width 906 height 433
click at [298, 18] on icon "plus" at bounding box center [295, 18] width 10 height 10
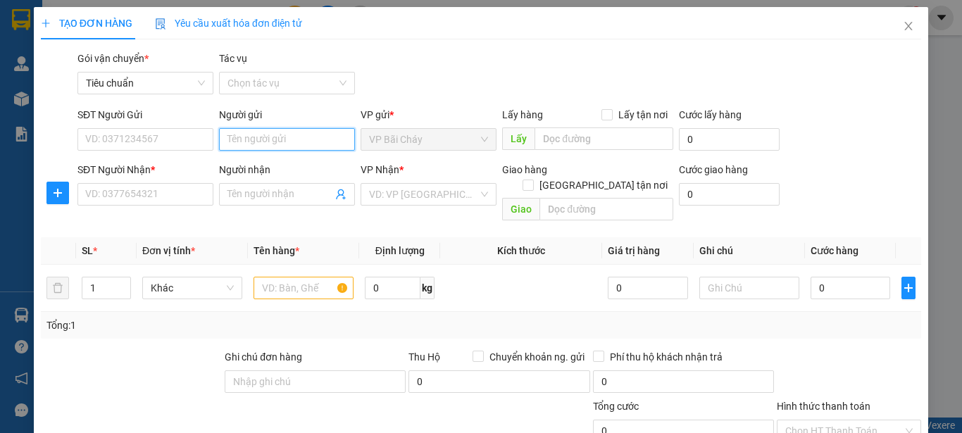
click at [282, 138] on input "Người gửi" at bounding box center [287, 139] width 136 height 23
type input "A"
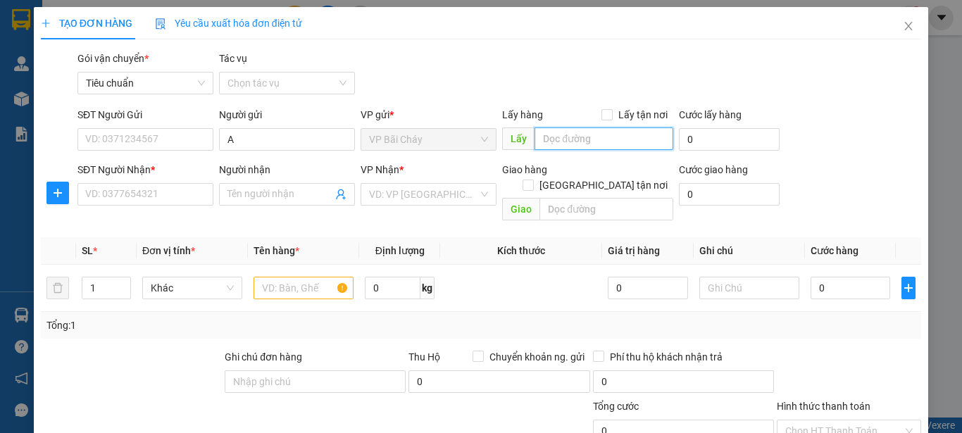
click at [634, 143] on input "text" at bounding box center [604, 138] width 139 height 23
type input "Bxbc"
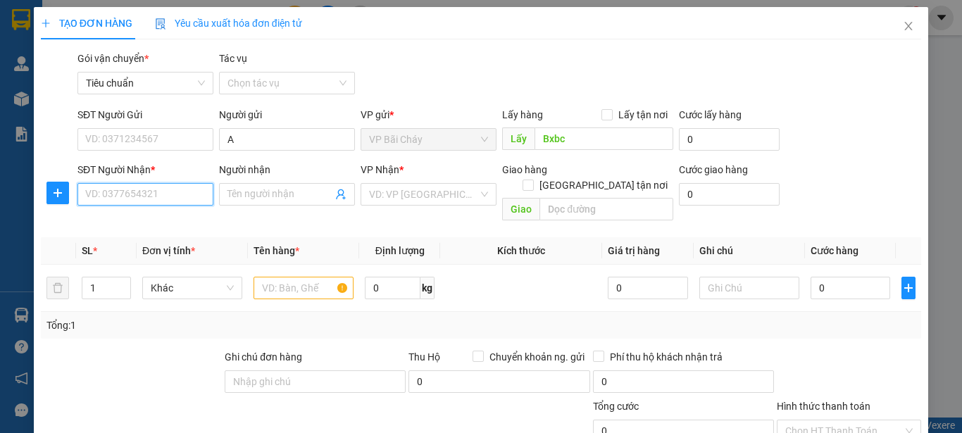
click at [173, 194] on input "SĐT Người Nhận *" at bounding box center [145, 194] width 136 height 23
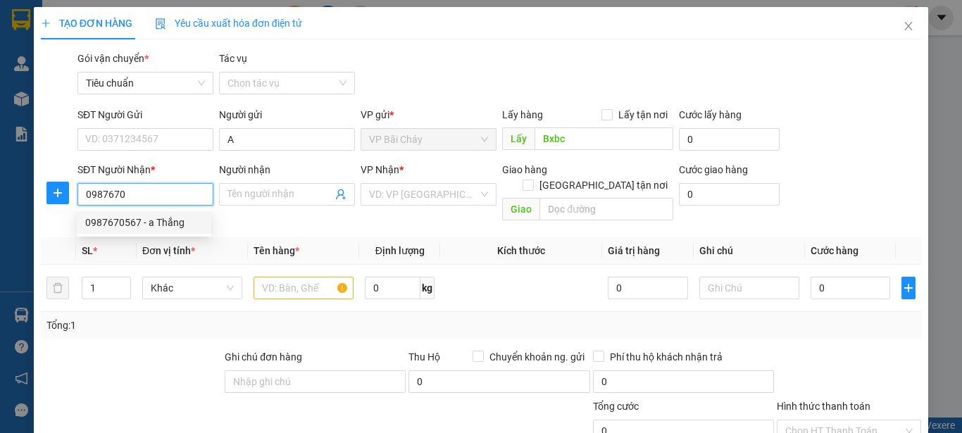
click at [109, 226] on div "0987670567 - a Thắng" at bounding box center [144, 222] width 118 height 15
type input "0987670567"
type input "a Thắng"
type input "LCai"
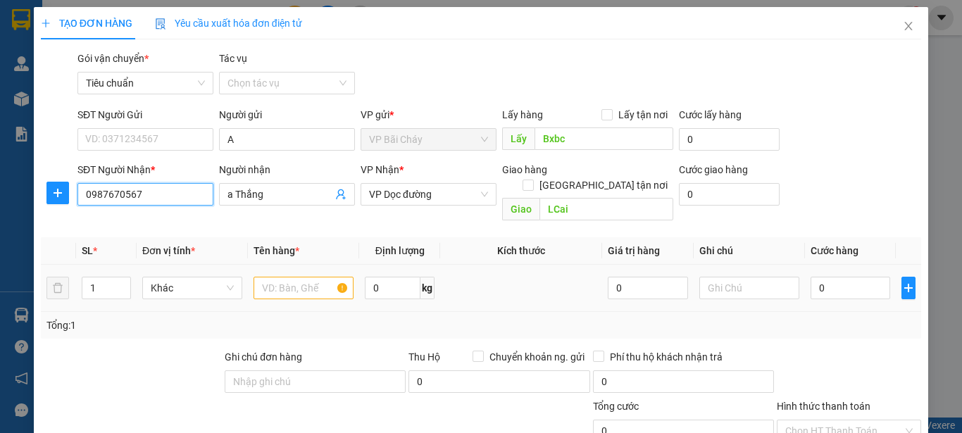
type input "0987670567"
click at [294, 277] on input "text" at bounding box center [304, 288] width 100 height 23
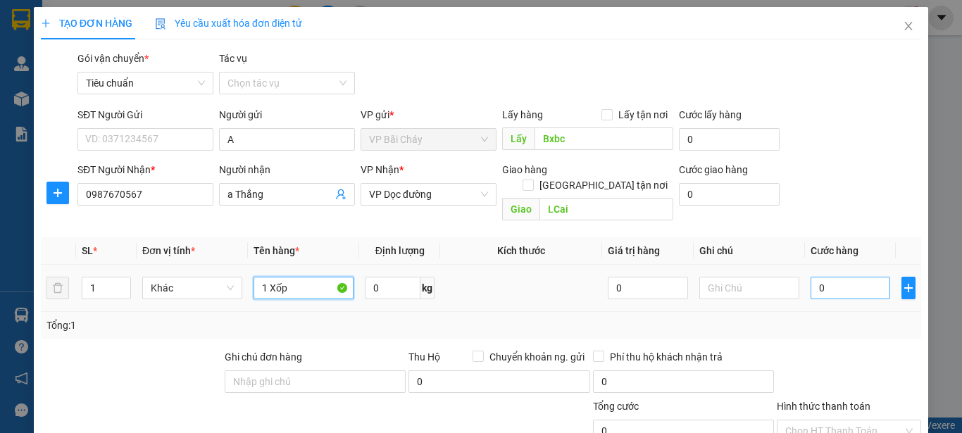
type input "1 Xốp"
click at [854, 277] on input "0" at bounding box center [851, 288] width 80 height 23
type input "1"
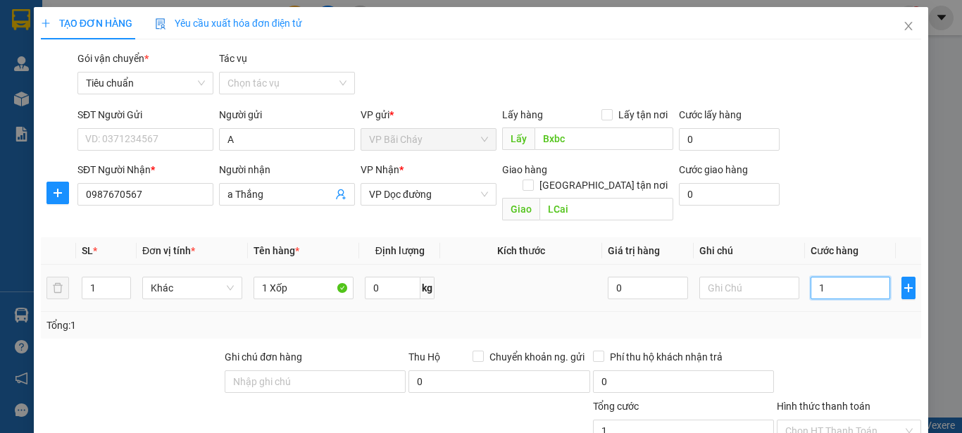
type input "15"
type input "150"
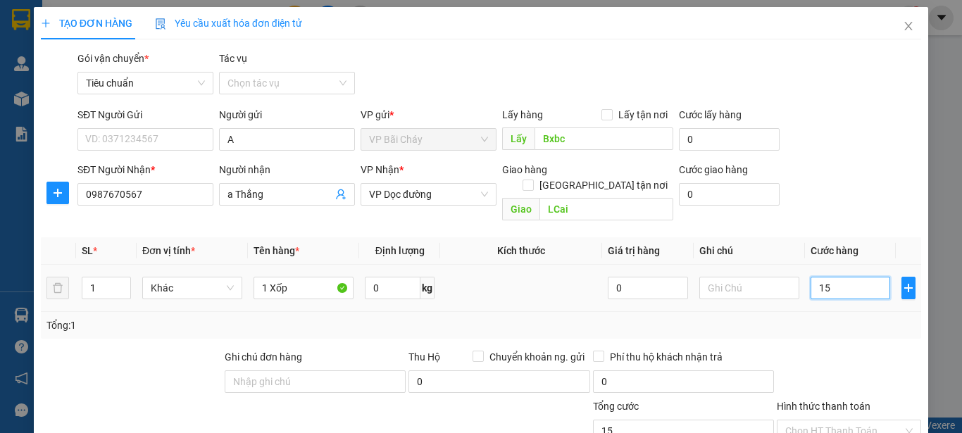
type input "150"
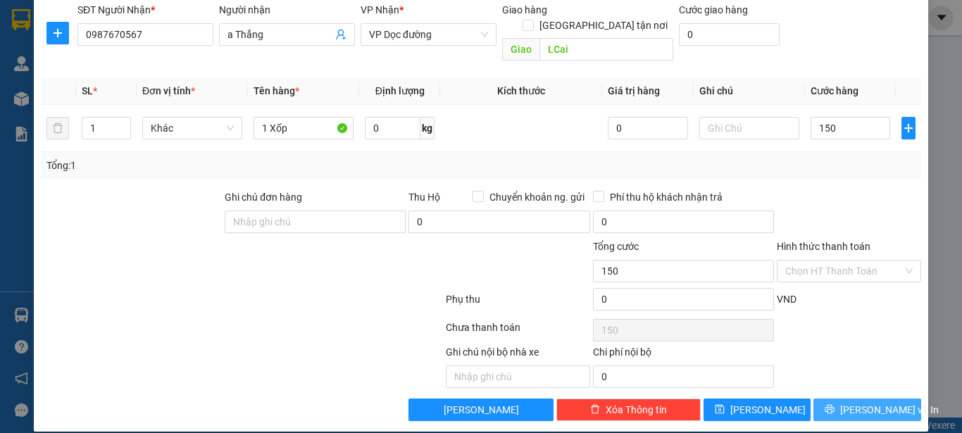
click at [835, 404] on icon "printer" at bounding box center [830, 409] width 10 height 10
type input "150.000"
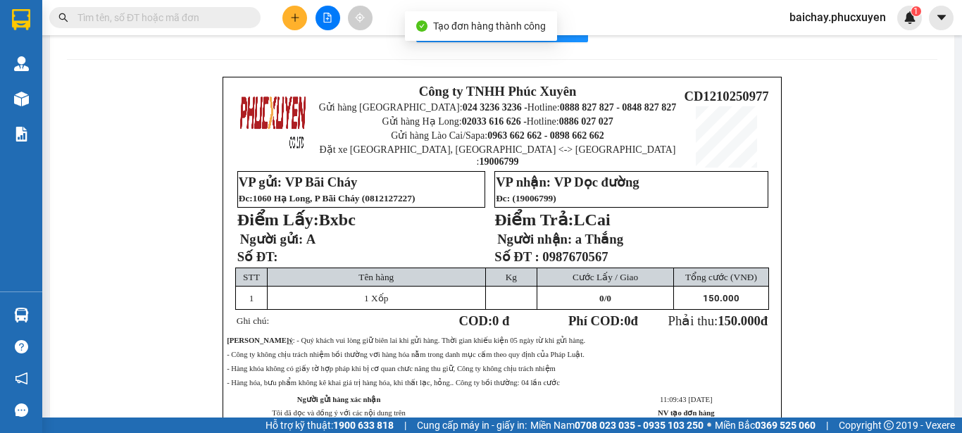
scroll to position [70, 0]
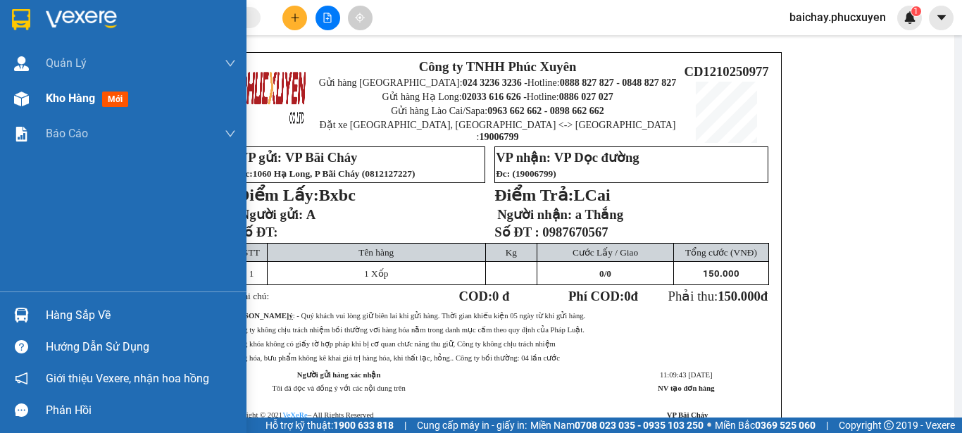
click at [89, 98] on span "Kho hàng" at bounding box center [70, 98] width 49 height 13
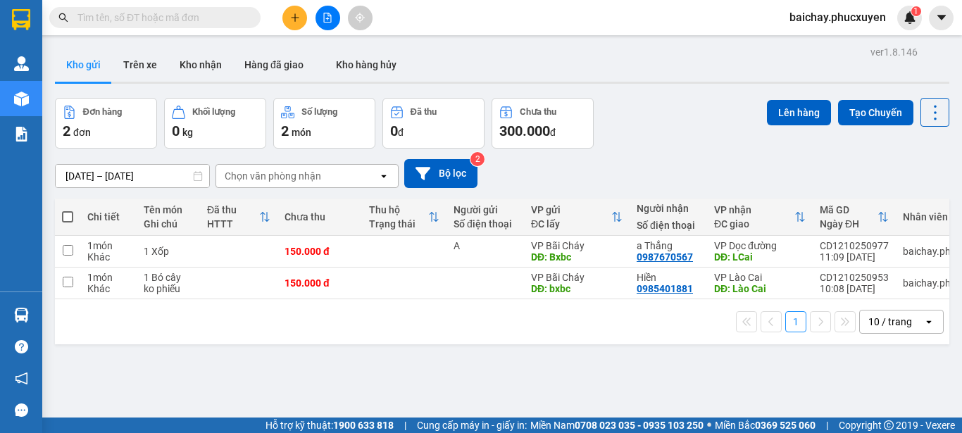
click at [652, 381] on div "ver 1.8.146 Kho gửi Trên xe Kho nhận Hàng đã giao Kho hàng hủy Đơn hàng 2 đơn K…" at bounding box center [502, 258] width 906 height 433
click at [833, 251] on icon at bounding box center [838, 251] width 10 height 10
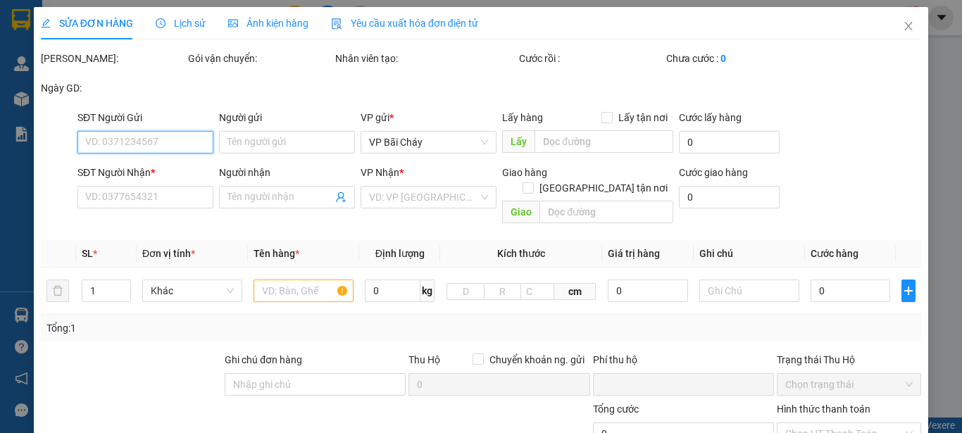
type input "A"
type input "Bxbc"
type input "0987670567"
type input "a Thắng"
type input "LCai"
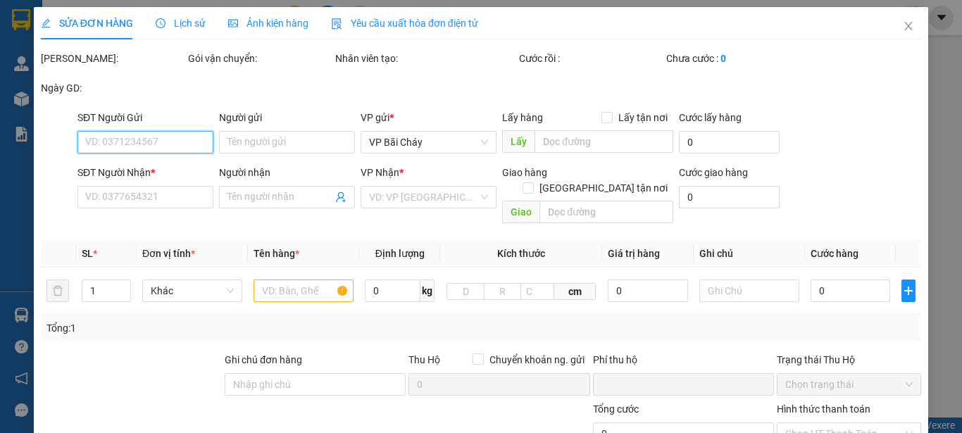
type input "0"
type input "150.000"
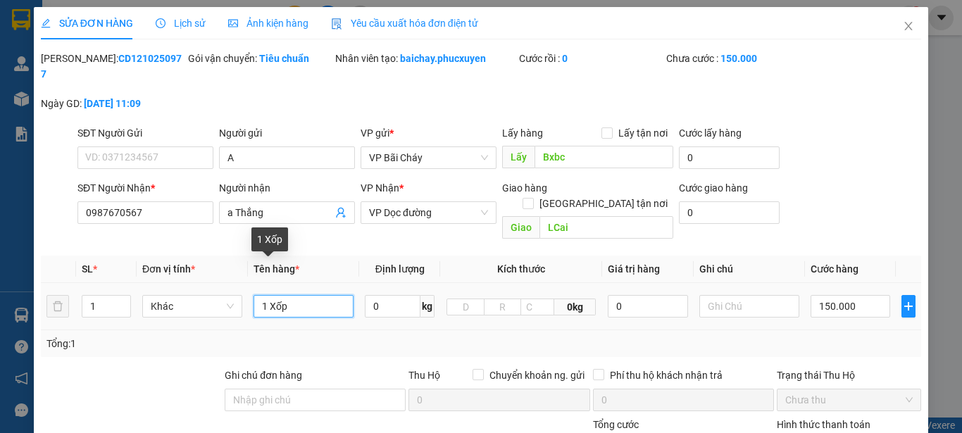
click at [317, 295] on input "1 Xốp" at bounding box center [304, 306] width 100 height 23
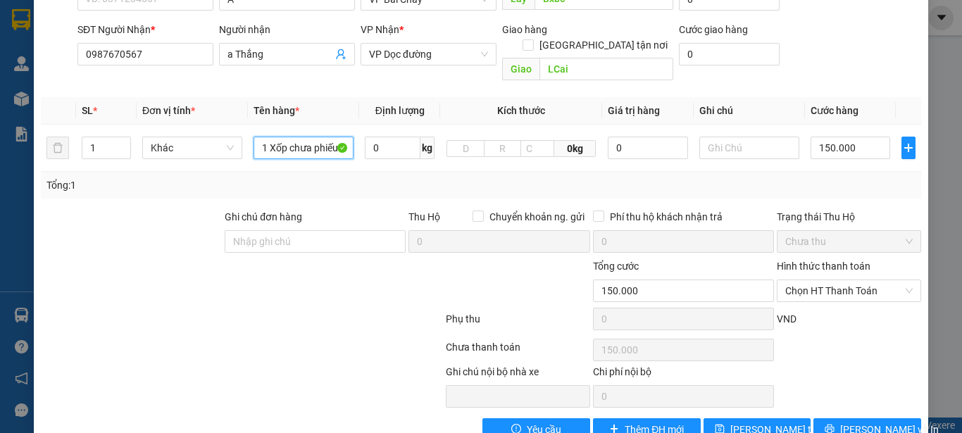
scroll to position [163, 0]
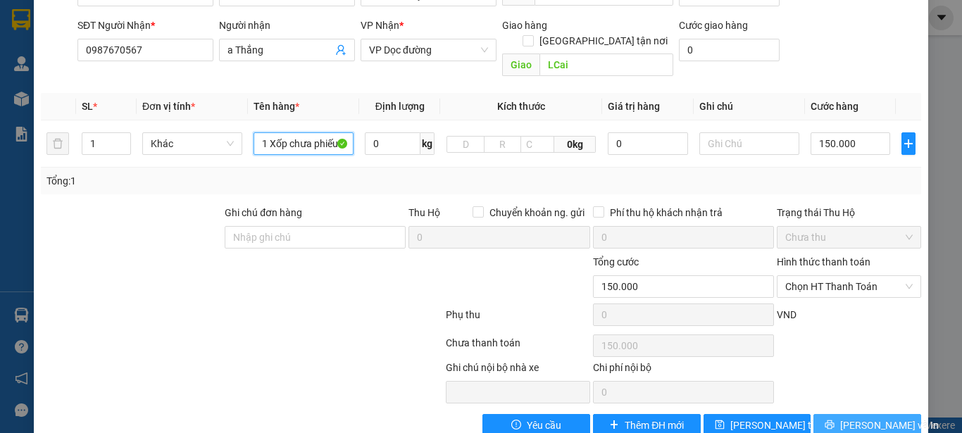
type input "1 Xốp chưa phiếu"
click at [846, 418] on span "Lưu và In" at bounding box center [889, 425] width 99 height 15
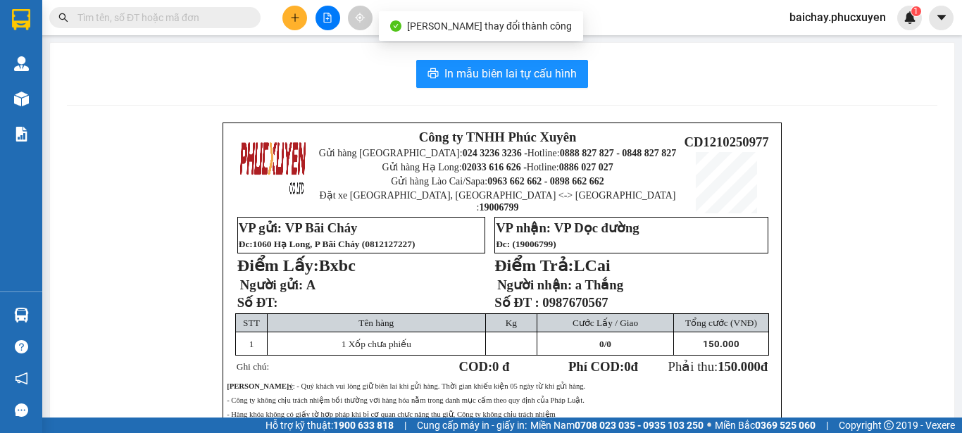
scroll to position [70, 0]
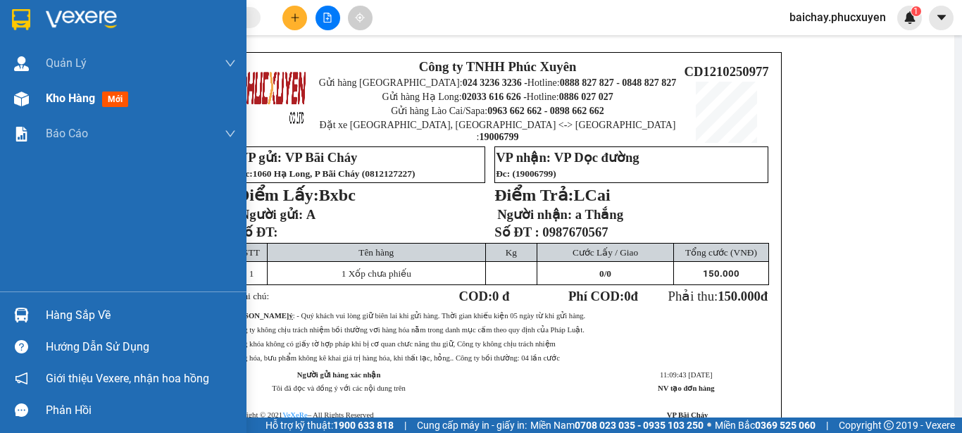
click at [66, 101] on span "Kho hàng" at bounding box center [70, 98] width 49 height 13
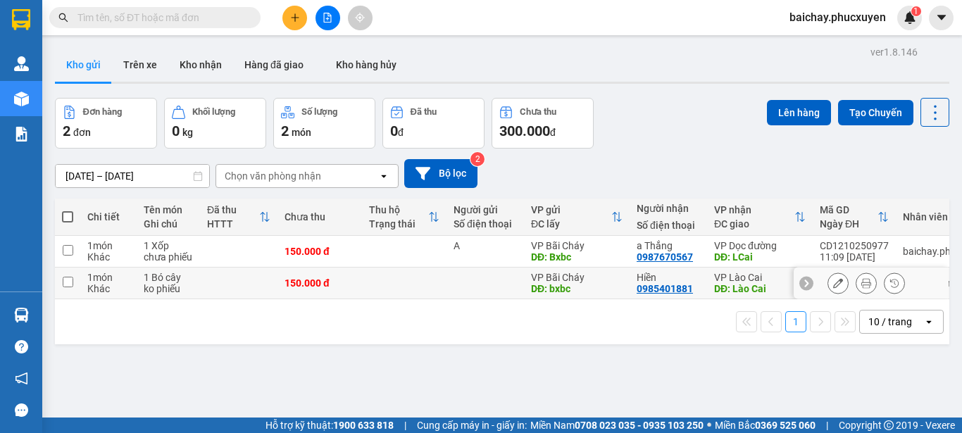
click at [68, 283] on input "checkbox" at bounding box center [68, 282] width 11 height 11
checkbox input "true"
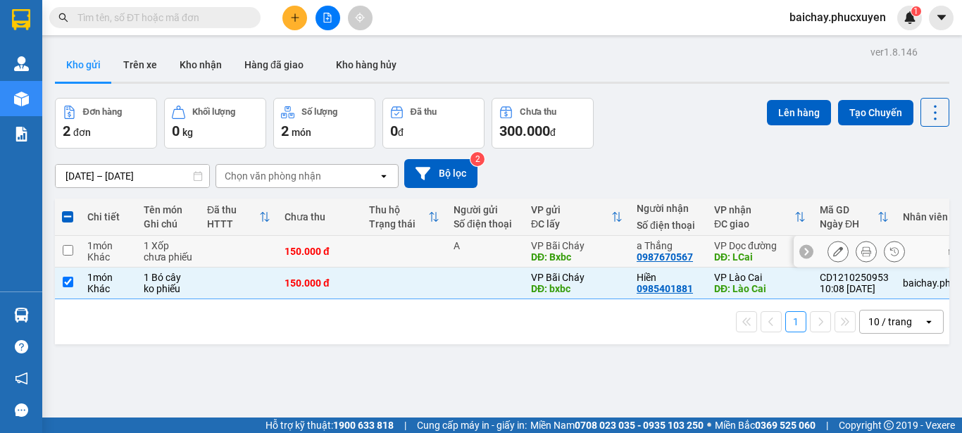
click at [63, 252] on input "checkbox" at bounding box center [68, 250] width 11 height 11
checkbox input "true"
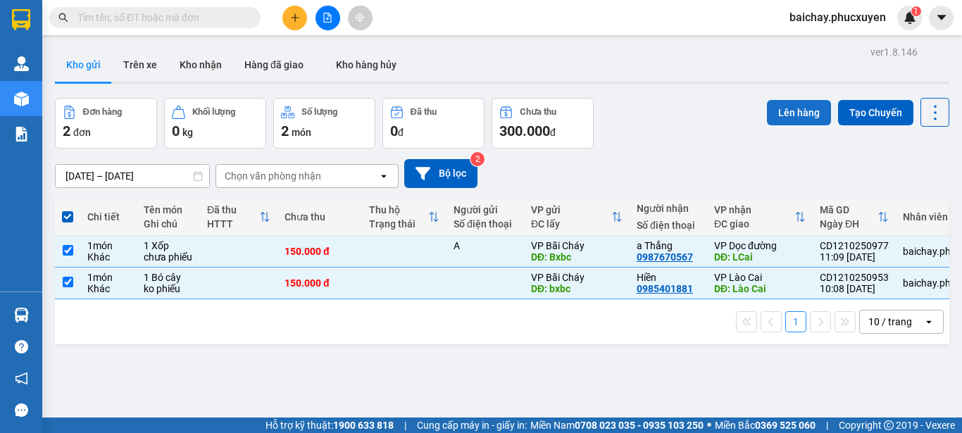
click at [785, 113] on button "Lên hàng" at bounding box center [799, 112] width 64 height 25
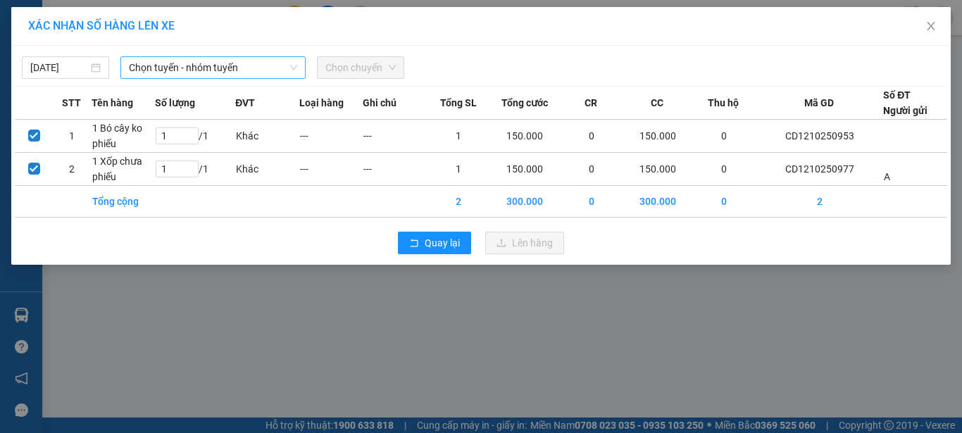
click at [274, 68] on span "Chọn tuyến - nhóm tuyến" at bounding box center [213, 67] width 168 height 21
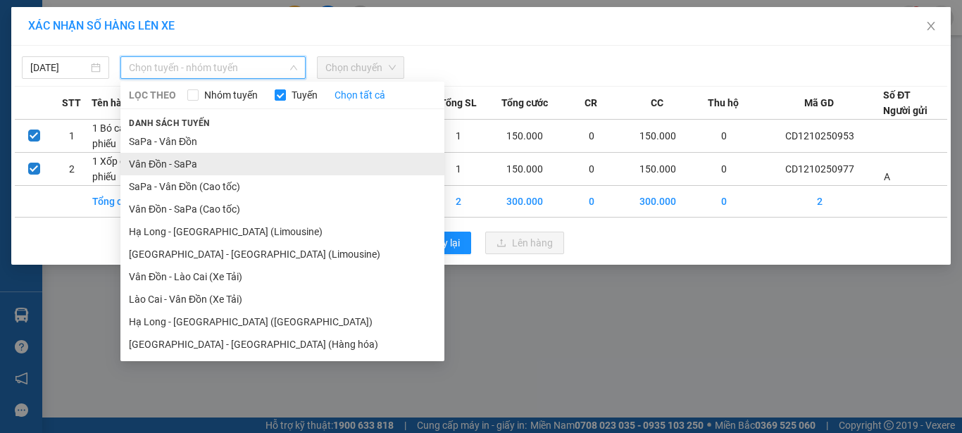
click at [146, 166] on li "Vân Đồn - SaPa" at bounding box center [282, 164] width 324 height 23
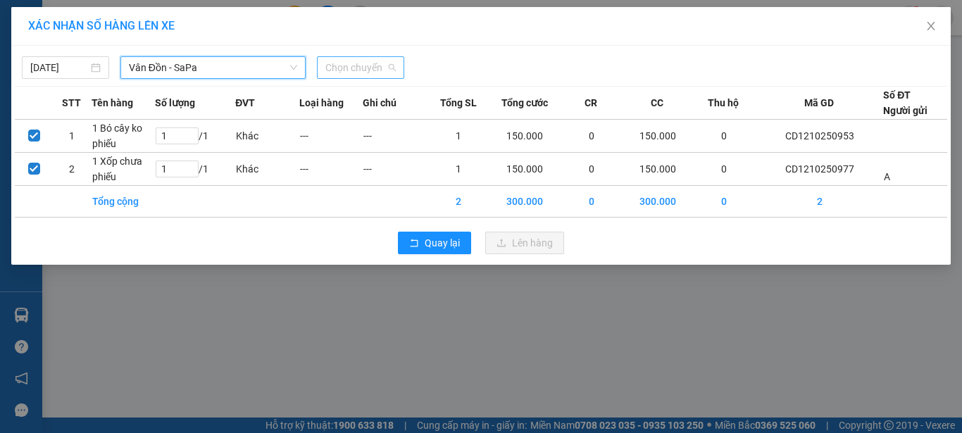
click at [377, 70] on span "Chọn chuyến" at bounding box center [360, 67] width 70 height 21
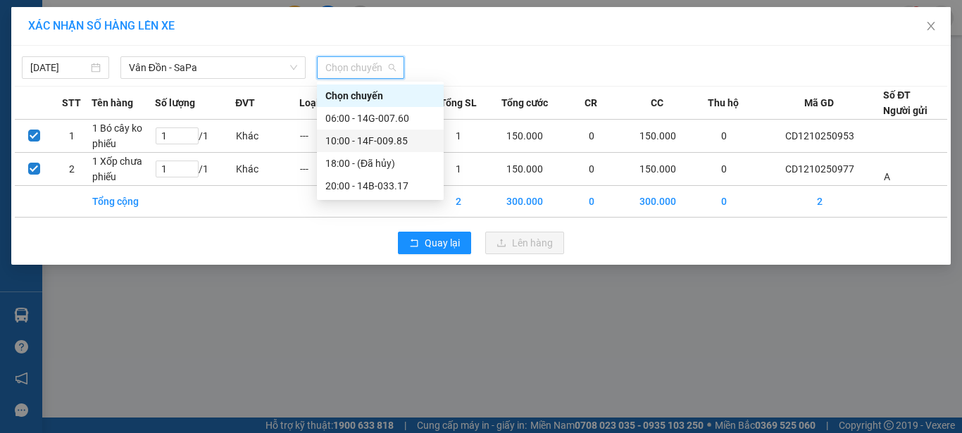
click at [397, 139] on div "10:00 - 14F-009.85" at bounding box center [380, 140] width 110 height 15
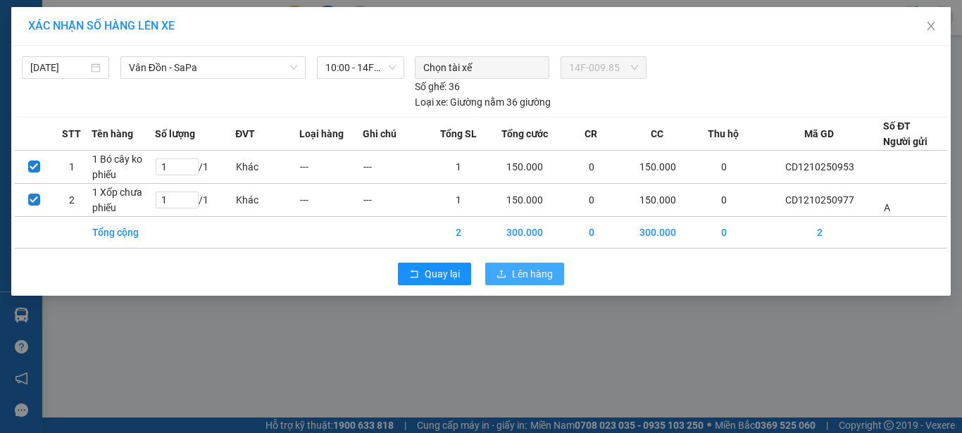
click at [532, 273] on span "Lên hàng" at bounding box center [532, 273] width 41 height 15
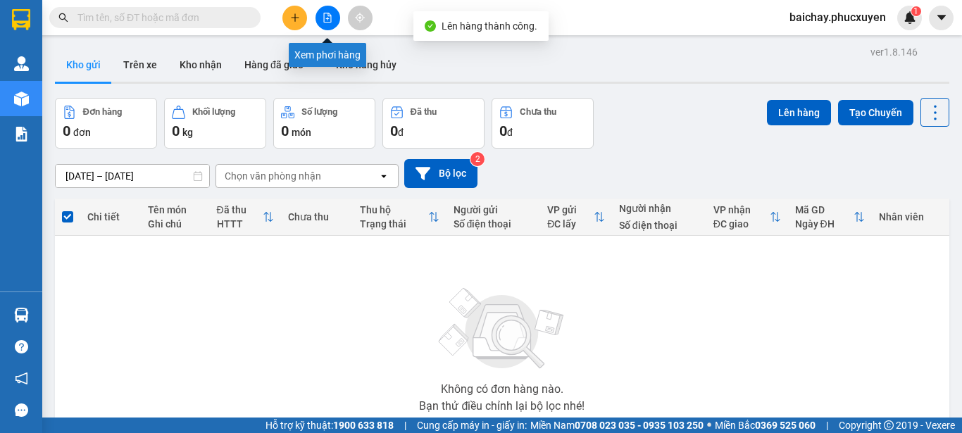
click at [330, 18] on icon "file-add" at bounding box center [328, 18] width 10 height 10
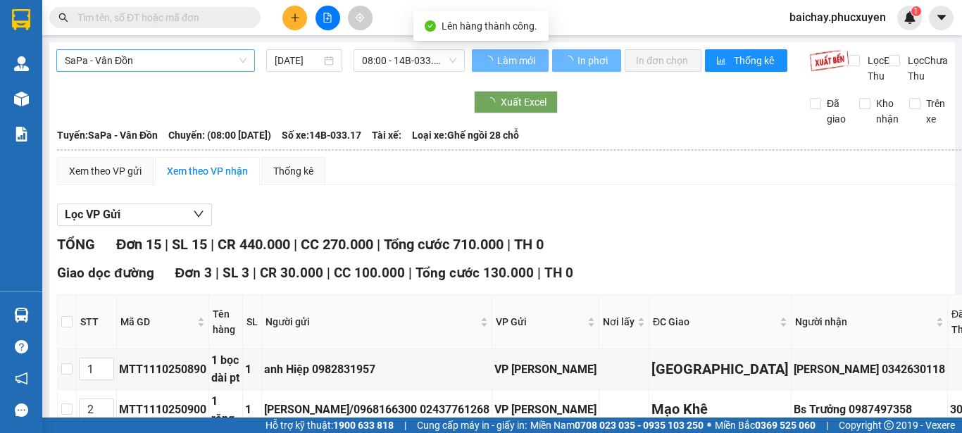
click at [192, 63] on span "SaPa - Vân Đồn" at bounding box center [156, 60] width 182 height 21
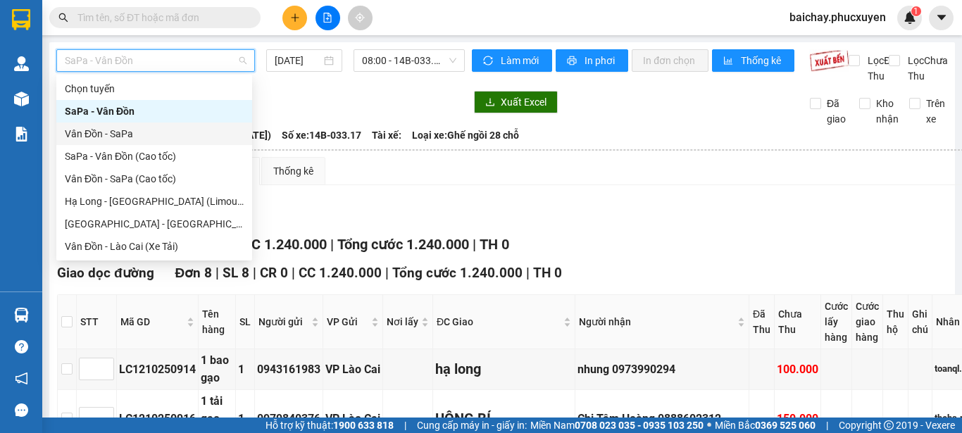
click at [87, 132] on div "Vân Đồn - SaPa" at bounding box center [154, 133] width 179 height 15
type input "12/10/2025"
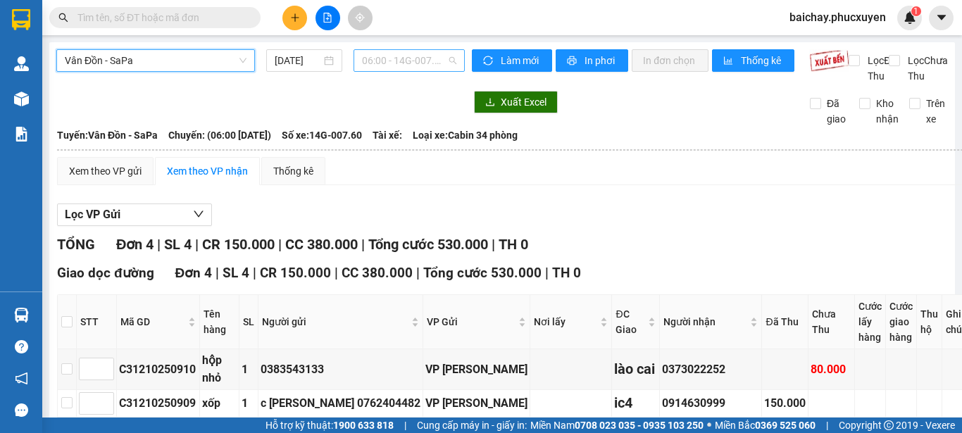
click at [420, 59] on span "06:00 - 14G-007.60" at bounding box center [409, 60] width 94 height 21
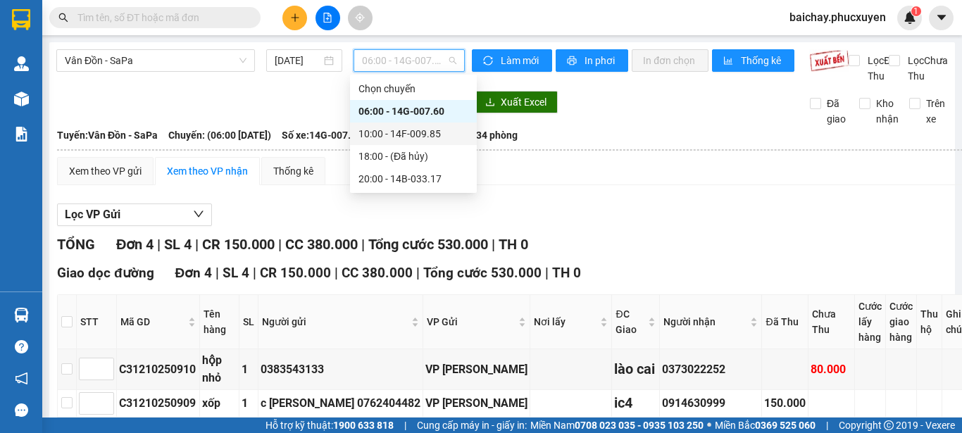
click at [423, 135] on div "10:00 - 14F-009.85" at bounding box center [413, 133] width 110 height 15
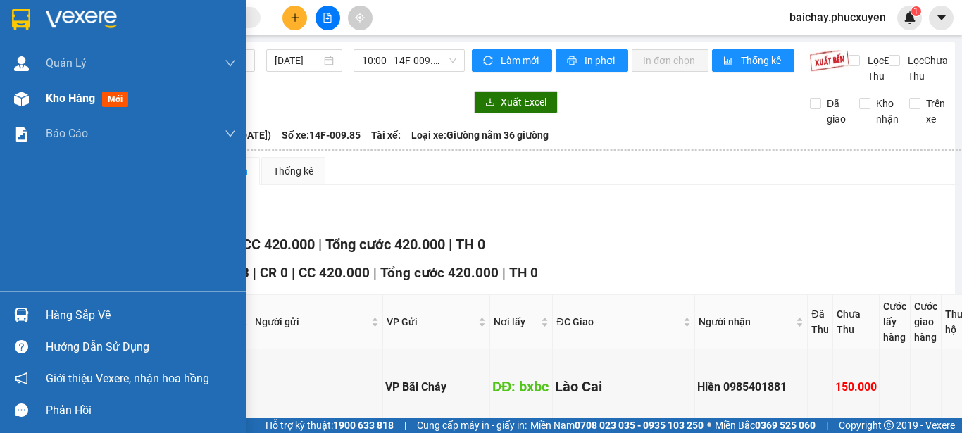
click at [73, 101] on span "Kho hàng" at bounding box center [70, 98] width 49 height 13
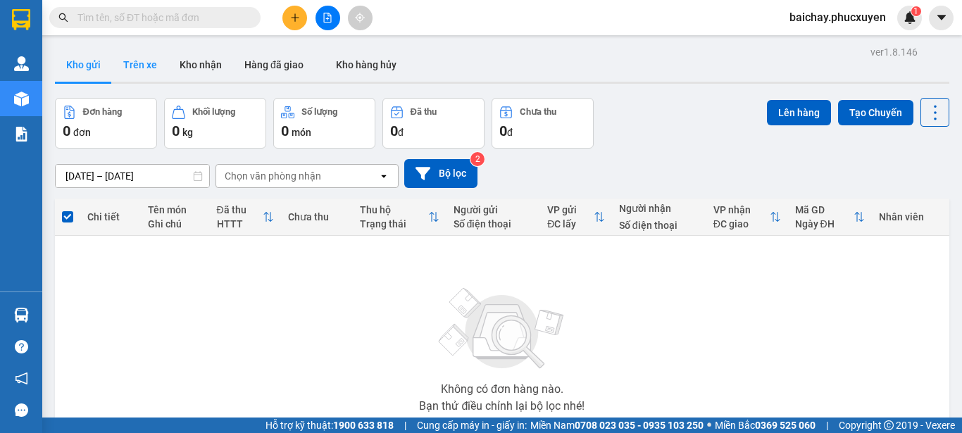
click at [138, 62] on button "Trên xe" at bounding box center [140, 65] width 56 height 34
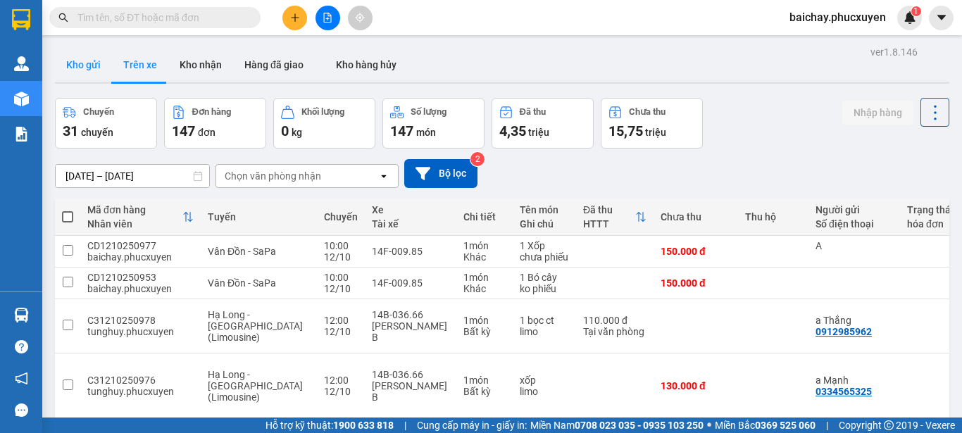
click at [75, 61] on button "Kho gửi" at bounding box center [83, 65] width 57 height 34
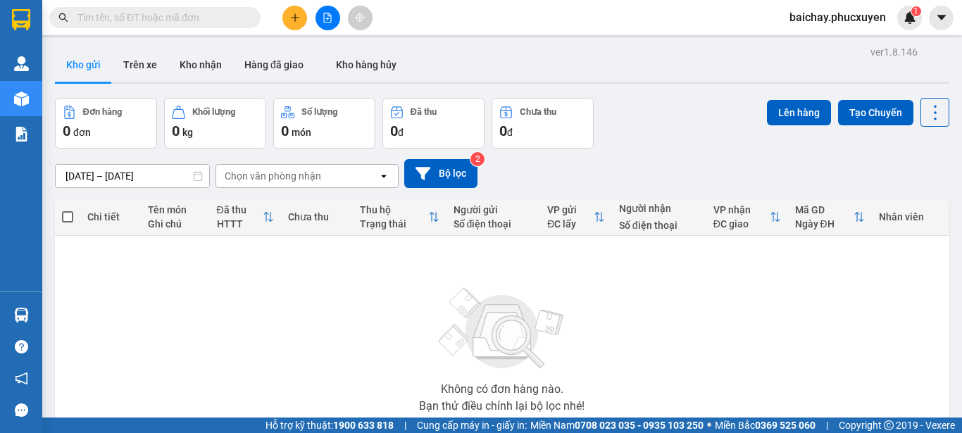
click at [390, 332] on div "Không có đơn hàng nào. Bạn thử điều chỉnh lại bộ lọc nhé!" at bounding box center [502, 345] width 880 height 211
click at [196, 64] on button "Kho nhận" at bounding box center [200, 65] width 65 height 34
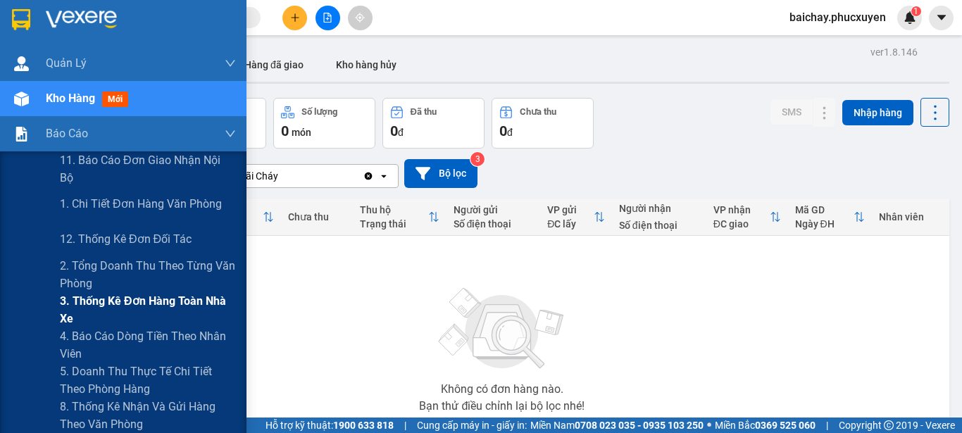
click at [97, 302] on span "3. Thống kê đơn hàng toàn nhà xe" at bounding box center [148, 309] width 176 height 35
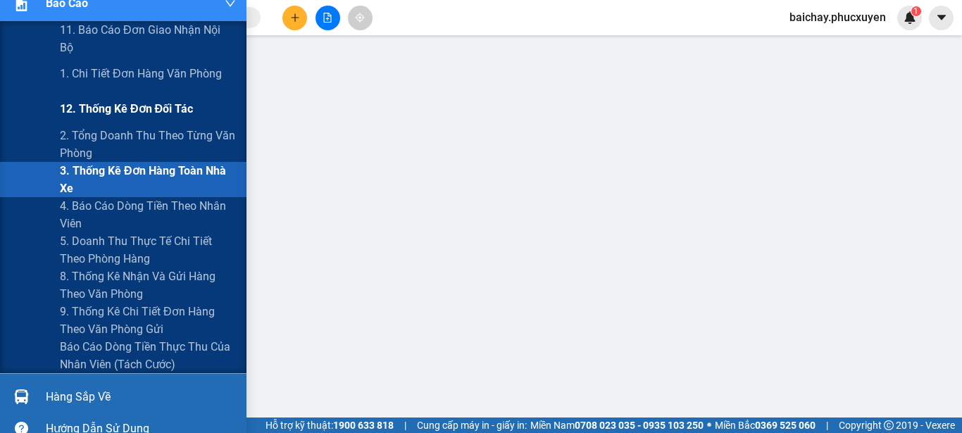
scroll to position [141, 0]
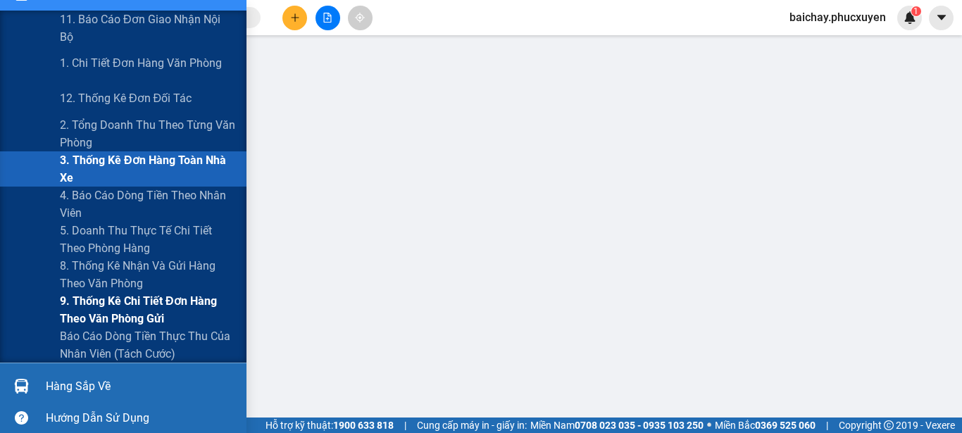
click at [96, 303] on span "9. Thống kê chi tiết đơn hàng theo văn phòng gửi" at bounding box center [148, 309] width 176 height 35
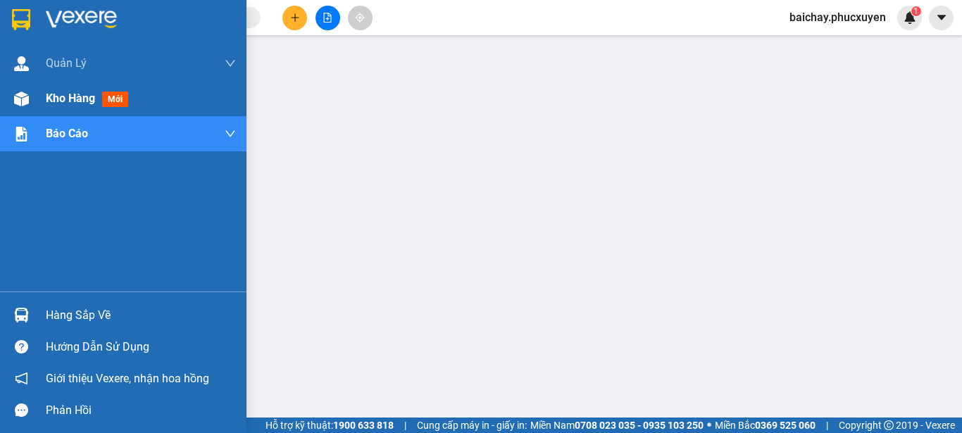
click at [58, 99] on span "Kho hàng" at bounding box center [70, 98] width 49 height 13
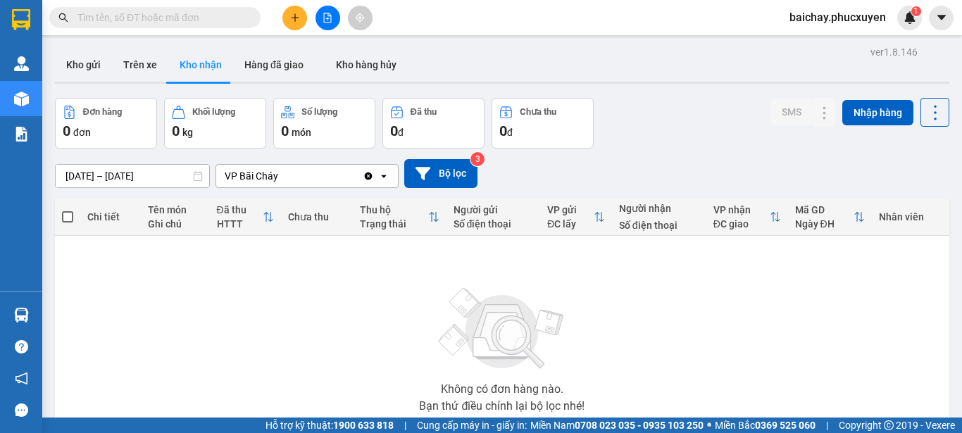
click at [844, 19] on span "baichay.phucxuyen" at bounding box center [837, 17] width 119 height 18
click at [818, 43] on span "Đăng xuất" at bounding box center [845, 43] width 88 height 15
